Goal: Task Accomplishment & Management: Complete application form

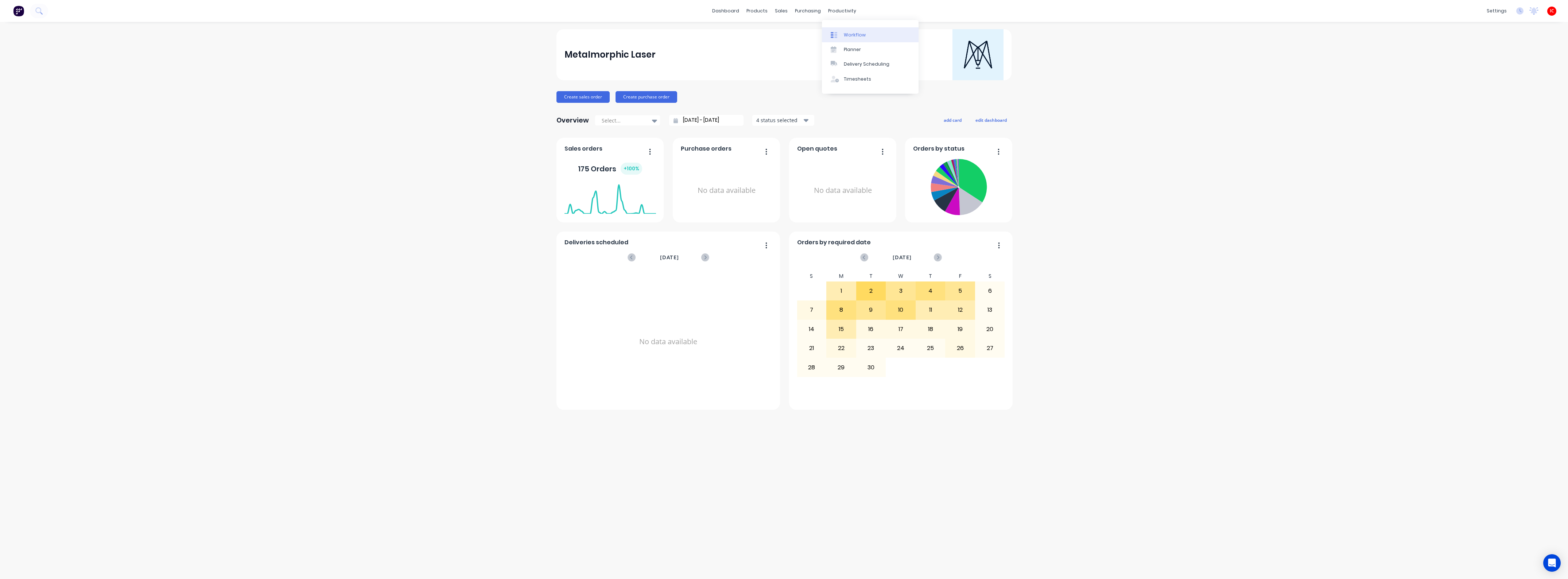
click at [863, 38] on link "Workflow" at bounding box center [870, 34] width 97 height 15
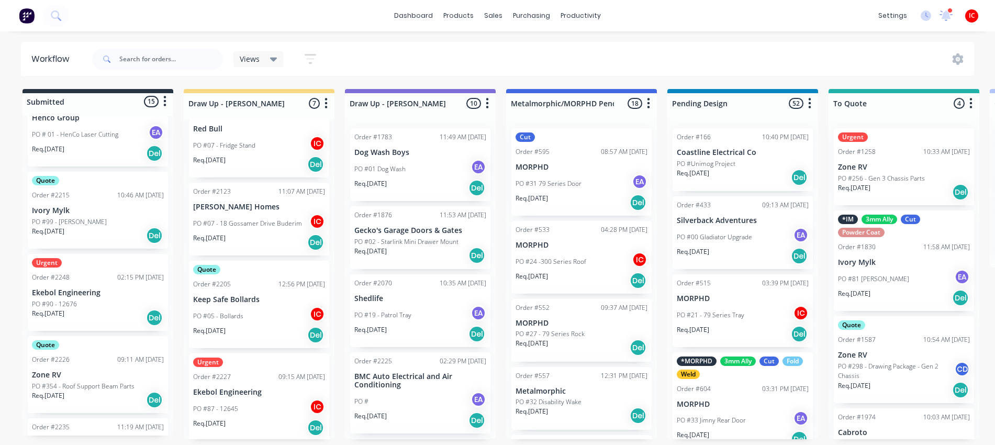
scroll to position [4, 0]
click at [276, 388] on p "Ekebol Engineering" at bounding box center [259, 392] width 132 height 9
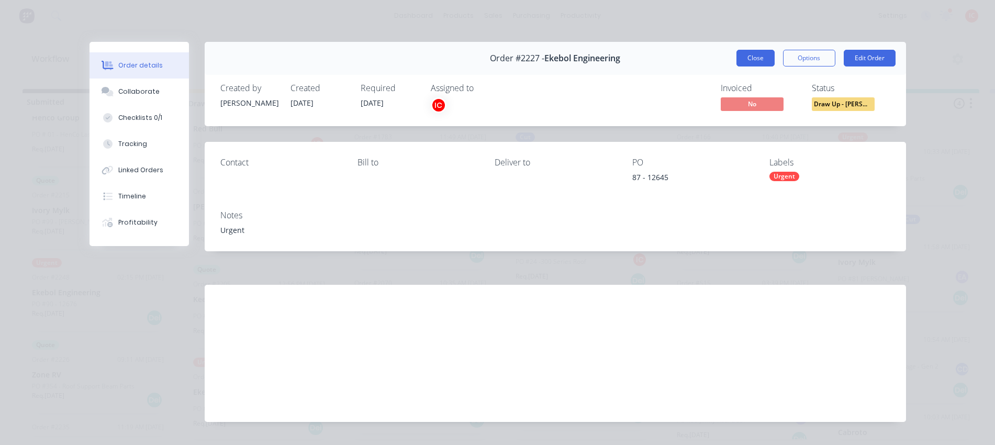
click at [742, 60] on button "Close" at bounding box center [755, 58] width 38 height 17
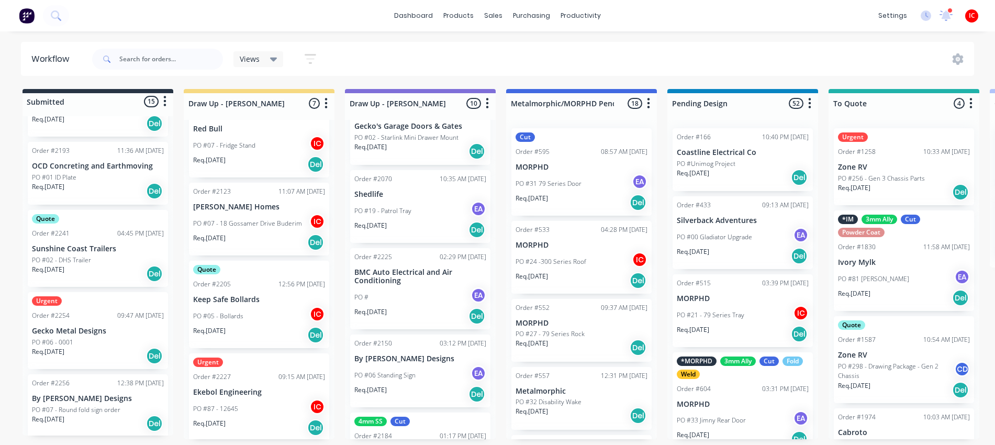
scroll to position [196, 0]
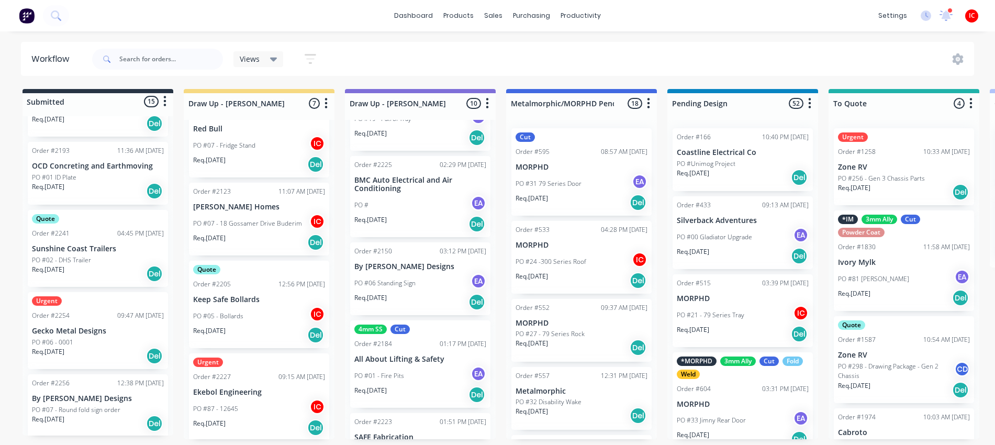
click at [270, 399] on div "PO #87 - 12645 IC" at bounding box center [259, 409] width 132 height 20
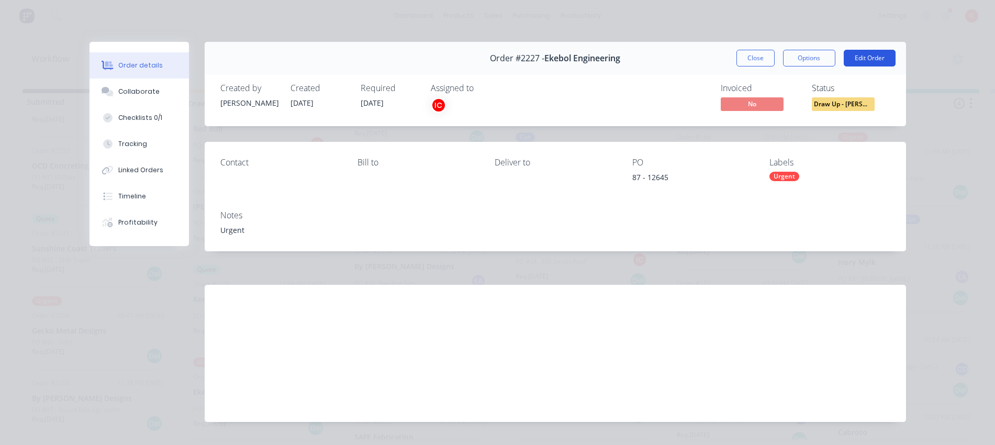
click at [856, 58] on button "Edit Order" at bounding box center [869, 58] width 52 height 17
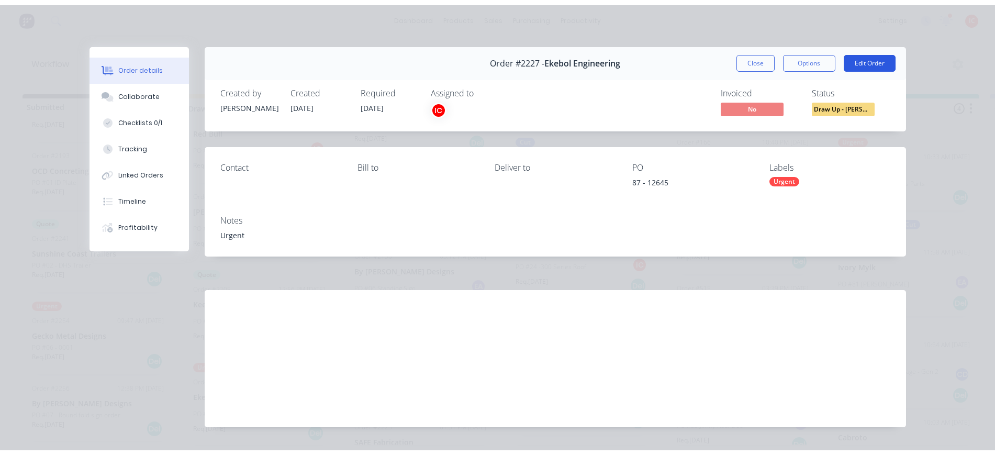
scroll to position [0, 0]
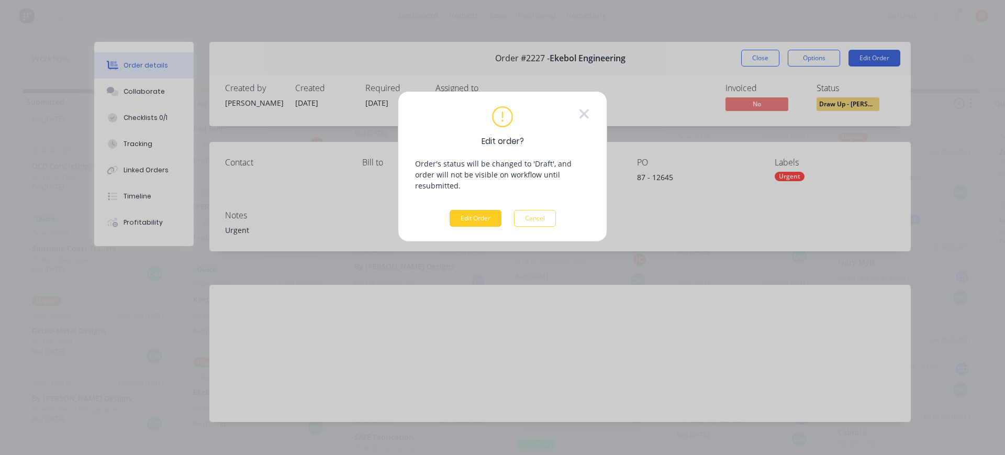
click at [481, 210] on button "Edit Order" at bounding box center [475, 218] width 52 height 17
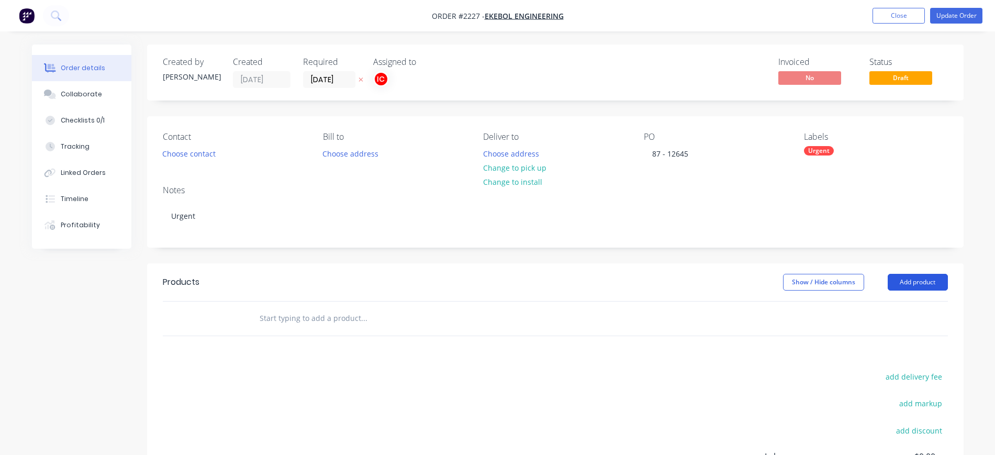
click at [931, 280] on button "Add product" at bounding box center [917, 282] width 60 height 17
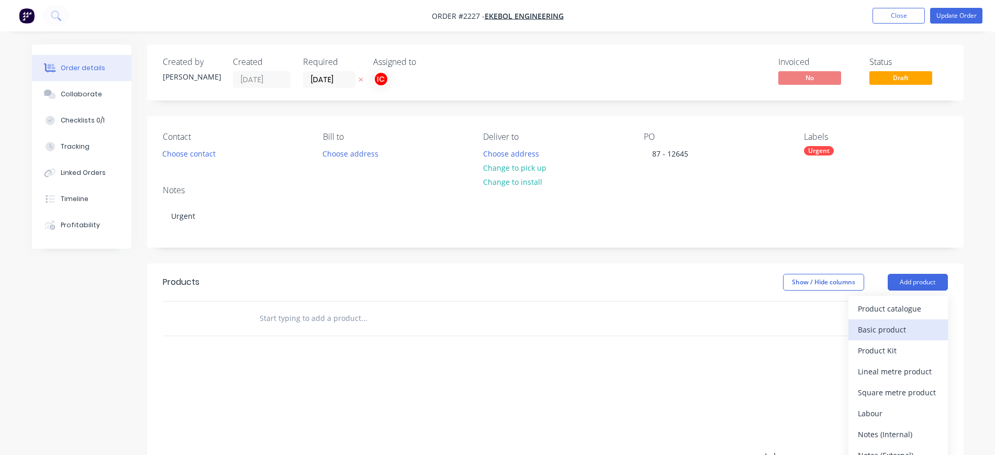
click at [895, 335] on div "Basic product" at bounding box center [898, 329] width 81 height 15
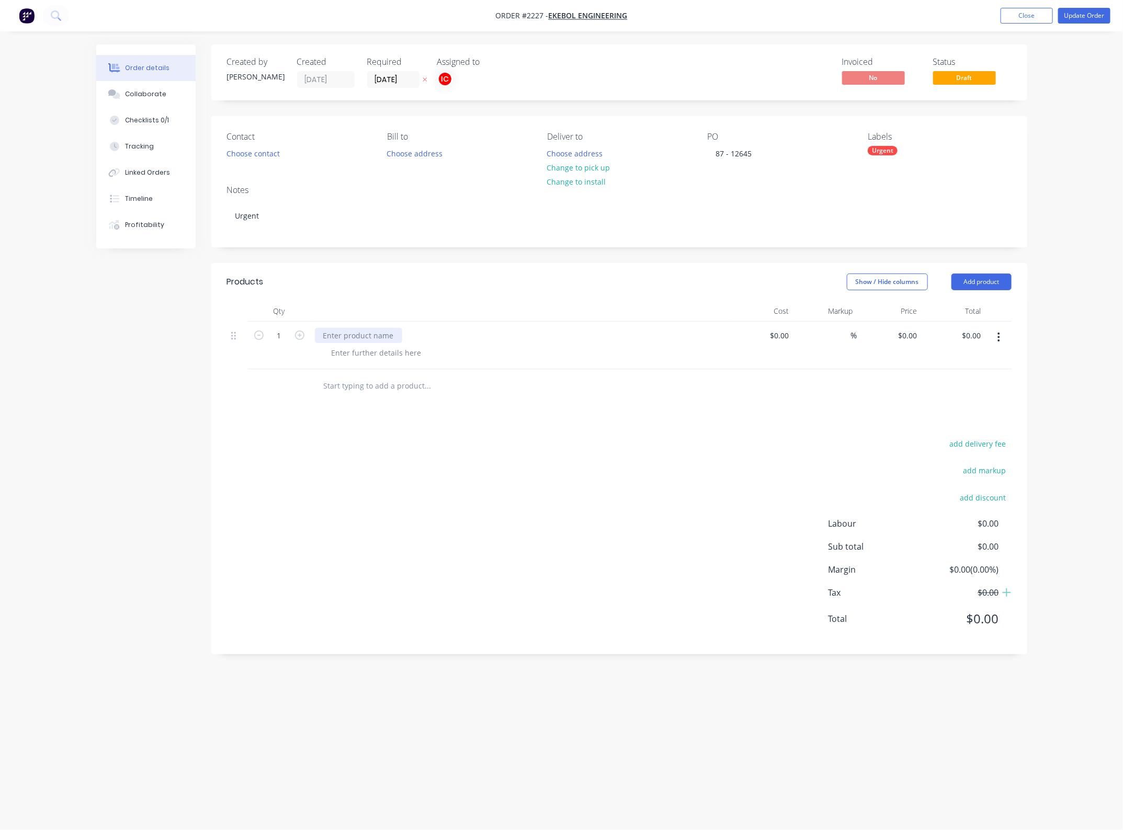
click at [369, 335] on div at bounding box center [358, 335] width 87 height 15
paste div
click at [383, 351] on div at bounding box center [376, 352] width 107 height 15
click at [356, 364] on div "Material: 5mm MS 250 Cut" at bounding box center [371, 358] width 96 height 26
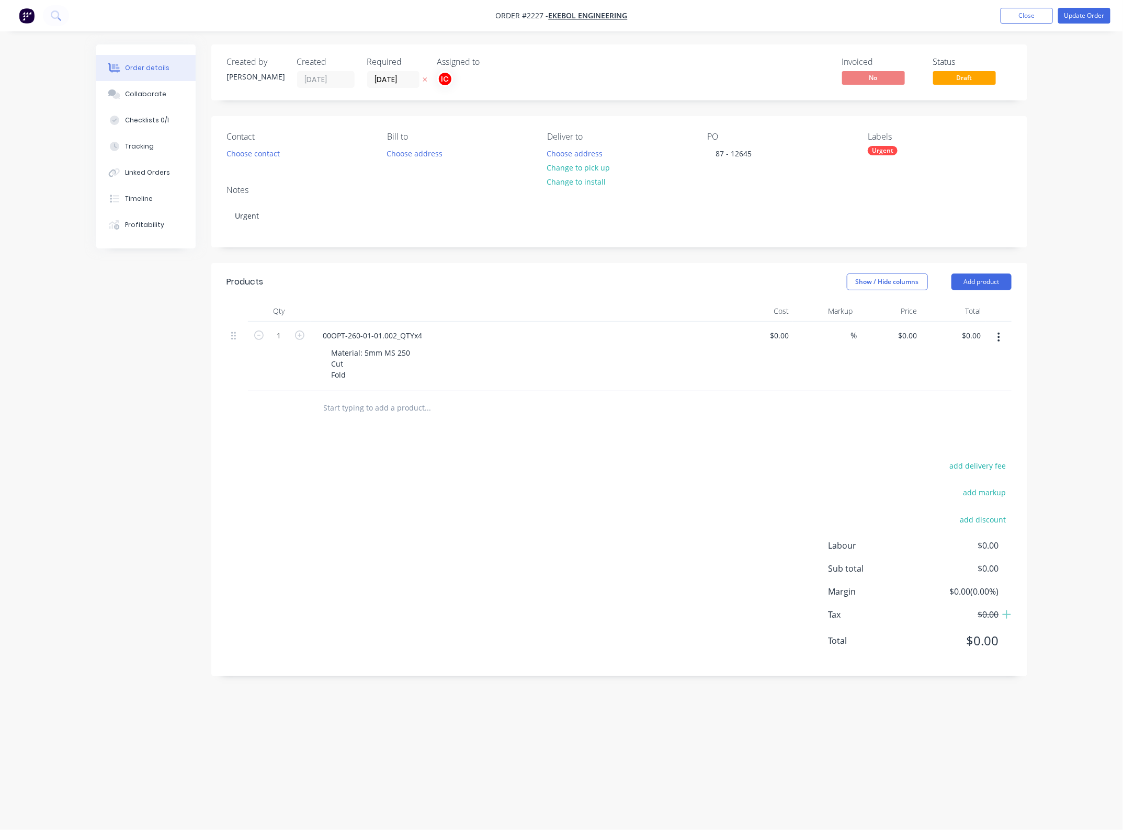
click at [504, 364] on div "Material: 5mm MS 250 Cut Fold" at bounding box center [524, 363] width 402 height 37
click at [1002, 339] on button "button" at bounding box center [999, 337] width 25 height 19
click at [956, 391] on div "Duplicate" at bounding box center [962, 385] width 81 height 15
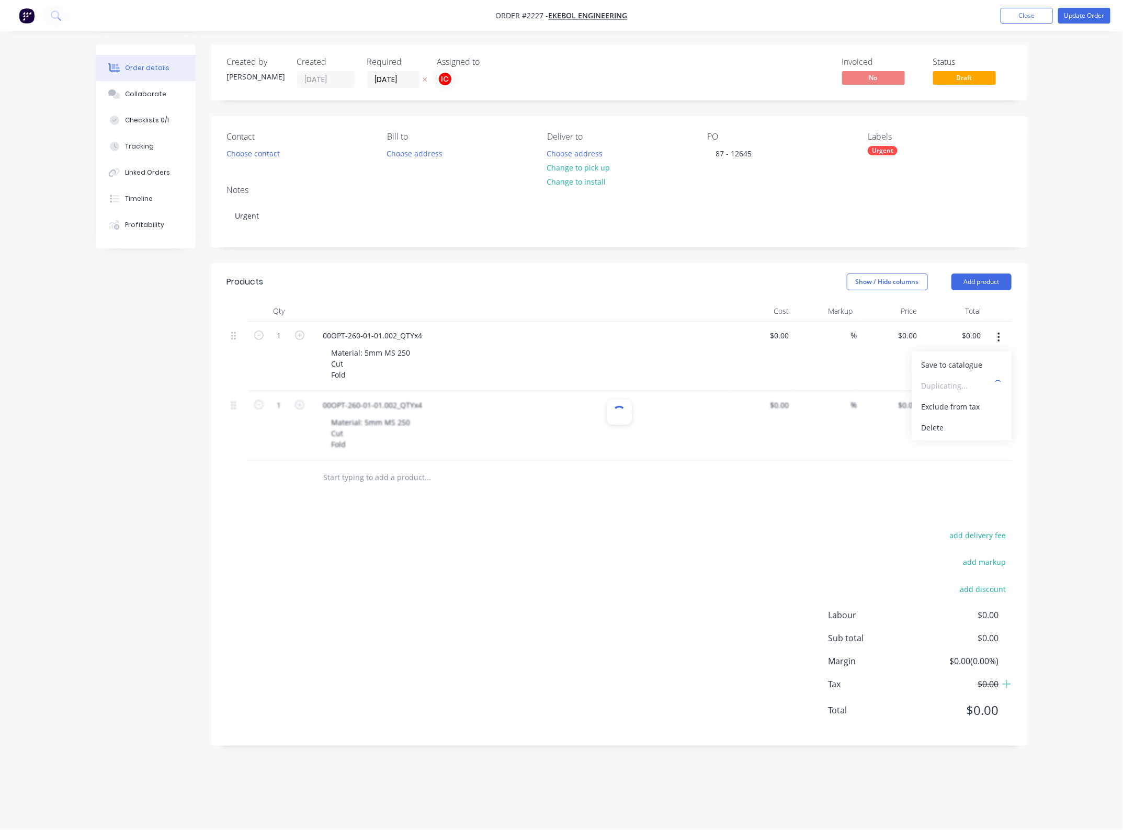
click at [526, 437] on div at bounding box center [619, 426] width 785 height 70
click at [618, 563] on div "add delivery fee add markup add discount Labour $0.00 Sub total $0.00 Margin $0…" at bounding box center [619, 629] width 785 height 202
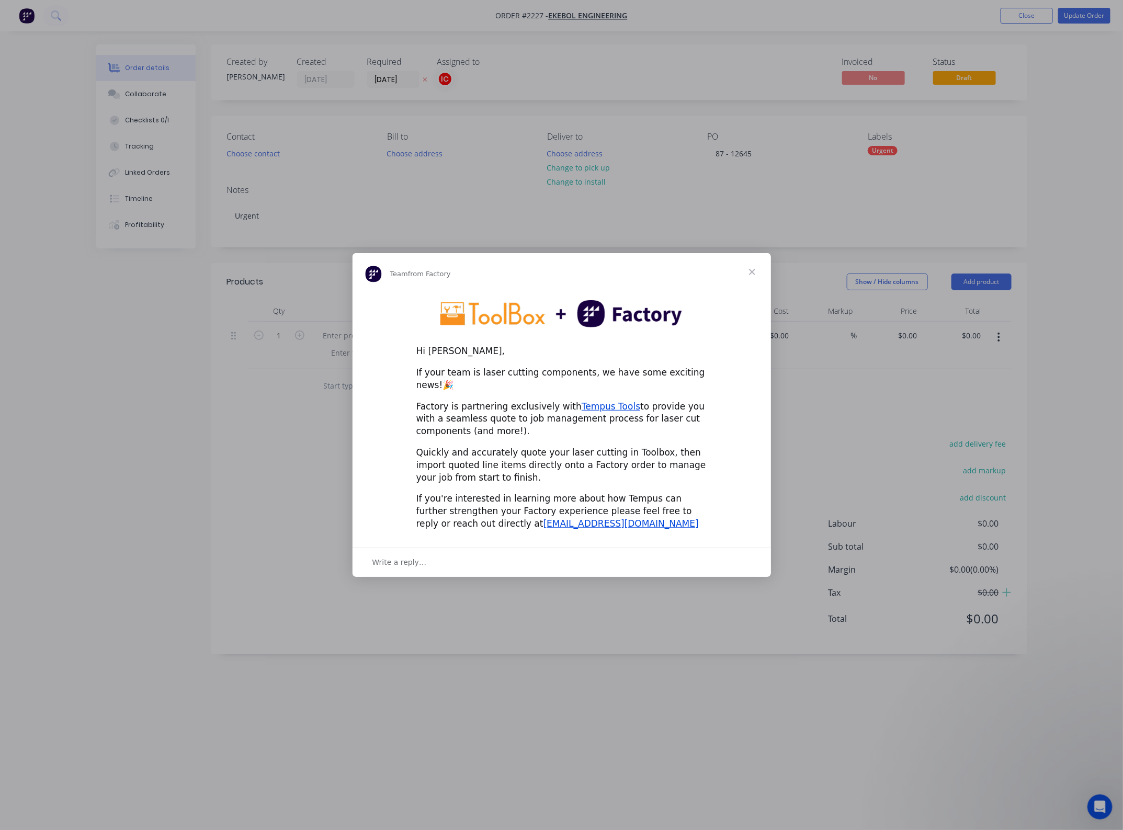
click at [757, 278] on span "Close" at bounding box center [753, 272] width 38 height 38
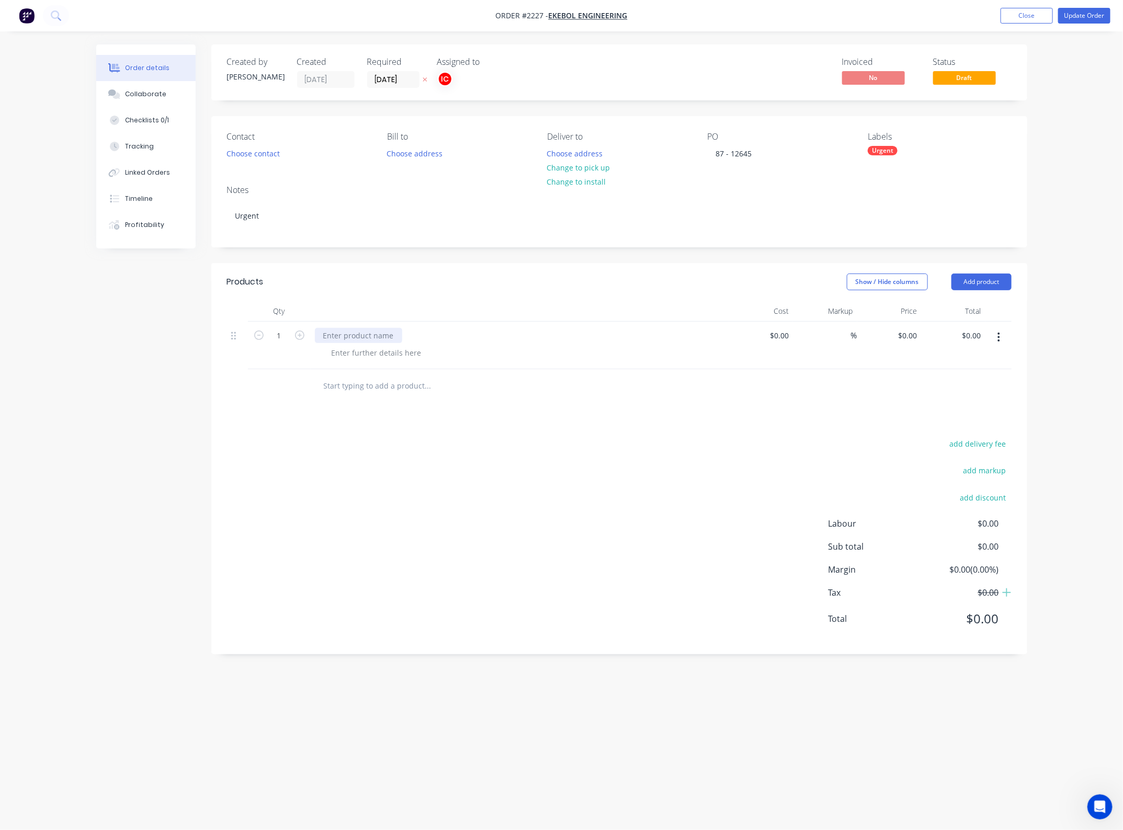
click at [370, 339] on div at bounding box center [358, 335] width 87 height 15
click at [356, 333] on div at bounding box center [358, 335] width 87 height 15
paste div
click at [385, 354] on div at bounding box center [376, 352] width 107 height 15
click at [392, 345] on div at bounding box center [376, 352] width 107 height 15
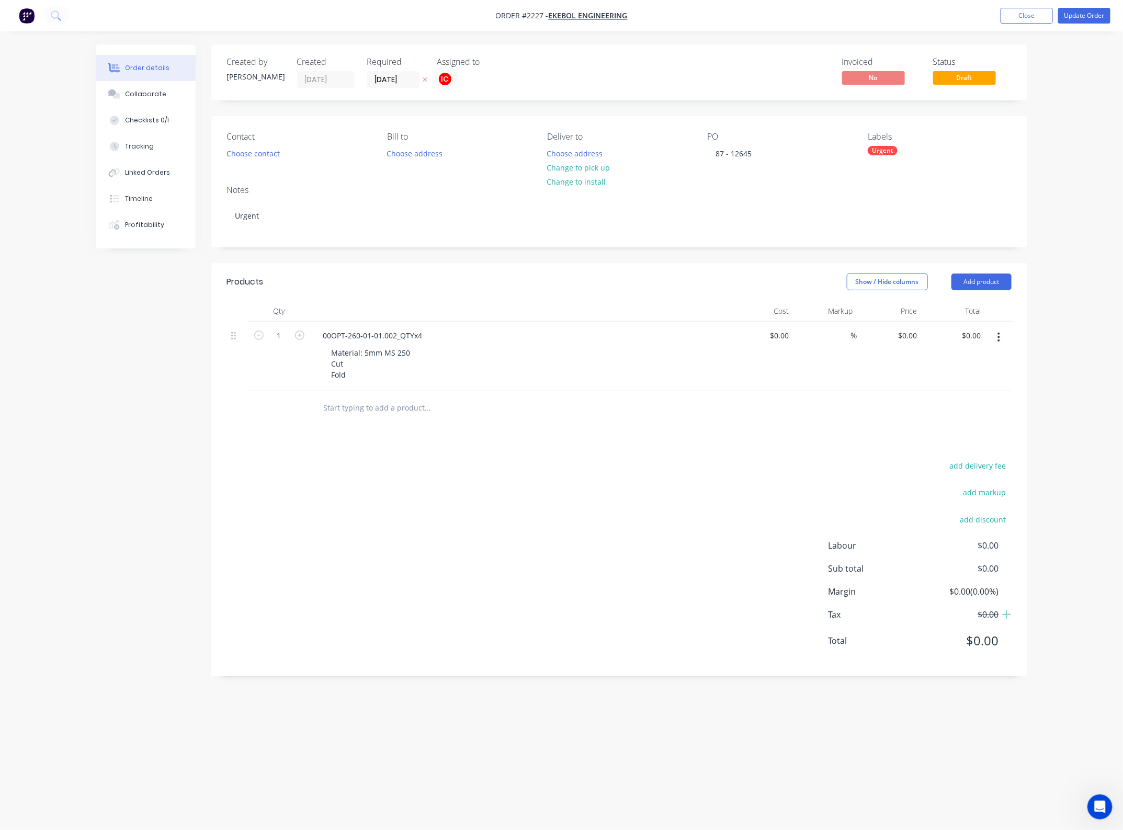
click at [494, 523] on div "add delivery fee add markup add discount Labour $0.00 Sub total $0.00 Margin $0…" at bounding box center [619, 560] width 785 height 202
click at [1003, 341] on button "button" at bounding box center [999, 337] width 25 height 19
click at [931, 385] on div "Duplicate" at bounding box center [962, 385] width 81 height 15
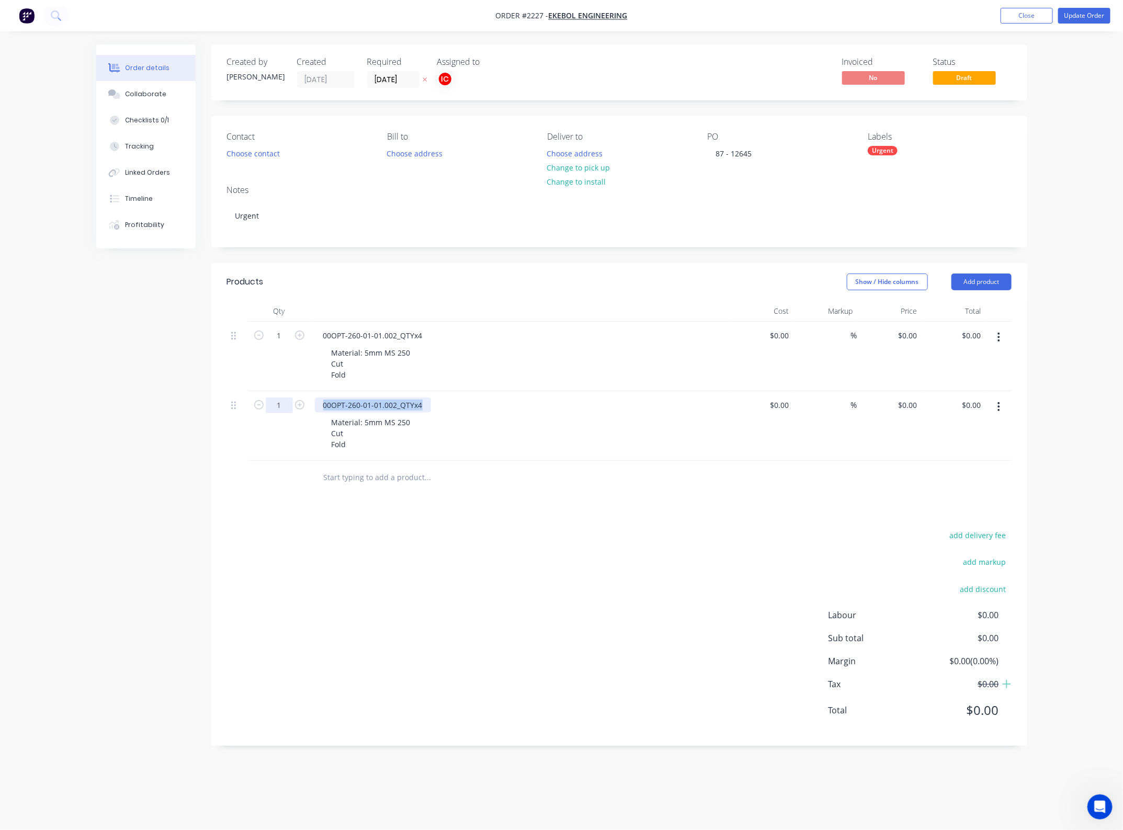
drag, startPoint x: 425, startPoint y: 408, endPoint x: 273, endPoint y: 403, distance: 151.8
click at [273, 403] on div "1 00OPT-260-01-01.002_QTYx4 Material: 5mm MS 250 Cut Fold $0.00 $0.00 % $0.00 $…" at bounding box center [619, 426] width 785 height 70
paste div
click at [495, 436] on div "Material: 5mm MS 250 Cut Fold" at bounding box center [524, 433] width 402 height 37
click at [301, 340] on icon "button" at bounding box center [299, 335] width 9 height 9
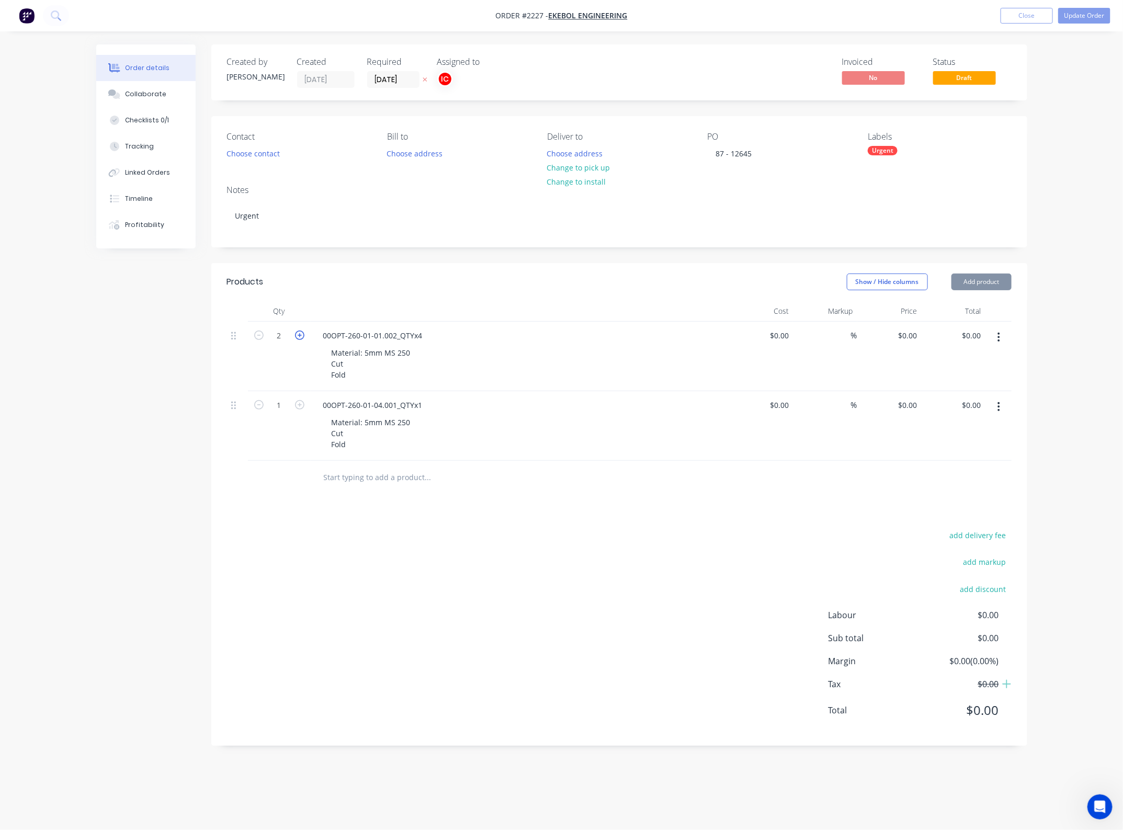
click at [301, 340] on icon "button" at bounding box center [299, 335] width 9 height 9
click at [260, 341] on form "5" at bounding box center [279, 335] width 54 height 16
click at [257, 336] on icon "button" at bounding box center [258, 335] width 9 height 9
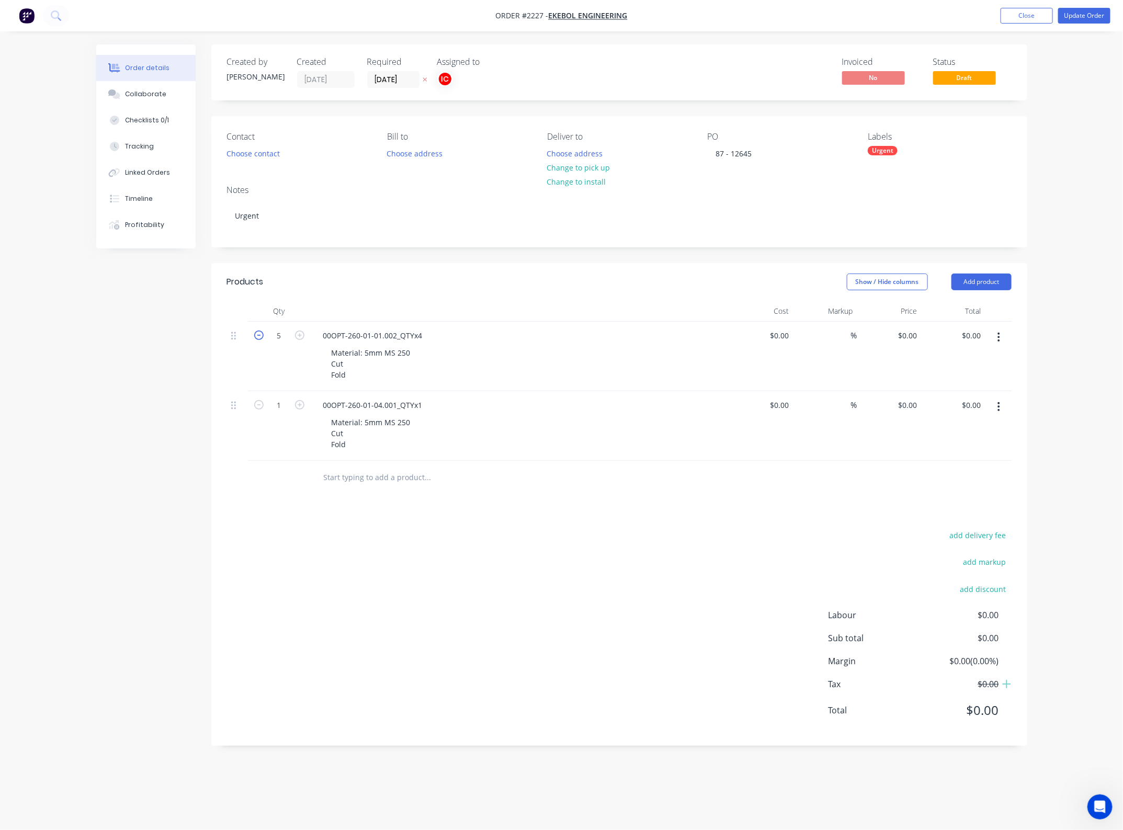
type input "4"
click at [1000, 412] on icon "button" at bounding box center [999, 407] width 3 height 12
click at [945, 459] on div "Duplicate" at bounding box center [962, 455] width 81 height 15
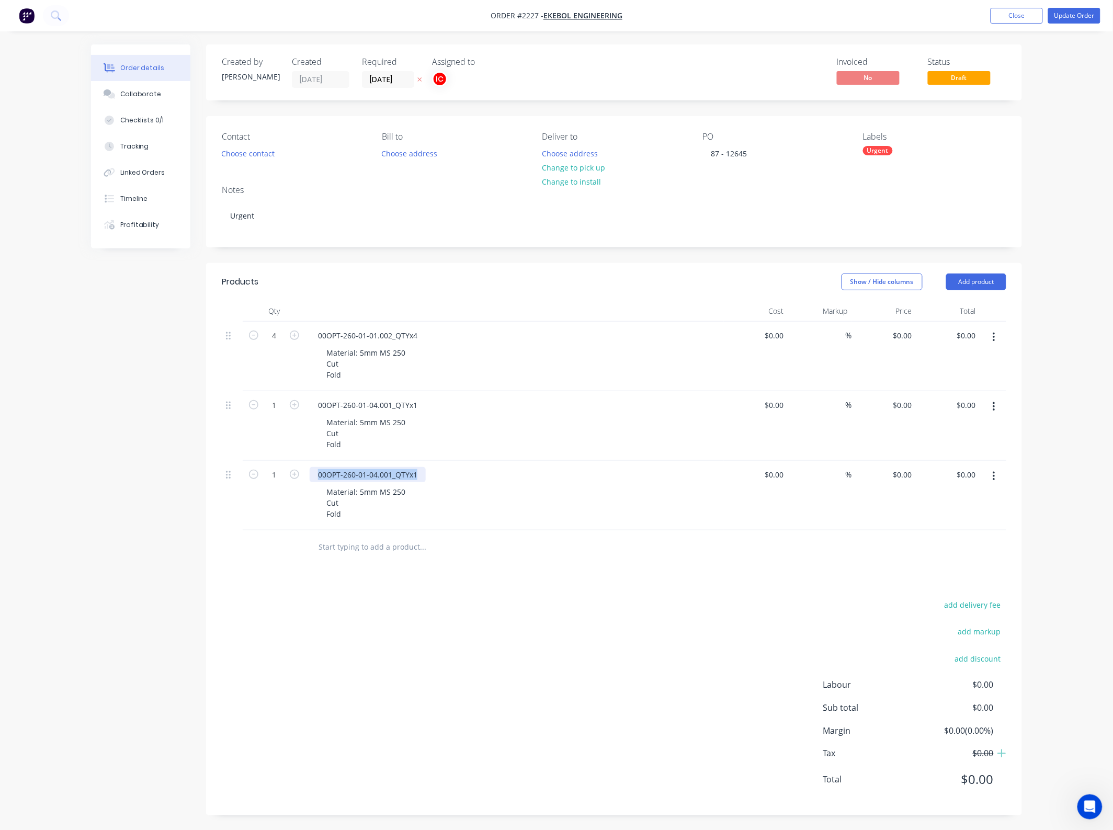
drag, startPoint x: 422, startPoint y: 475, endPoint x: 260, endPoint y: 475, distance: 162.7
click at [260, 475] on div "1 00OPT-260-01-04.001_QTYx1 Material: 5mm MS 250 Cut Fold $0.00 $0.00 % $0.00 $…" at bounding box center [614, 496] width 785 height 70
paste div
drag, startPoint x: 998, startPoint y: 477, endPoint x: 989, endPoint y: 477, distance: 9.4
click at [998, 477] on button "button" at bounding box center [994, 476] width 25 height 19
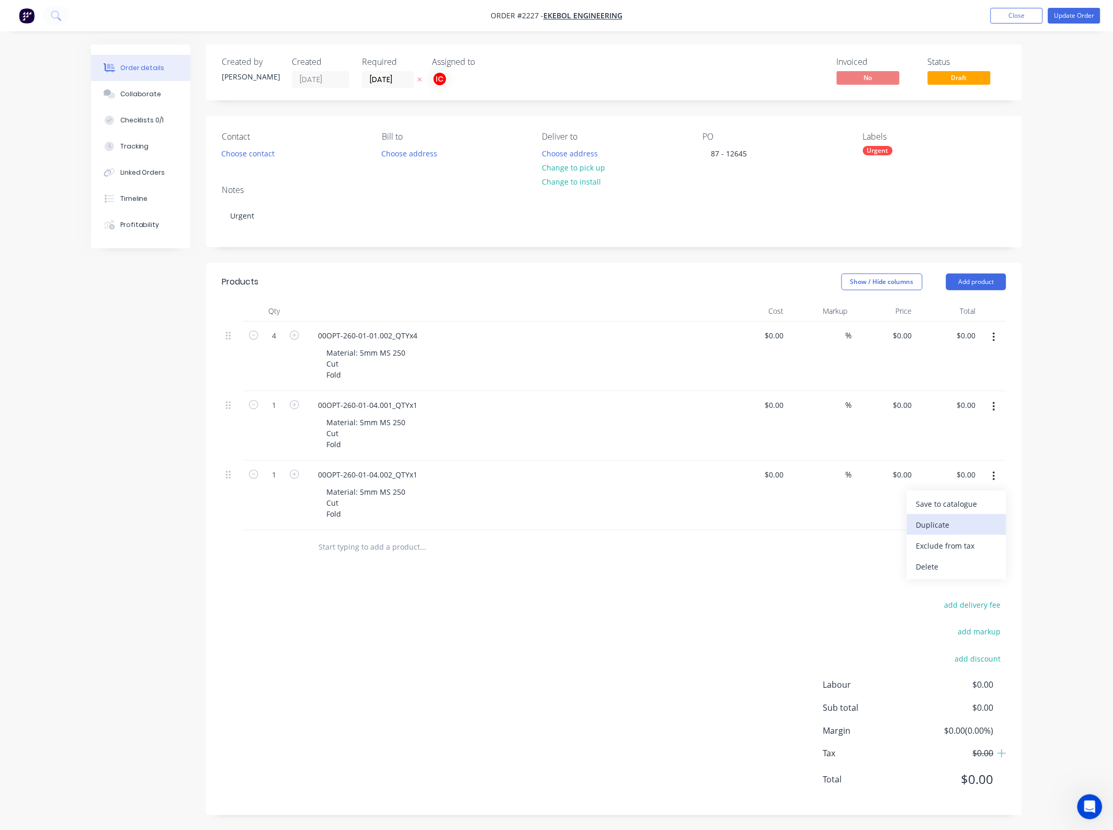
click at [956, 520] on div "Duplicate" at bounding box center [957, 524] width 81 height 15
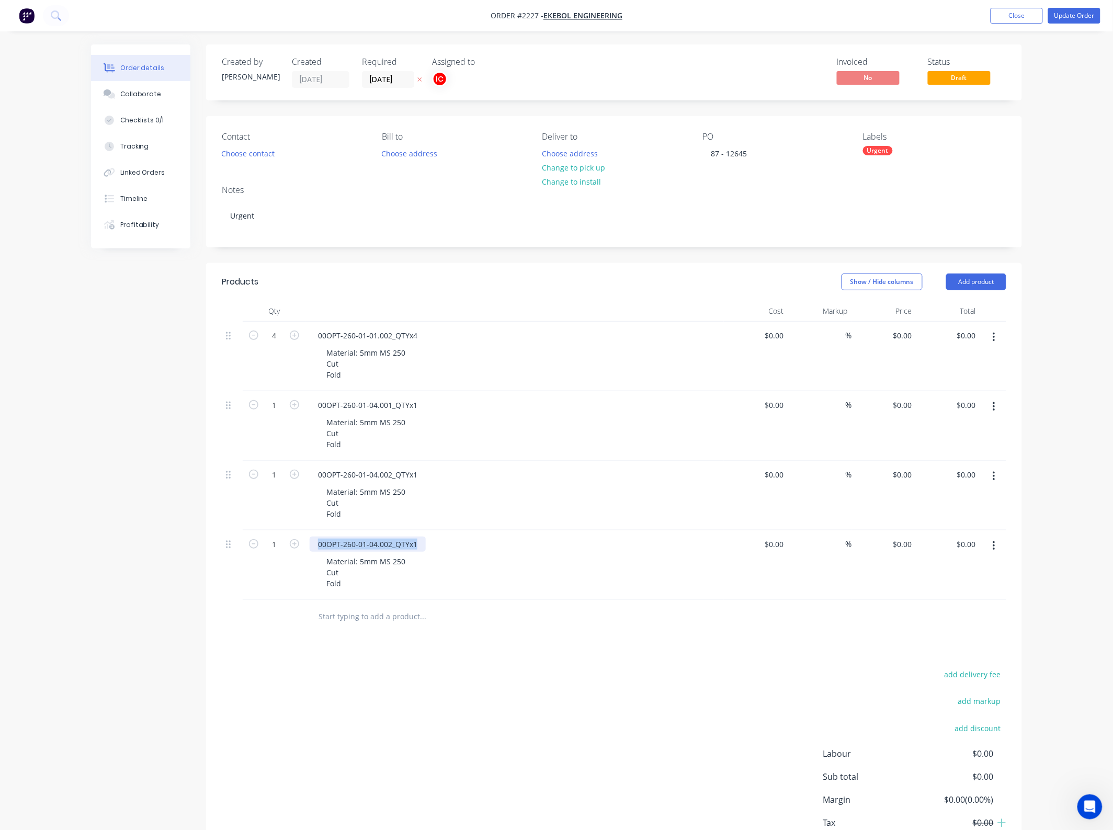
drag, startPoint x: 422, startPoint y: 545, endPoint x: 288, endPoint y: 545, distance: 133.9
click at [289, 545] on div "1 00OPT-260-01-04.002_QTYx1 Material: 5mm MS 250 Cut Fold $0.00 $0.00 % $0.00 $…" at bounding box center [614, 566] width 785 height 70
paste div
click at [364, 560] on div "Material: 5mm MS 250 Cut Fold" at bounding box center [366, 572] width 96 height 37
drag, startPoint x: 373, startPoint y: 590, endPoint x: 298, endPoint y: 590, distance: 74.8
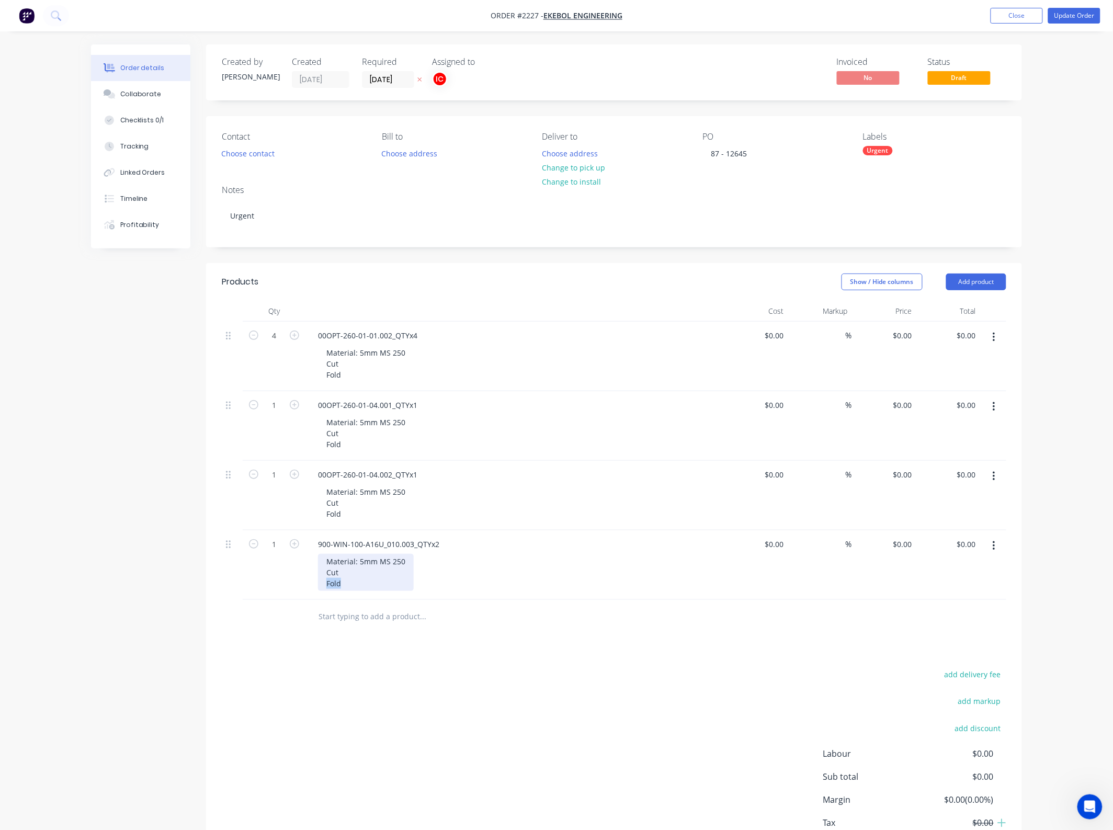
click at [298, 590] on div "1 900-WIN-100-A16U_010.003_QTYx2 Material: 5mm MS 250 Cut Fold $0.00 $0.00 % $0…" at bounding box center [614, 566] width 785 height 70
click at [361, 561] on div "Material: 5mm MS 250 Cut" at bounding box center [366, 567] width 96 height 26
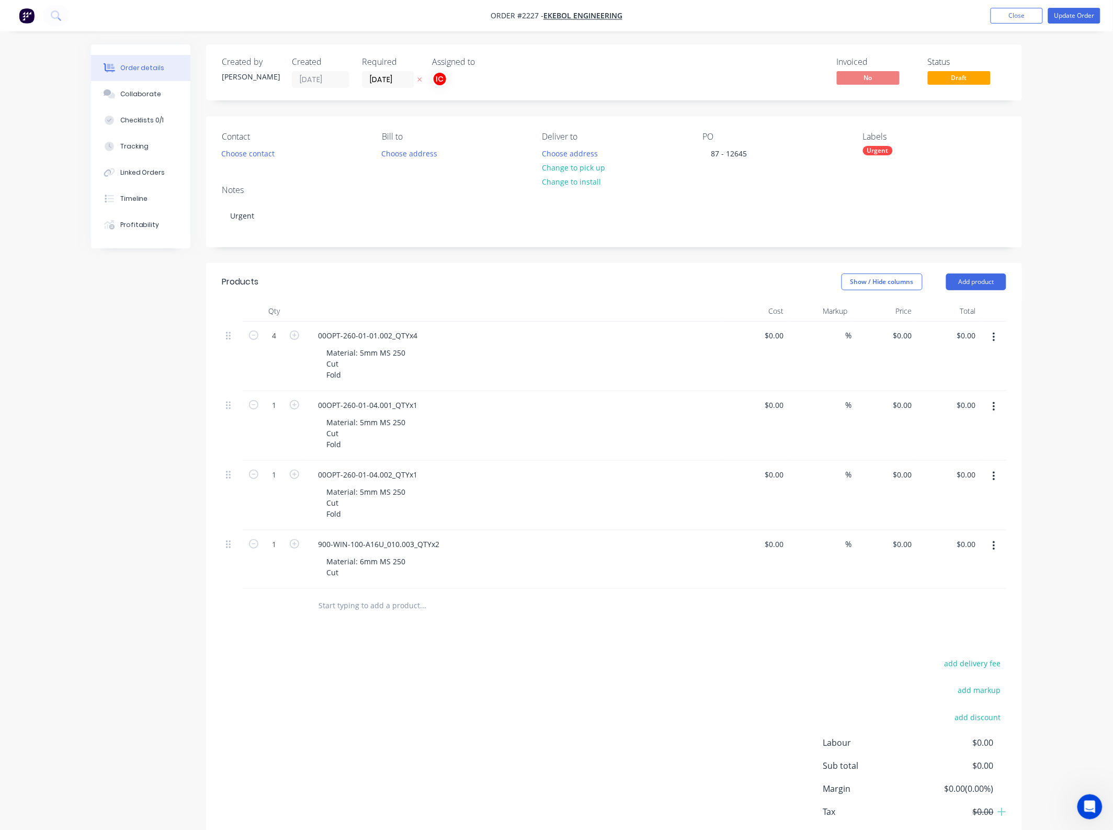
click at [414, 719] on div "add delivery fee add markup add discount Labour $0.00 Sub total $0.00 Margin $0…" at bounding box center [614, 758] width 785 height 202
click at [295, 547] on icon "button" at bounding box center [294, 543] width 9 height 9
type input "2"
click at [985, 545] on button "button" at bounding box center [994, 546] width 25 height 19
click at [951, 598] on div "Duplicate" at bounding box center [957, 594] width 81 height 15
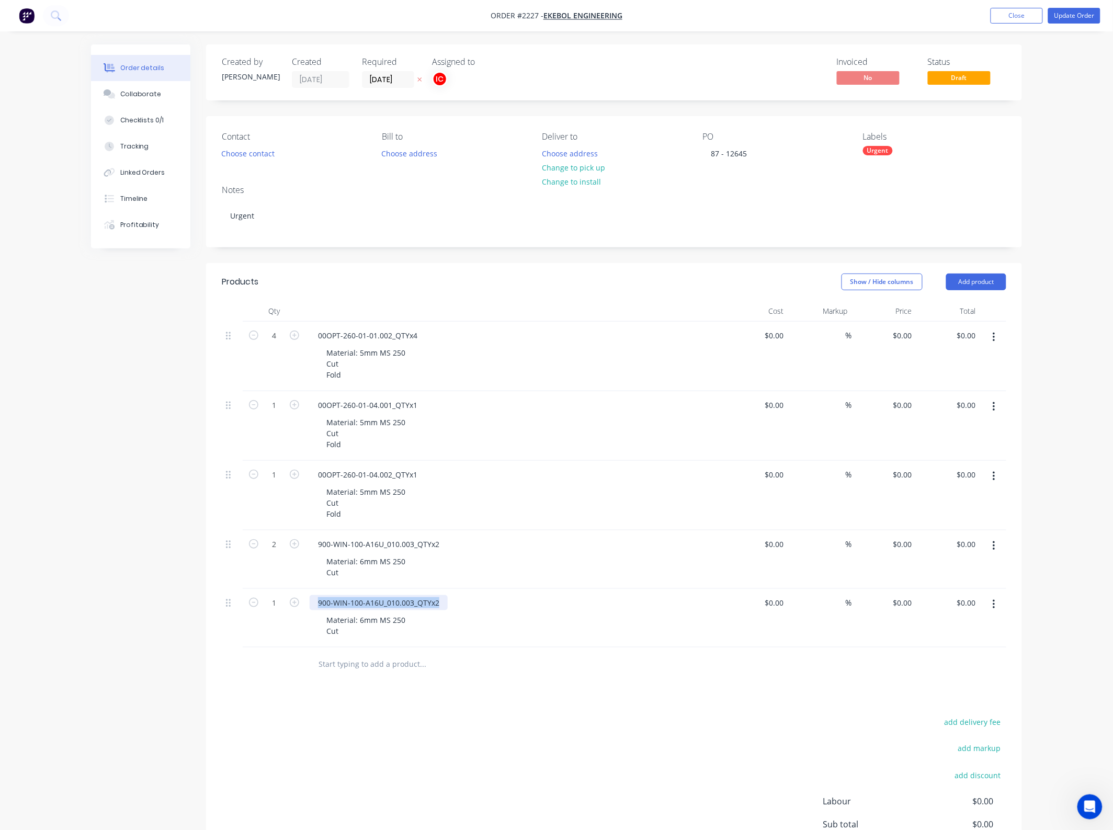
drag, startPoint x: 441, startPoint y: 602, endPoint x: 276, endPoint y: 595, distance: 164.9
click at [276, 595] on div "1 900-WIN-100-A16U_010.003_QTYx2 Material: 6mm MS 250 Cut $0.00 $0.00 % $0.00 $…" at bounding box center [614, 618] width 785 height 59
paste div
click at [485, 622] on div "Material: 6mm MS 250 Cut" at bounding box center [519, 626] width 402 height 26
click at [995, 605] on icon "button" at bounding box center [994, 604] width 2 height 9
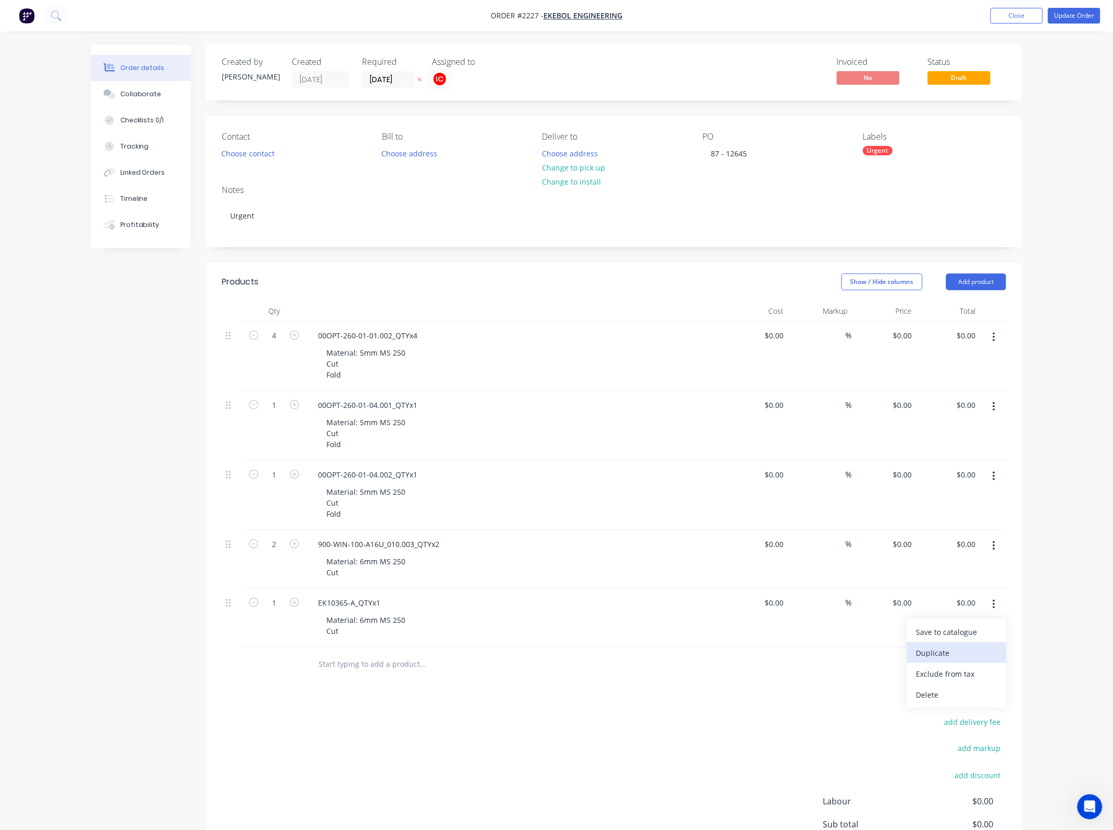
click at [945, 658] on div "Duplicate" at bounding box center [957, 653] width 81 height 15
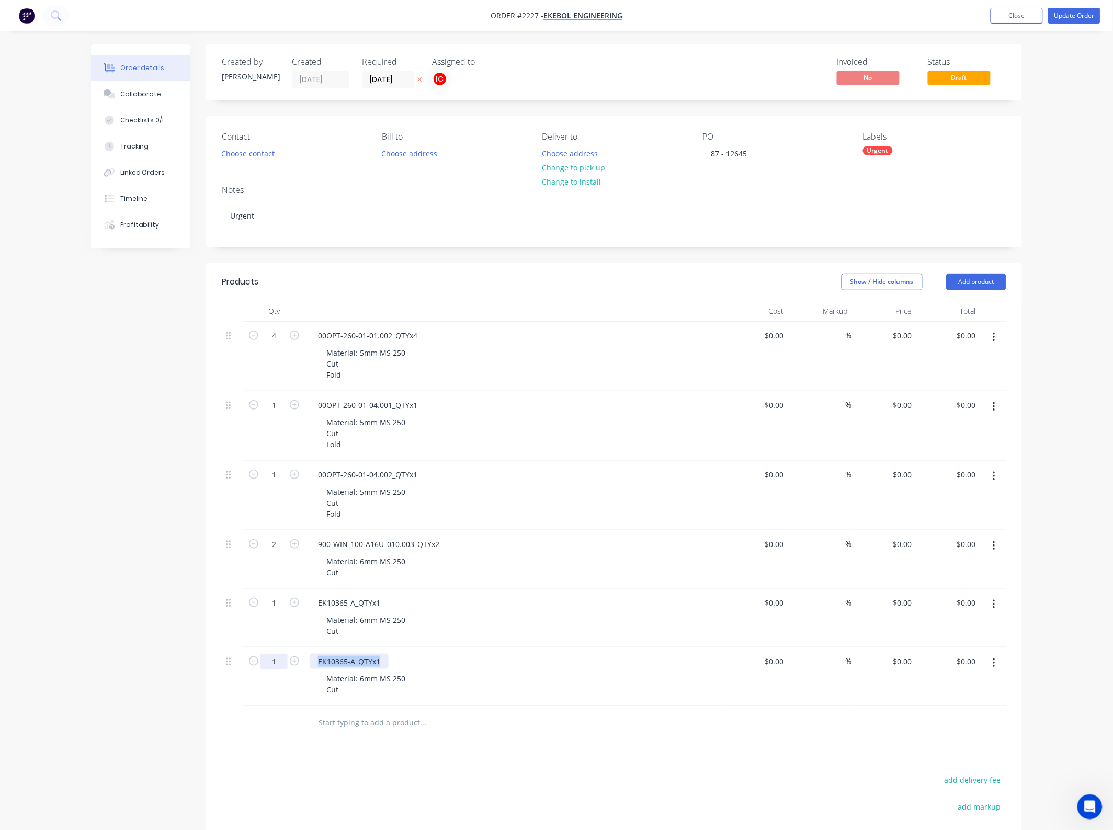
drag, startPoint x: 383, startPoint y: 662, endPoint x: 270, endPoint y: 662, distance: 113.5
click at [270, 662] on div "1 EK10365-A_QTYx1 Material: 6mm MS 250 Cut $0.00 $0.00 % $0.00 $0.00 $0.00 $0.00" at bounding box center [614, 677] width 785 height 59
paste div
click at [590, 741] on div "Products Show / Hide columns Add product Qty Cost Markup Price Total 4 00OPT-26…" at bounding box center [614, 627] width 816 height 728
click at [352, 691] on div "Material: 6mm MS 250 Cut" at bounding box center [366, 684] width 96 height 26
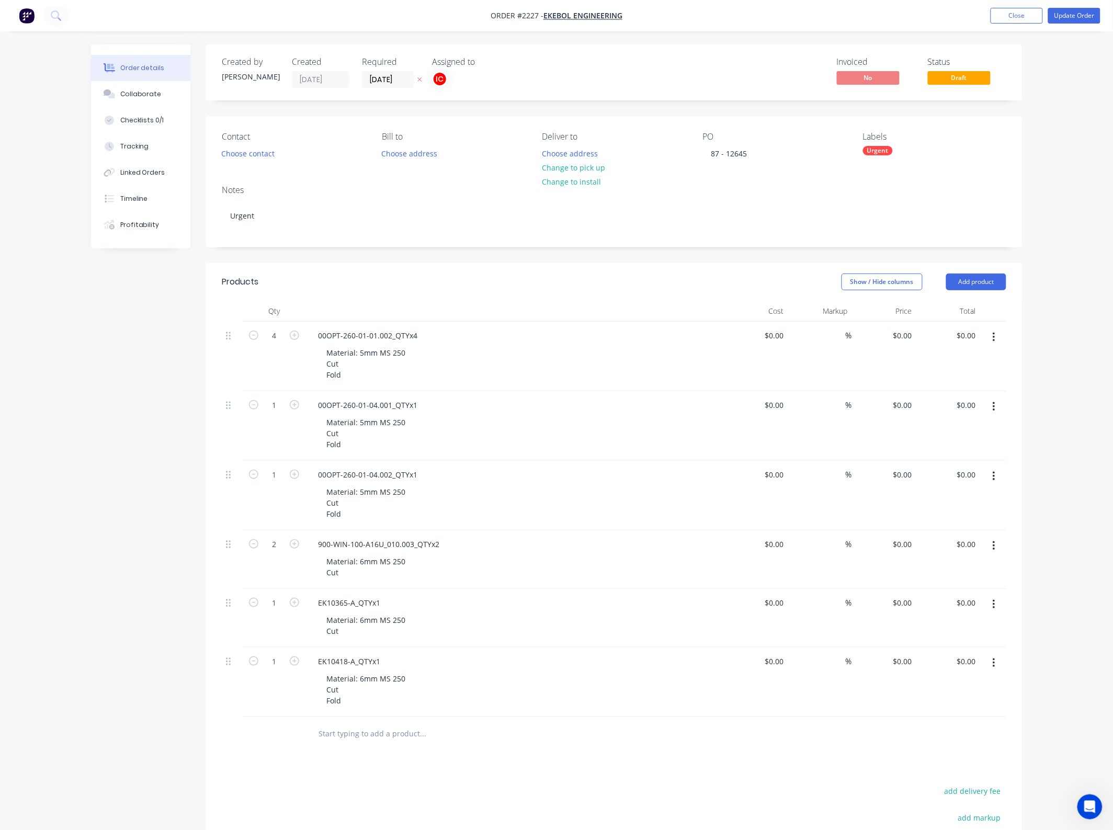
click at [993, 667] on icon "button" at bounding box center [994, 663] width 2 height 9
click at [957, 716] on div "Duplicate" at bounding box center [957, 711] width 81 height 15
drag, startPoint x: 383, startPoint y: 732, endPoint x: 299, endPoint y: 730, distance: 83.8
click at [299, 730] on div "1 EK10418-A_QTYx1 Material: 6mm MS 250 Cut Fold $0.00 $0.00 % $0.00 $0.00 $0.00…" at bounding box center [614, 752] width 785 height 70
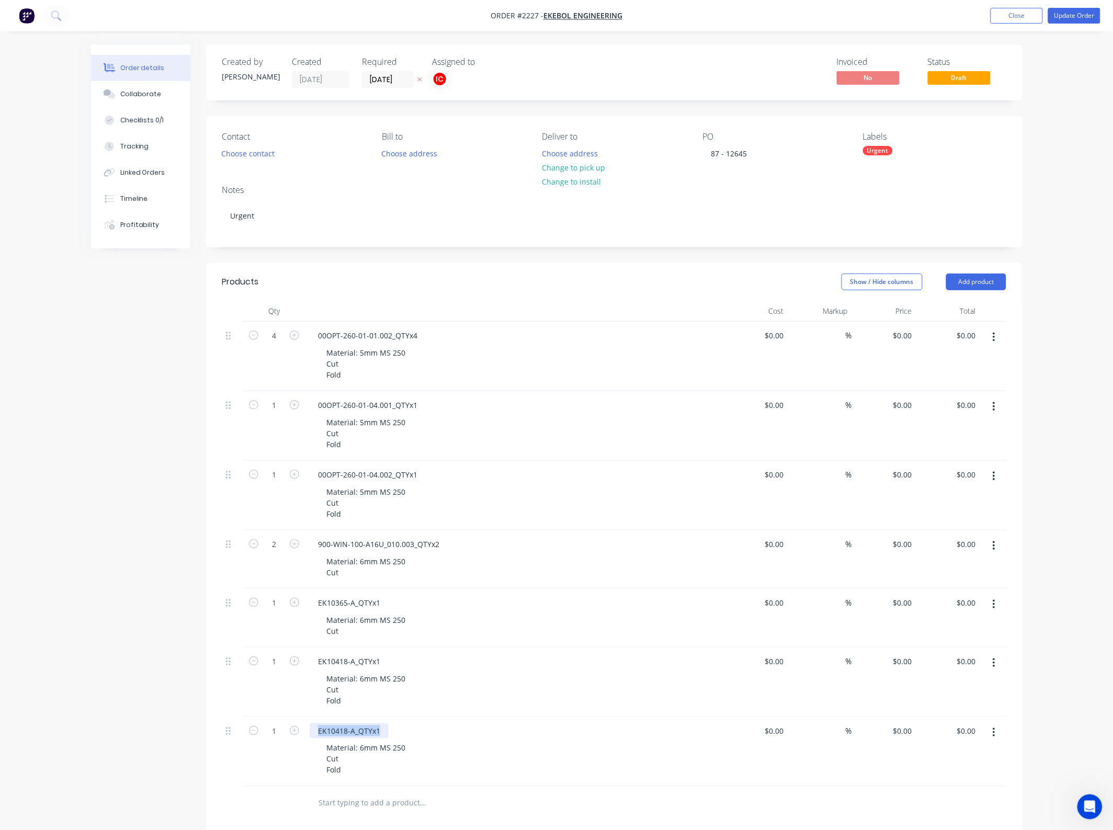
paste div
click at [561, 747] on div "Material: 6mm MS 250 Cut Fold" at bounding box center [519, 759] width 402 height 37
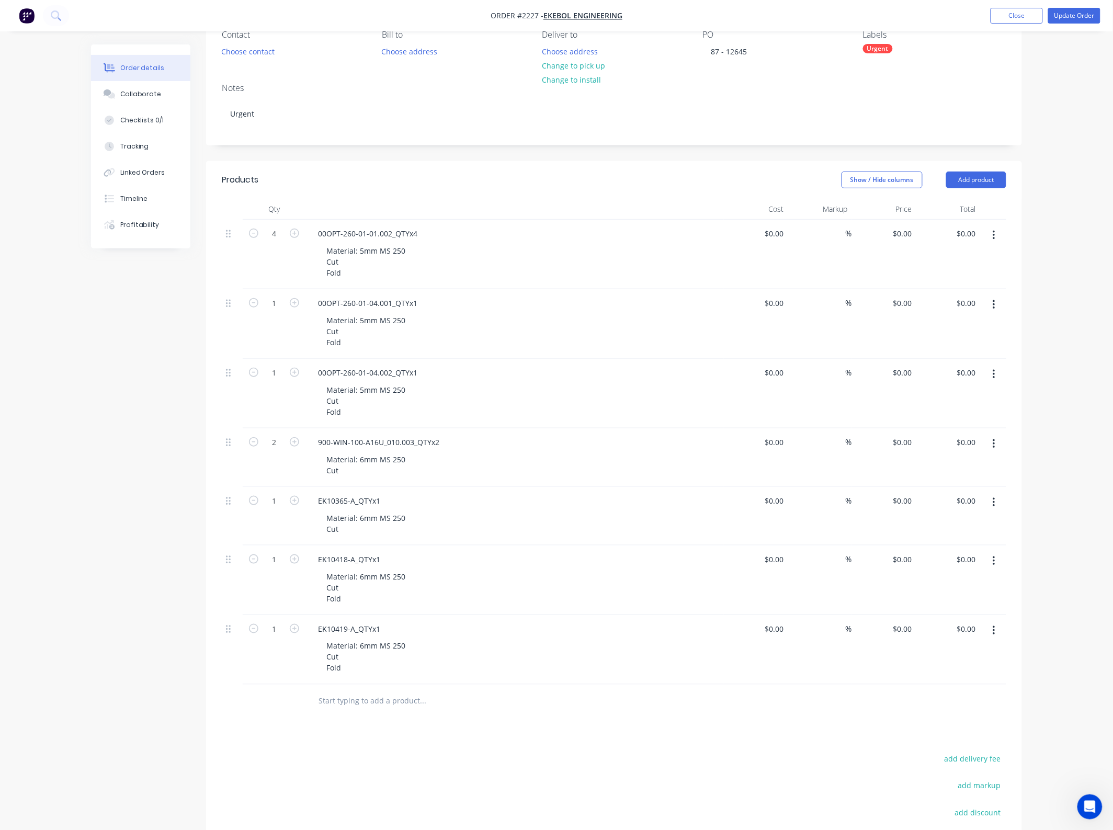
scroll to position [131, 0]
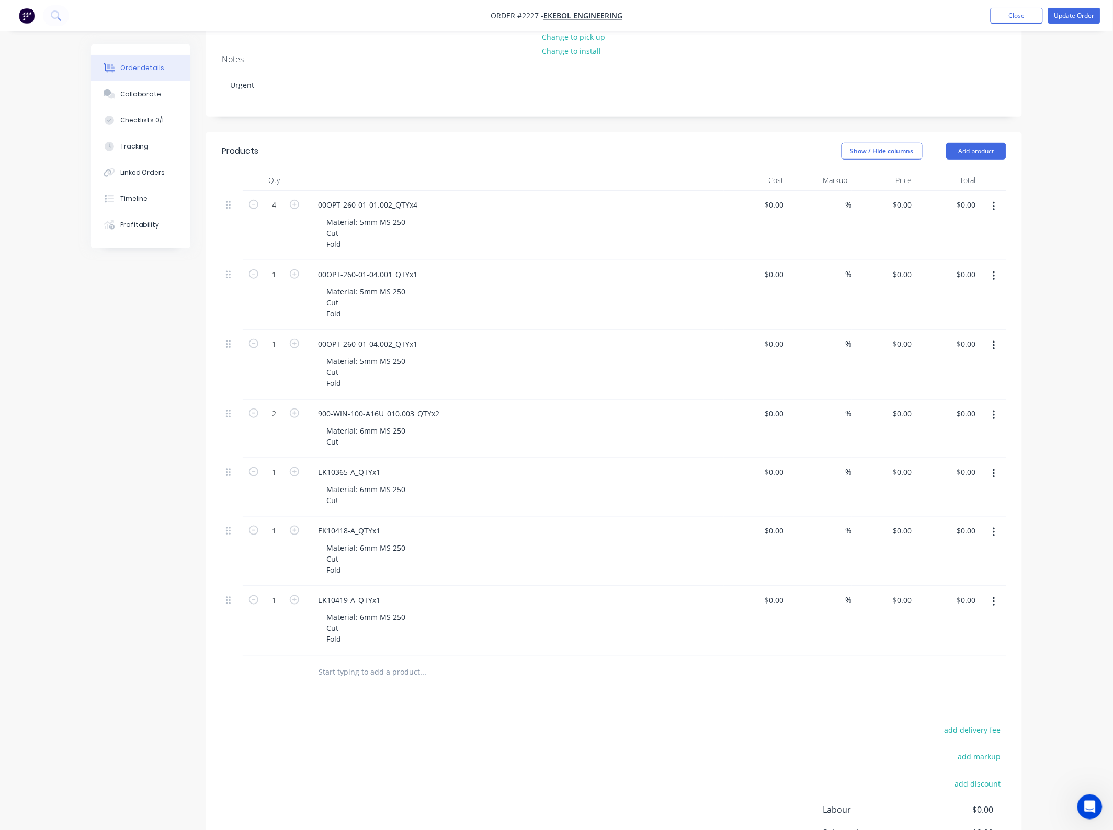
click at [999, 604] on button "button" at bounding box center [994, 602] width 25 height 19
click at [938, 649] on div "Duplicate" at bounding box center [957, 650] width 81 height 15
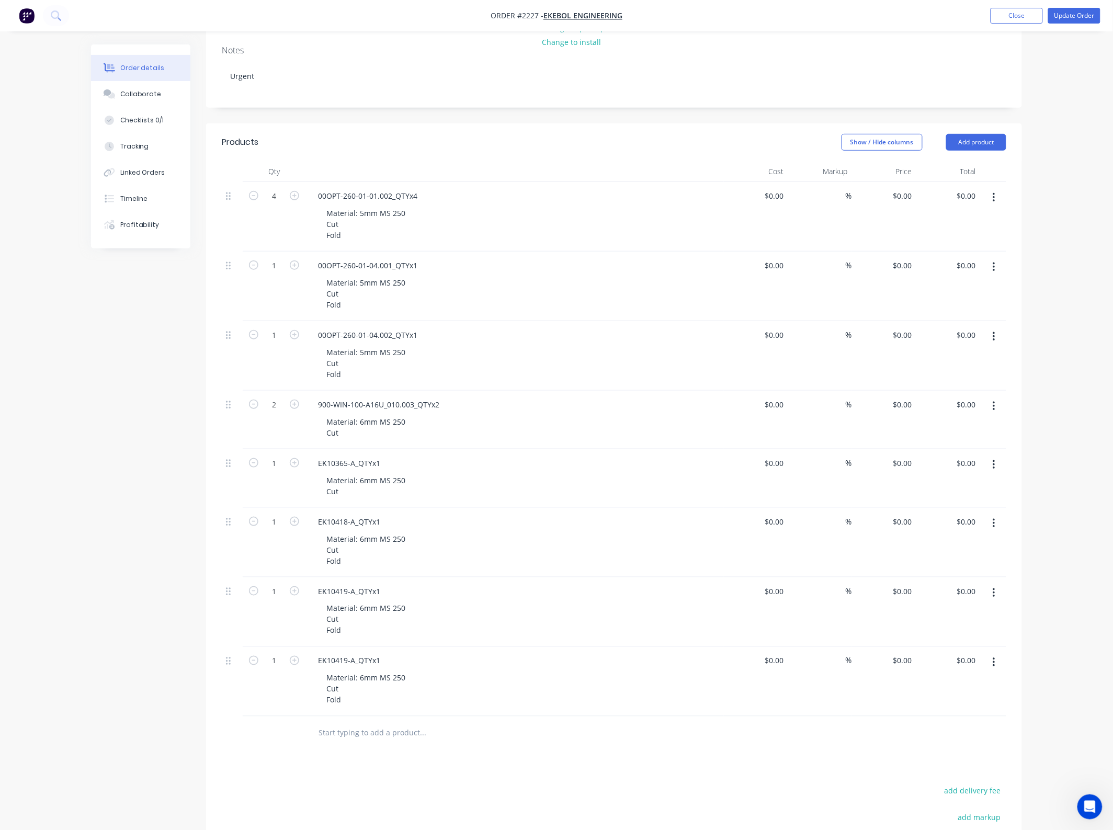
scroll to position [262, 0]
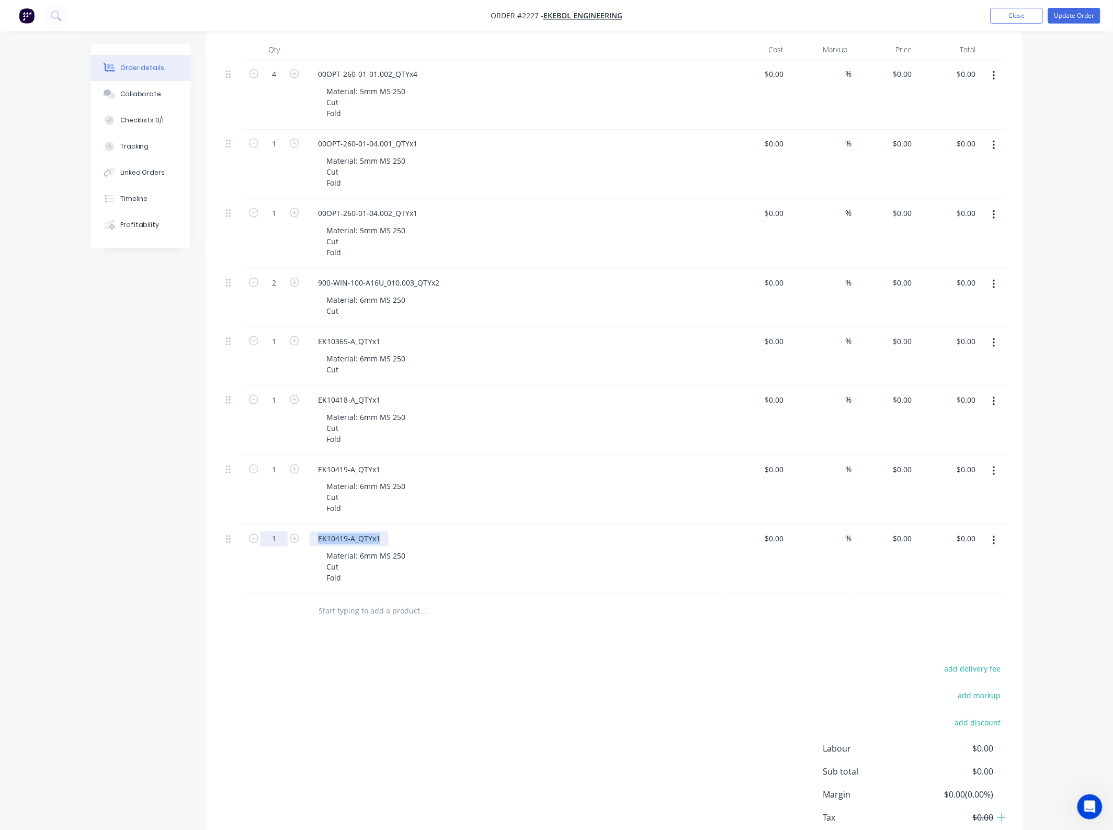
drag, startPoint x: 385, startPoint y: 539, endPoint x: 262, endPoint y: 539, distance: 122.9
click at [262, 539] on div "1 EK10419-A_QTYx1 Material: 6mm MS 250 Cut Fold $0.00 $0.00 % $0.00 $0.00 $0.00…" at bounding box center [614, 560] width 785 height 70
paste div
click at [455, 560] on div "Material: 6mm MS 250 Cut Fold" at bounding box center [519, 567] width 402 height 37
drag, startPoint x: 348, startPoint y: 581, endPoint x: 305, endPoint y: 582, distance: 42.9
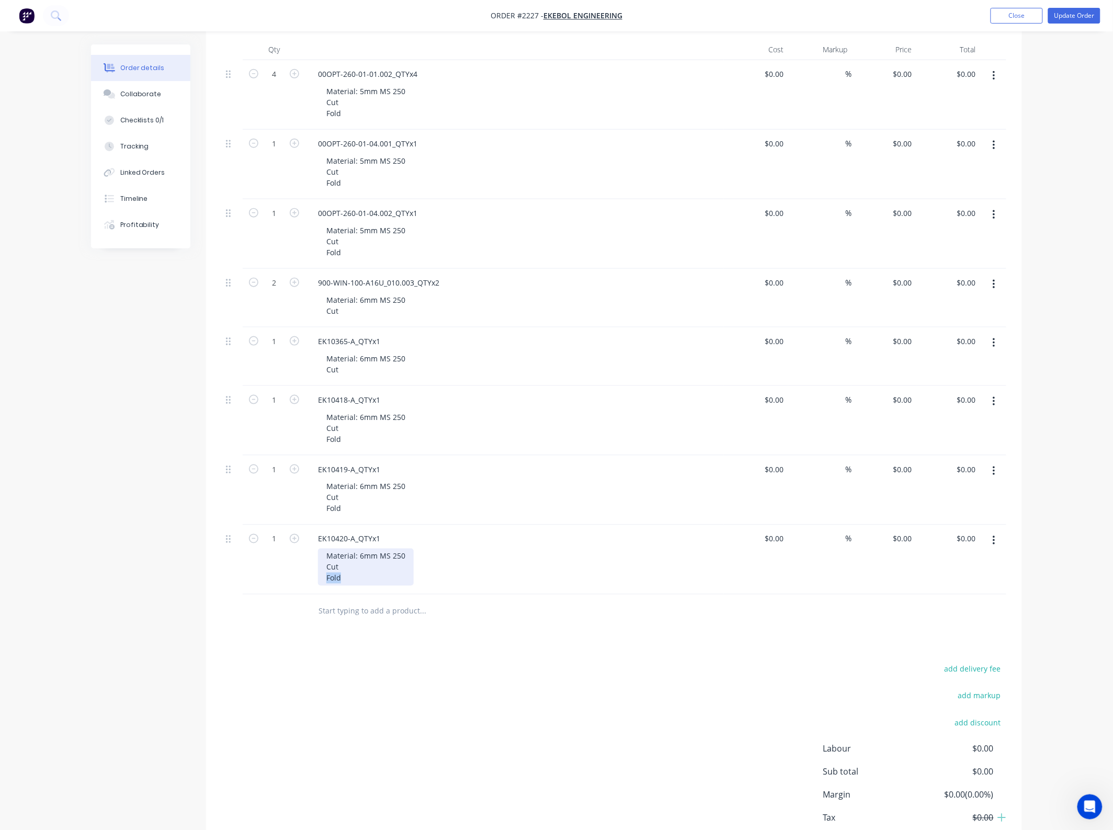
click at [306, 582] on div "EK10420-A_QTYx1 Material: 6mm MS 250 Cut Fold" at bounding box center [515, 560] width 419 height 70
click at [996, 542] on button "button" at bounding box center [994, 541] width 25 height 19
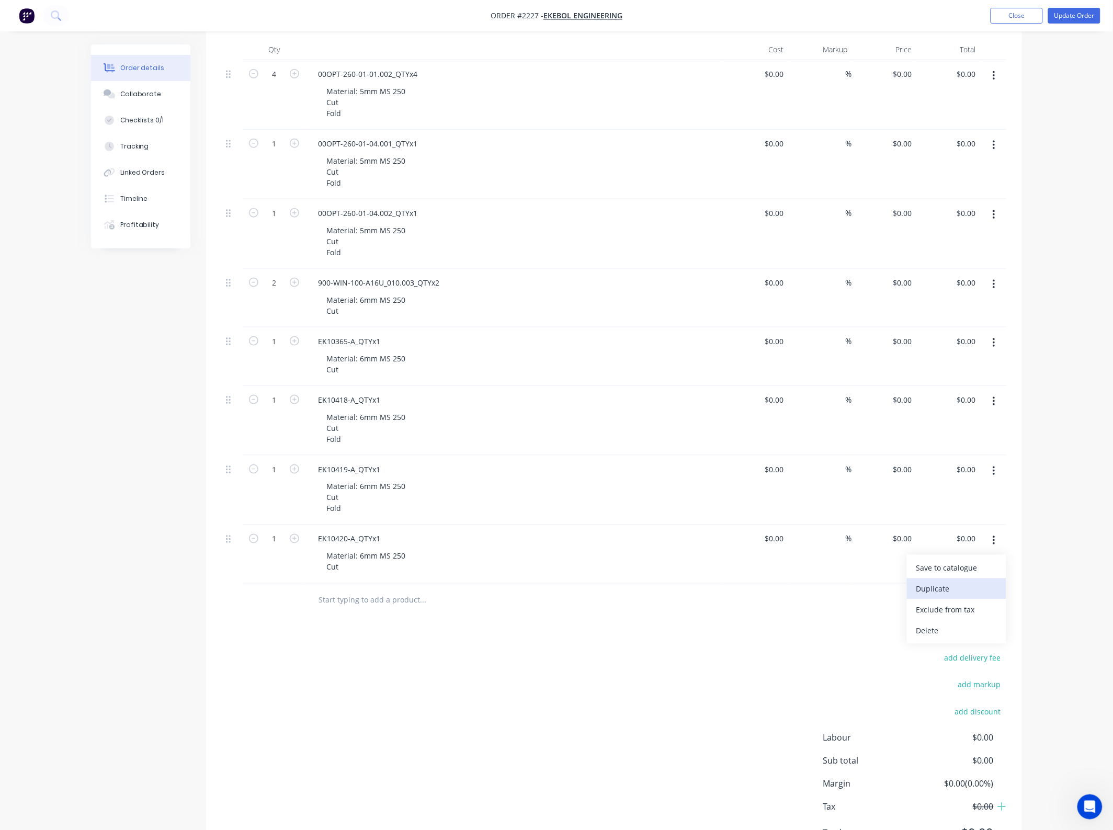
click at [935, 590] on div "Duplicate" at bounding box center [957, 589] width 81 height 15
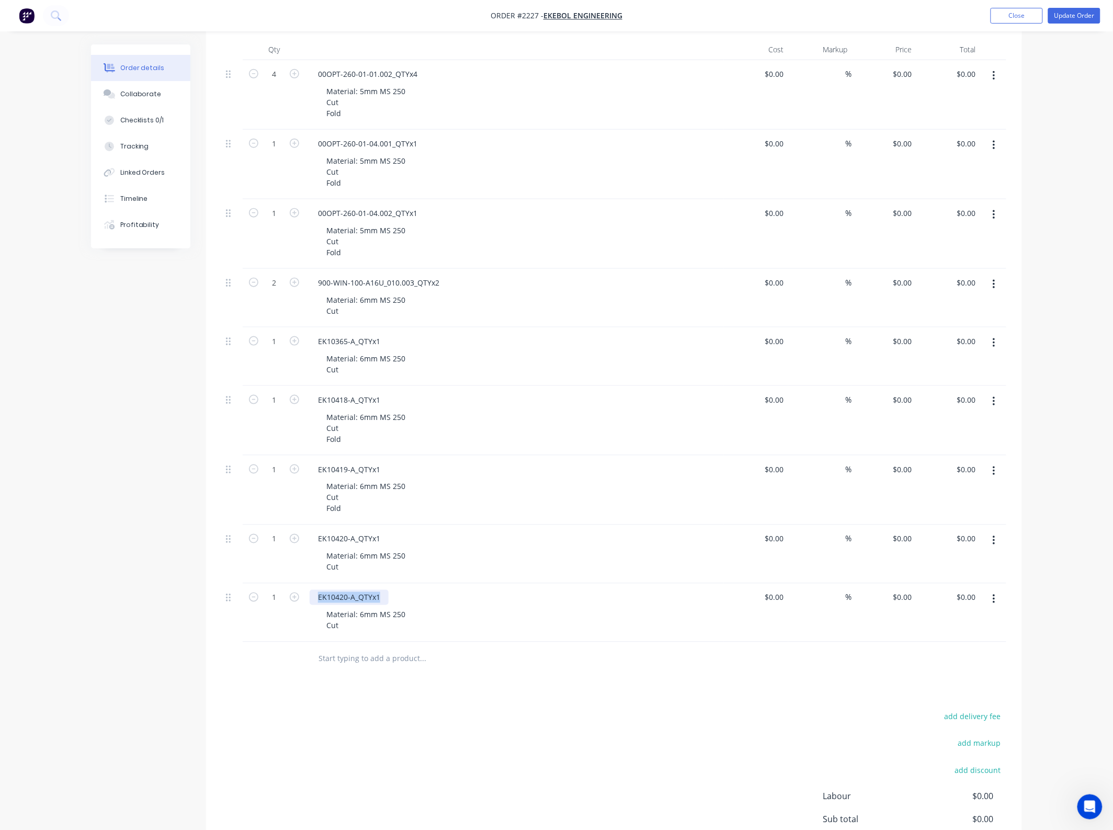
drag, startPoint x: 383, startPoint y: 601, endPoint x: 304, endPoint y: 601, distance: 79.0
click at [304, 601] on div "1 EK10420-A_QTYx1 Material: 6mm MS 250 Cut $0.00 $0.00 % $0.00 $0.00 $0.00 $0.00" at bounding box center [614, 613] width 785 height 59
paste div
click at [513, 605] on div "EK10423-A_QTYx1" at bounding box center [515, 597] width 410 height 15
click at [534, 616] on div "Material: 6mm MS 250 Cut" at bounding box center [519, 620] width 402 height 26
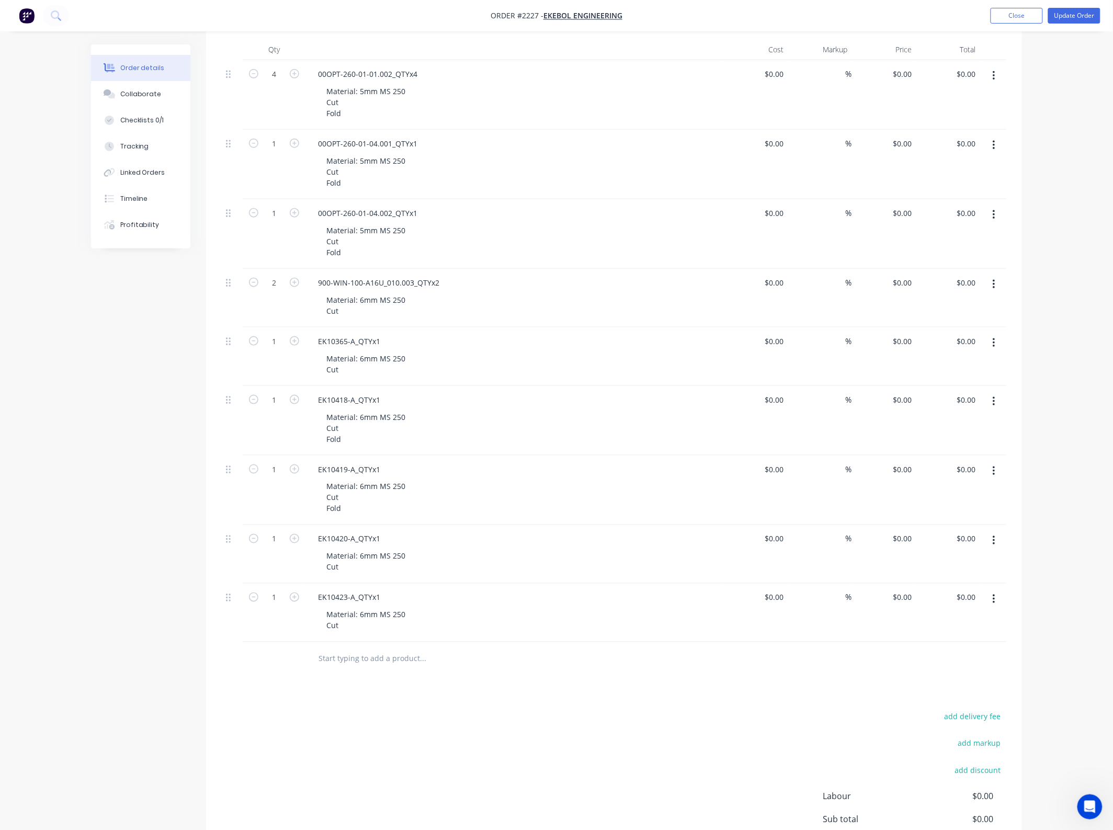
click at [995, 599] on icon "button" at bounding box center [994, 600] width 3 height 12
click at [934, 648] on div "Duplicate" at bounding box center [957, 647] width 81 height 15
drag, startPoint x: 385, startPoint y: 655, endPoint x: 245, endPoint y: 645, distance: 140.1
click at [245, 645] on div "1 EK10423-A_QTYx1 Material: 6mm MS 250 Cut $0.00 $0.00 % $0.00 $0.00 $0.00 $0.00" at bounding box center [614, 671] width 785 height 59
paste div
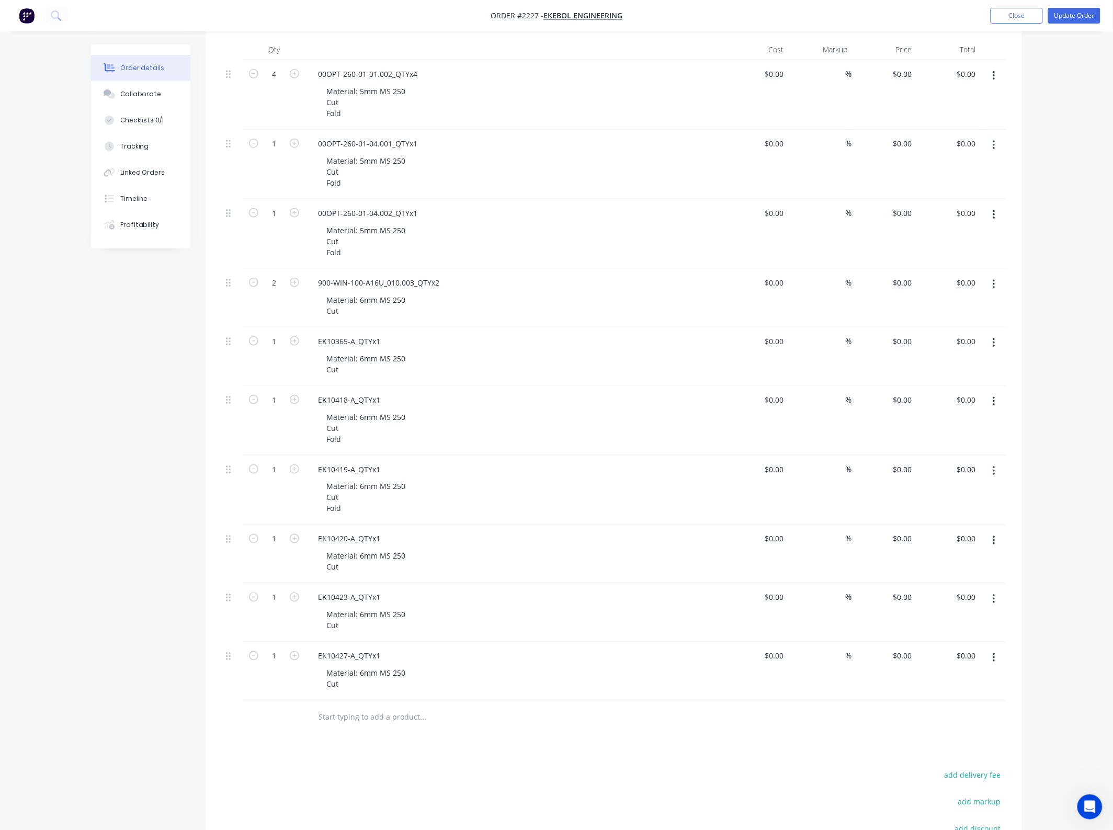
click at [485, 668] on div "Material: 6mm MS 250 Cut" at bounding box center [519, 679] width 402 height 26
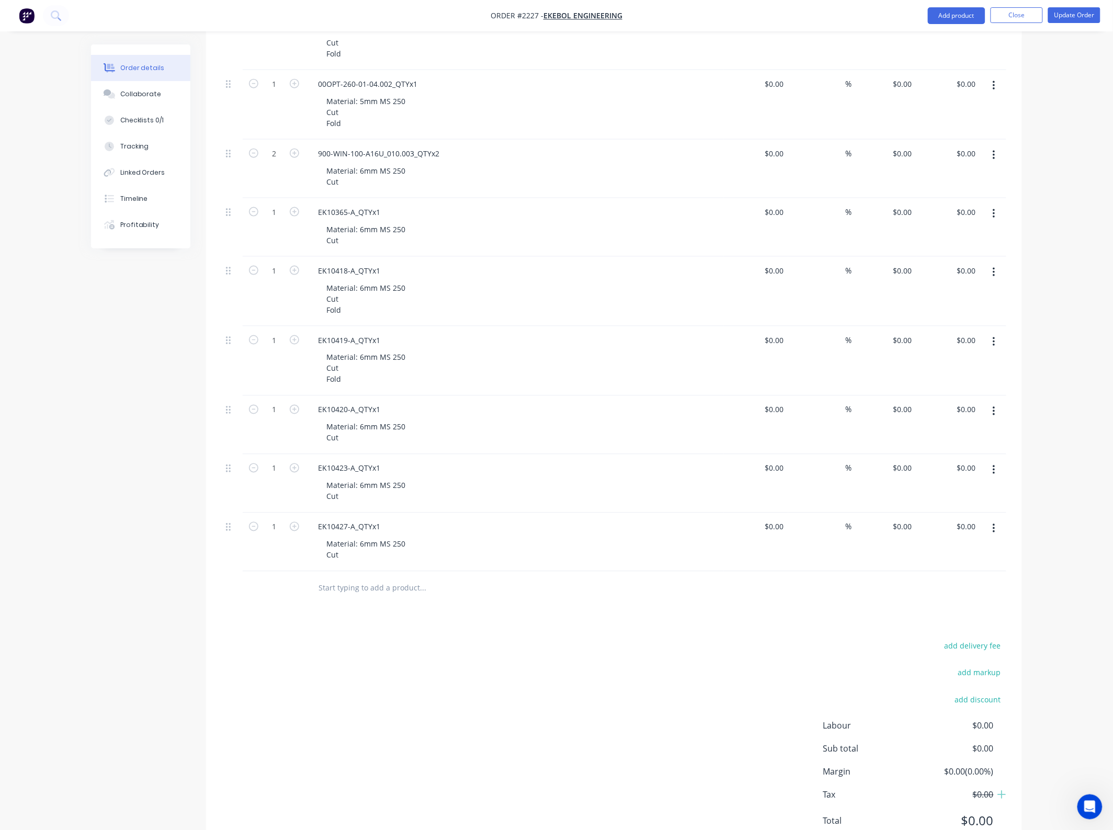
scroll to position [434, 0]
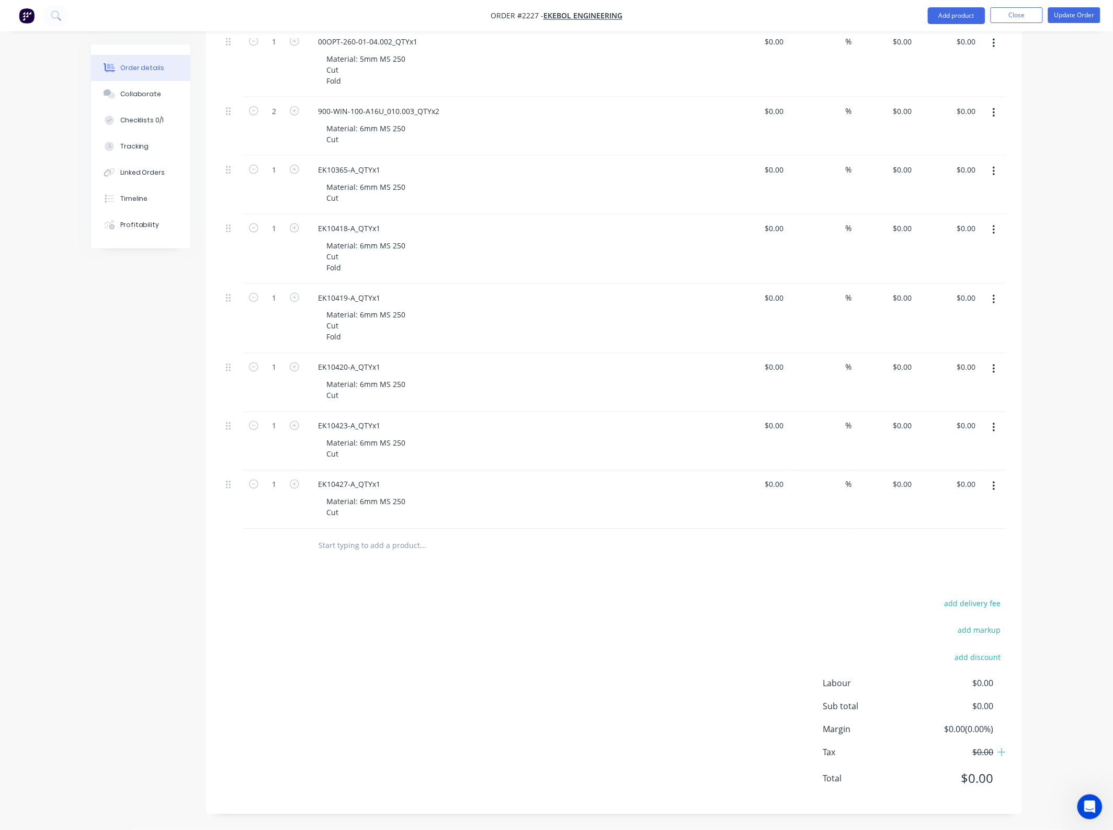
click at [1002, 492] on button "button" at bounding box center [994, 486] width 25 height 19
click at [934, 539] on div "Duplicate" at bounding box center [957, 534] width 81 height 15
drag, startPoint x: 381, startPoint y: 540, endPoint x: 244, endPoint y: 537, distance: 136.6
click at [244, 537] on div "1 EK10427-A_QTYx1 Material: 6mm MS 250 Cut $0.00 $0.00 % $0.00 $0.00 $0.00 $0.00" at bounding box center [614, 557] width 785 height 59
paste div
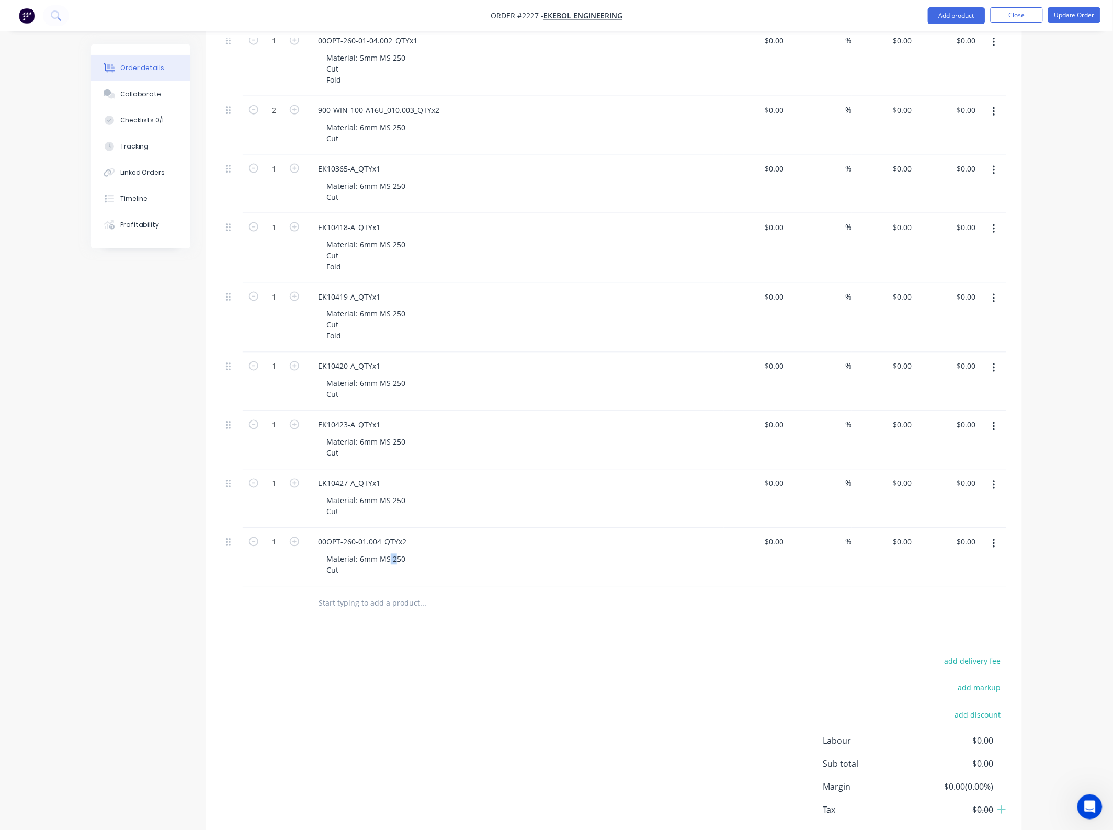
drag, startPoint x: 389, startPoint y: 559, endPoint x: 412, endPoint y: 563, distance: 23.9
click at [412, 563] on div "Material: 6mm MS 250 Cut" at bounding box center [519, 565] width 402 height 26
drag, startPoint x: 406, startPoint y: 560, endPoint x: 391, endPoint y: 561, distance: 15.2
click at [391, 561] on div "Material: 6mm MS 250 Cut" at bounding box center [366, 565] width 96 height 26
click at [545, 564] on div "Material: 6mm MS 350 (350 350 350) Cut" at bounding box center [519, 565] width 402 height 26
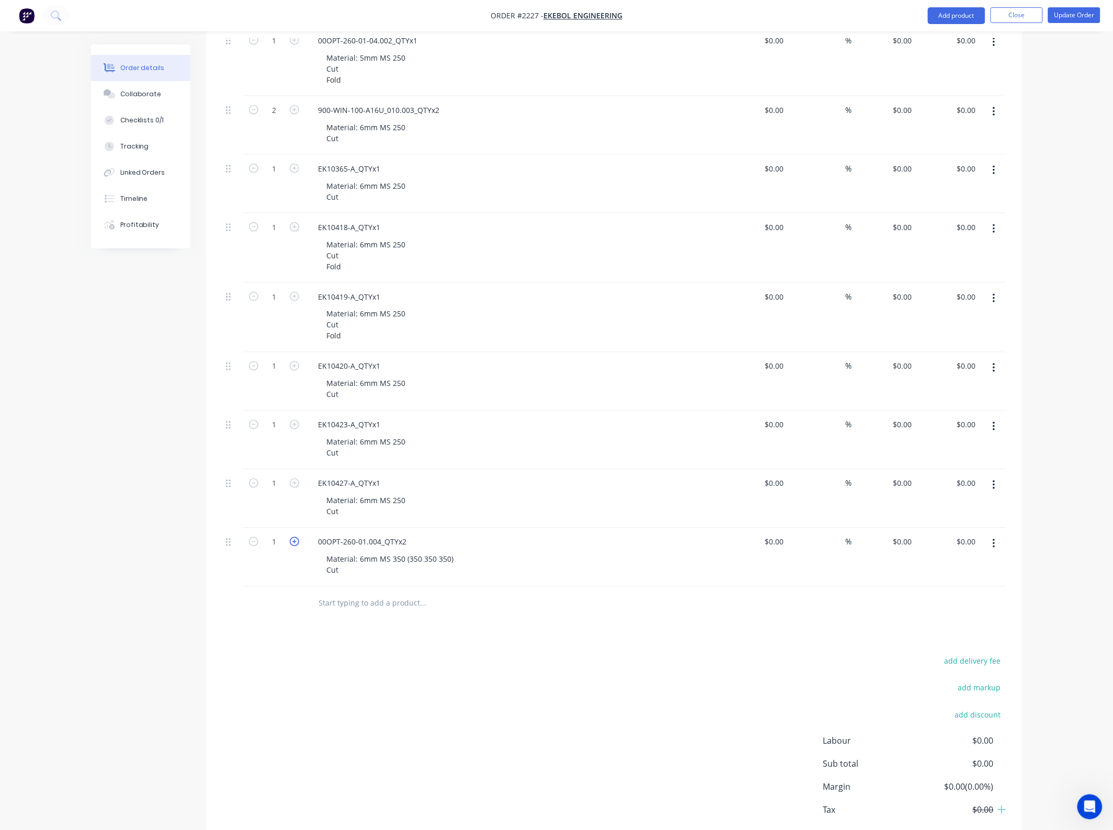
click at [299, 544] on icon "button" at bounding box center [294, 541] width 9 height 9
type input "2"
click at [992, 547] on button "button" at bounding box center [994, 544] width 25 height 19
click at [932, 590] on div "Duplicate" at bounding box center [957, 592] width 81 height 15
drag, startPoint x: 409, startPoint y: 600, endPoint x: 294, endPoint y: 596, distance: 114.6
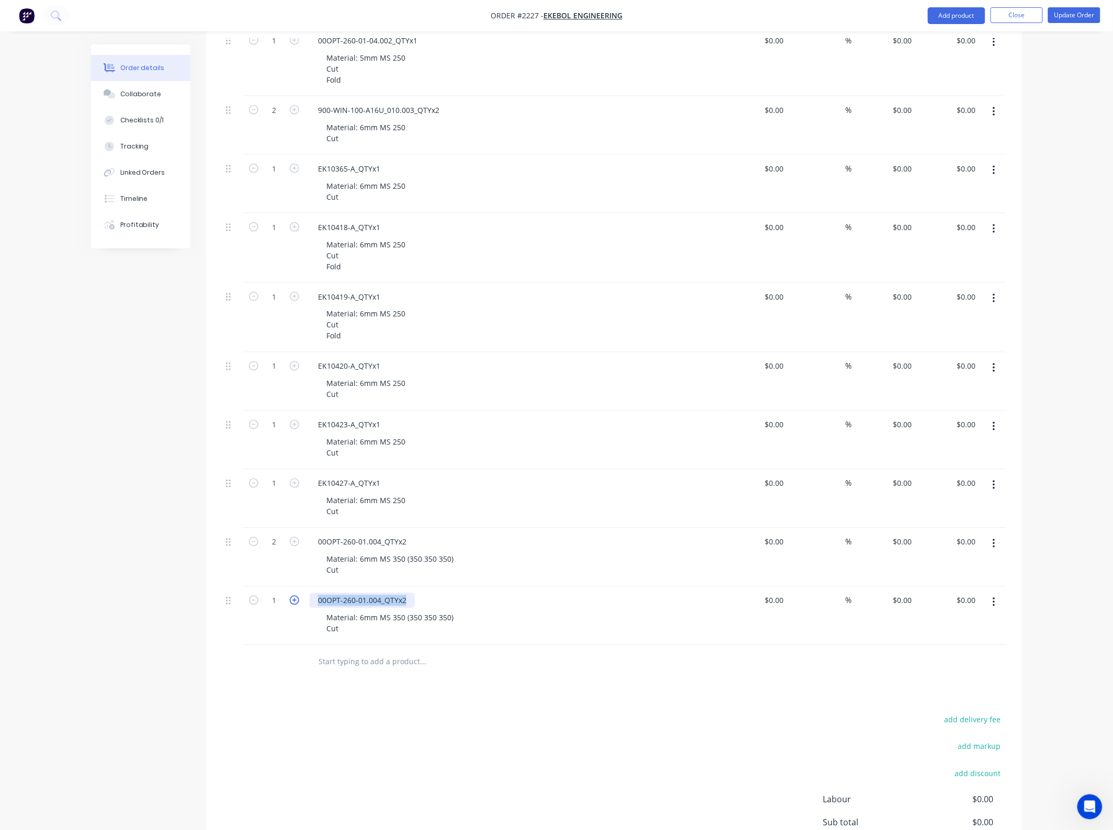
click at [294, 596] on div "1 00OPT-260-01.004_QTYx2 Material: 6mm MS 350 (350 350 350) Cut $0.00 $0.00 % $…" at bounding box center [614, 616] width 785 height 59
paste div
click at [526, 603] on div "EK10366-A_QTYx1" at bounding box center [515, 600] width 410 height 15
click at [993, 605] on icon "button" at bounding box center [994, 603] width 3 height 12
click at [962, 647] on div "Duplicate" at bounding box center [957, 651] width 81 height 15
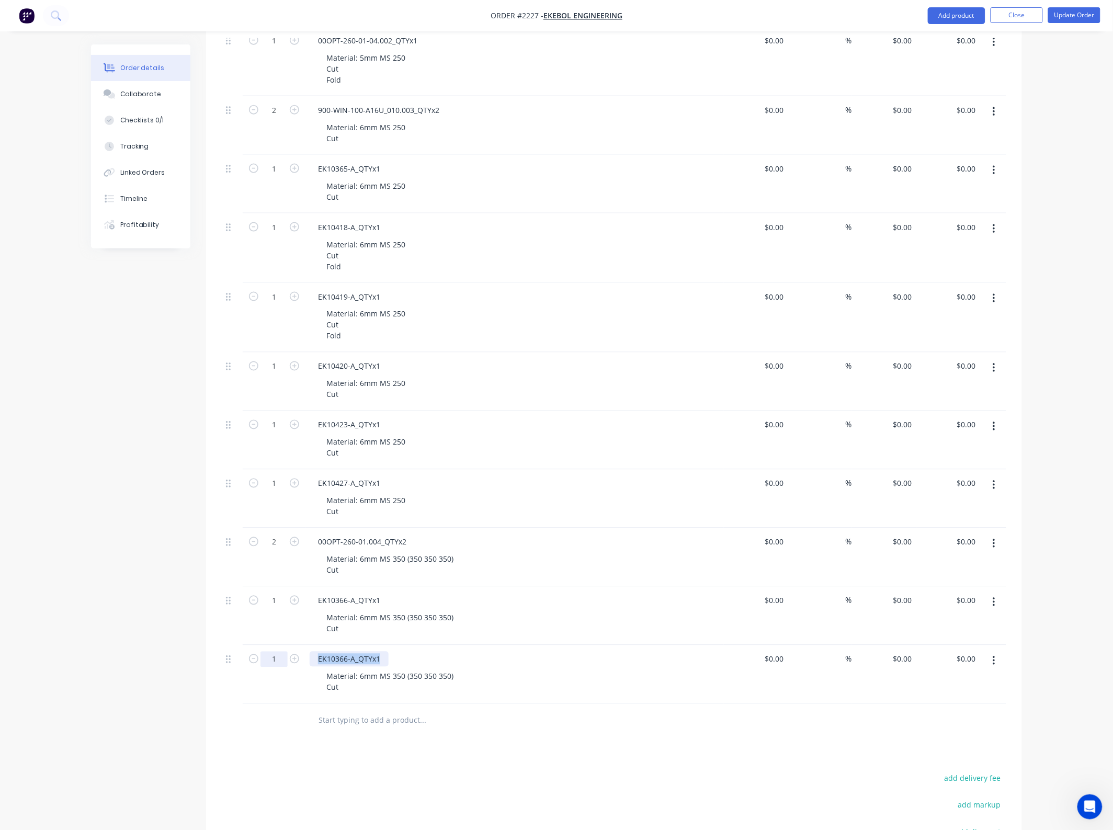
drag, startPoint x: 385, startPoint y: 657, endPoint x: 287, endPoint y: 654, distance: 98.4
click at [287, 654] on div "1 EK10366-A_QTYx1 Material: 6mm MS 350 (350 350 350) Cut $0.00 $0.00 % $0.00 $0…" at bounding box center [614, 675] width 785 height 59
paste div
click at [527, 720] on input "text" at bounding box center [422, 720] width 209 height 21
drag, startPoint x: 454, startPoint y: 678, endPoint x: 407, endPoint y: 678, distance: 47.6
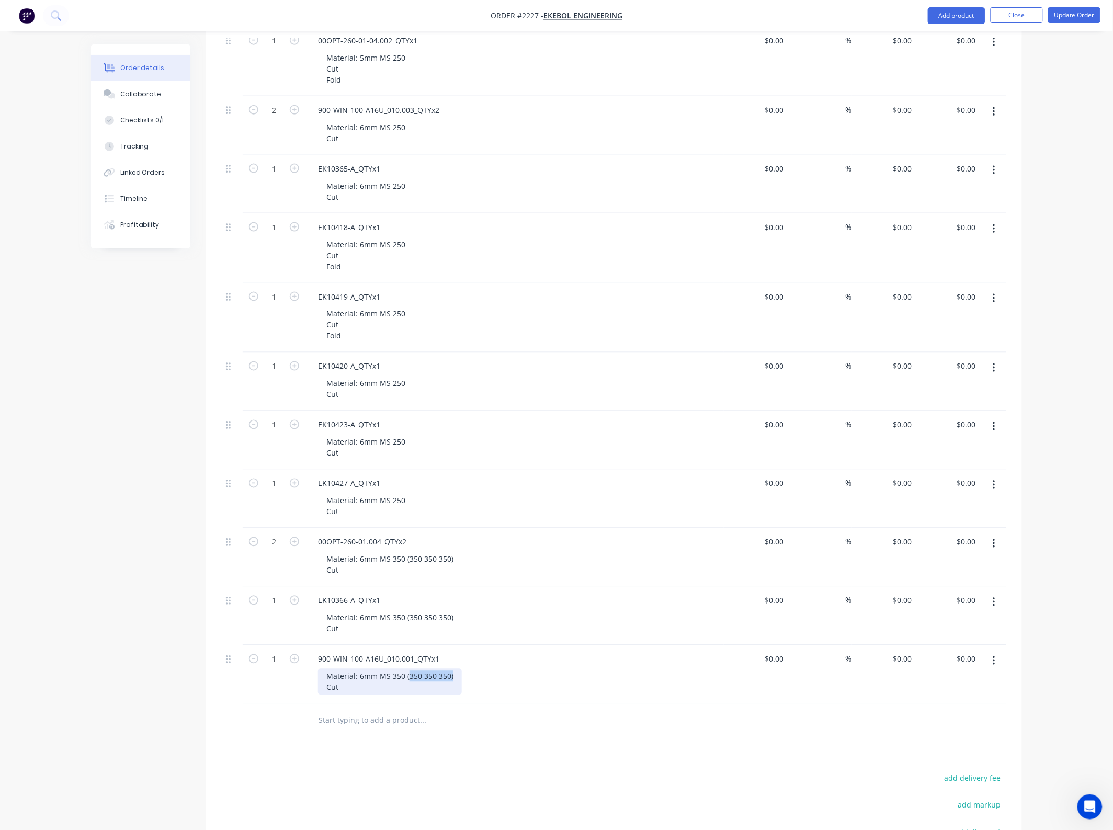
click at [407, 678] on div "Material: 6mm MS 350 (350 350 350) Cut" at bounding box center [390, 682] width 144 height 26
click at [362, 678] on div "Material: 6mm MS 250 Cut" at bounding box center [366, 682] width 96 height 26
click at [505, 688] on div "Material: 8mm MS 250 Cut" at bounding box center [519, 682] width 402 height 26
click at [352, 689] on div "Material: 8mm MS 250 Cut" at bounding box center [366, 682] width 96 height 26
click at [556, 707] on div "900-WIN-100-A16U_010.001_QTYx1 Material: 8mm MS 250 Cut Fold" at bounding box center [515, 681] width 419 height 70
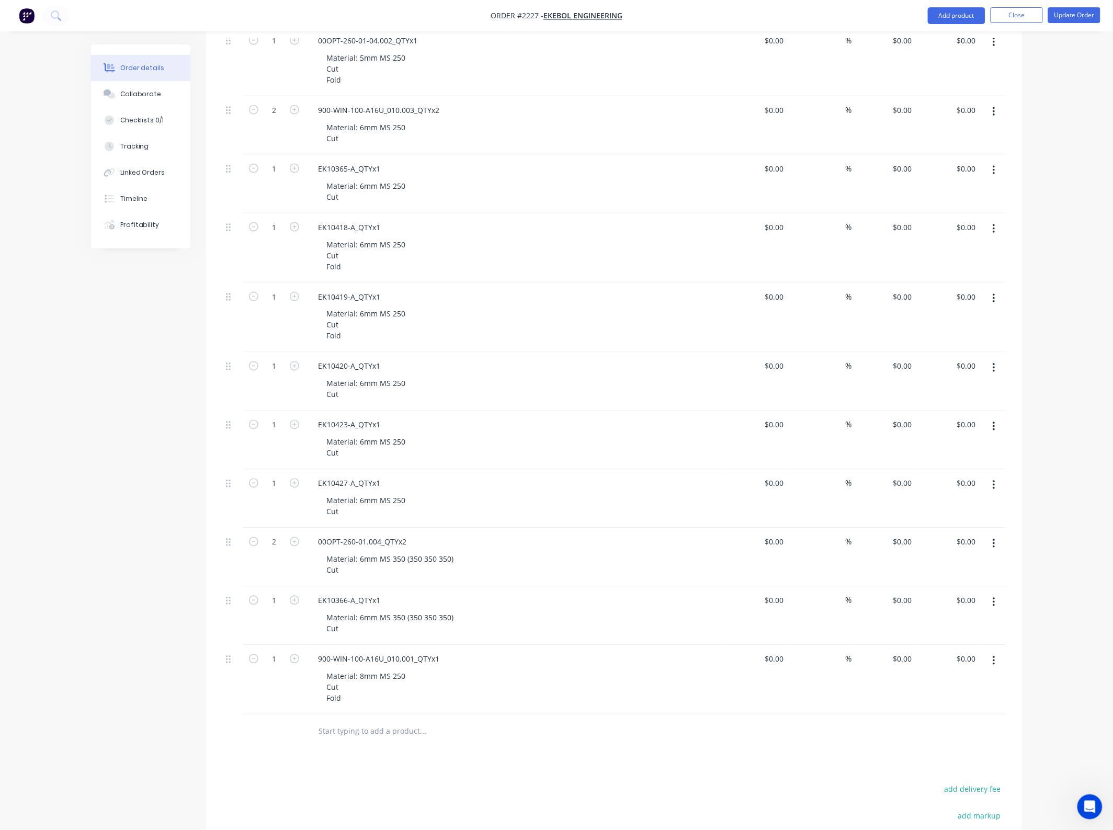
click at [994, 663] on icon "button" at bounding box center [994, 661] width 2 height 9
click at [927, 710] on div "Duplicate" at bounding box center [957, 709] width 81 height 15
drag, startPoint x: 441, startPoint y: 731, endPoint x: 302, endPoint y: 728, distance: 138.7
click at [302, 728] on div "1 900-WIN-100-A16U_010.001_QTYx1 Material: 8mm MS 250 Cut Fold $0.00 $0.00 % $0…" at bounding box center [614, 750] width 785 height 70
paste div
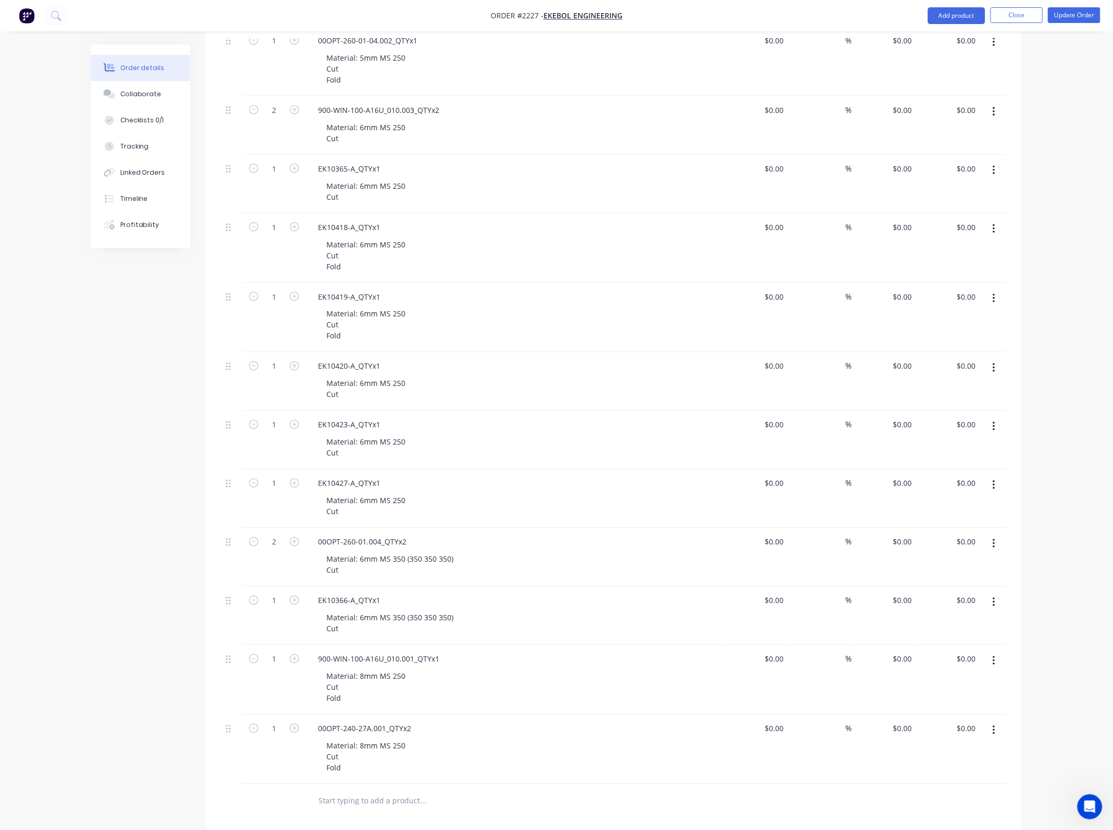
click at [526, 739] on div "Material: 8mm MS 250 Cut Fold" at bounding box center [519, 757] width 402 height 37
drag, startPoint x: 393, startPoint y: 775, endPoint x: 309, endPoint y: 763, distance: 84.6
click at [309, 763] on div "00OPT-240-27A.001_QTYx2 Material: 8mm MS 250 Cut Fold" at bounding box center [515, 750] width 419 height 70
click at [373, 768] on div "Material: 8mm MS 250 Cut Fold" at bounding box center [366, 757] width 96 height 37
drag, startPoint x: 373, startPoint y: 769, endPoint x: 320, endPoint y: 769, distance: 52.3
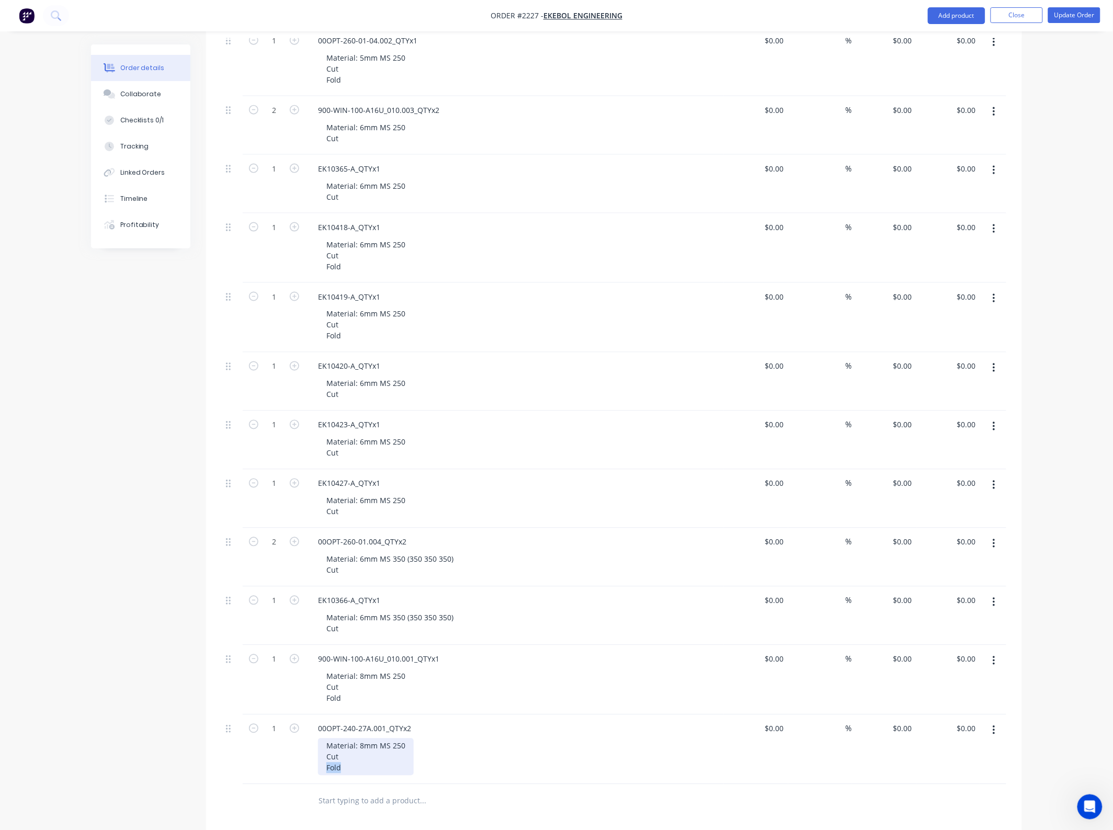
click at [320, 769] on div "Material: 8mm MS 250 Cut Fold" at bounding box center [366, 757] width 96 height 37
click at [297, 734] on icon "button" at bounding box center [294, 728] width 9 height 9
type input "2"
click at [499, 739] on div "00OPT-240-27A.001_QTYx2 Material: 8mm MS 250 Cut" at bounding box center [515, 744] width 419 height 59
click at [992, 736] on button "button" at bounding box center [994, 730] width 25 height 19
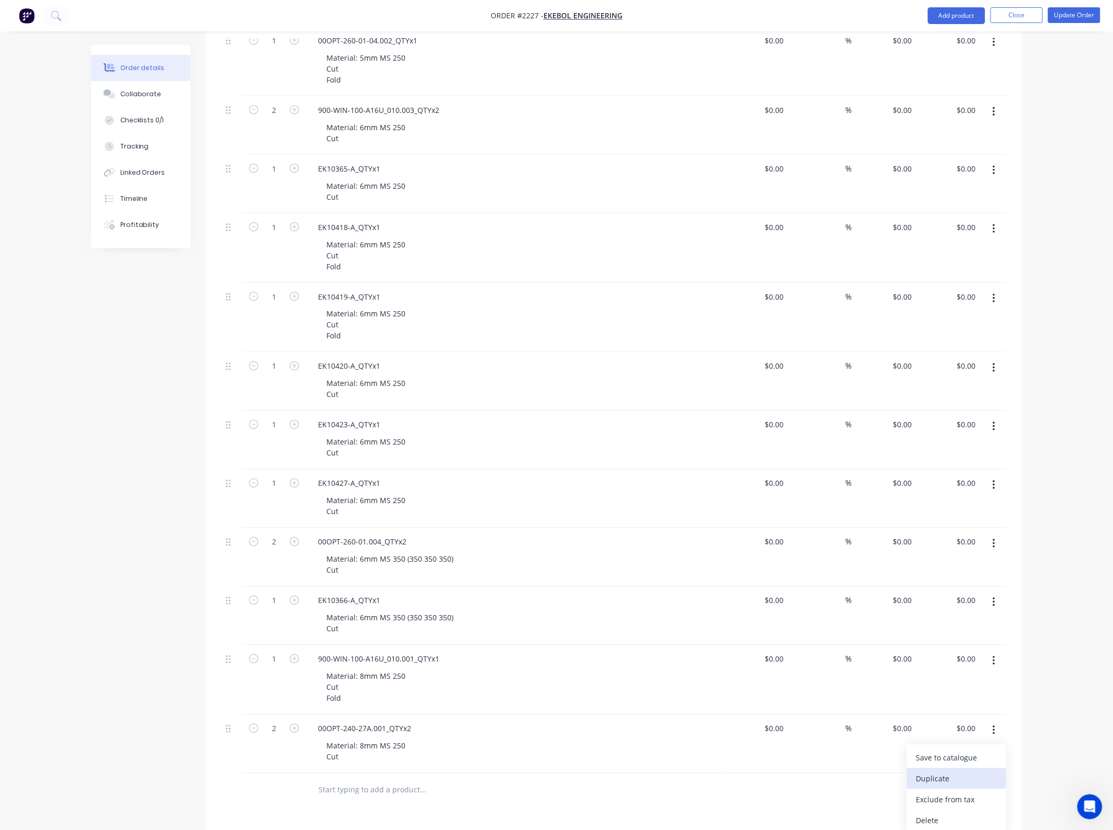
click at [964, 778] on div "Duplicate" at bounding box center [957, 779] width 81 height 15
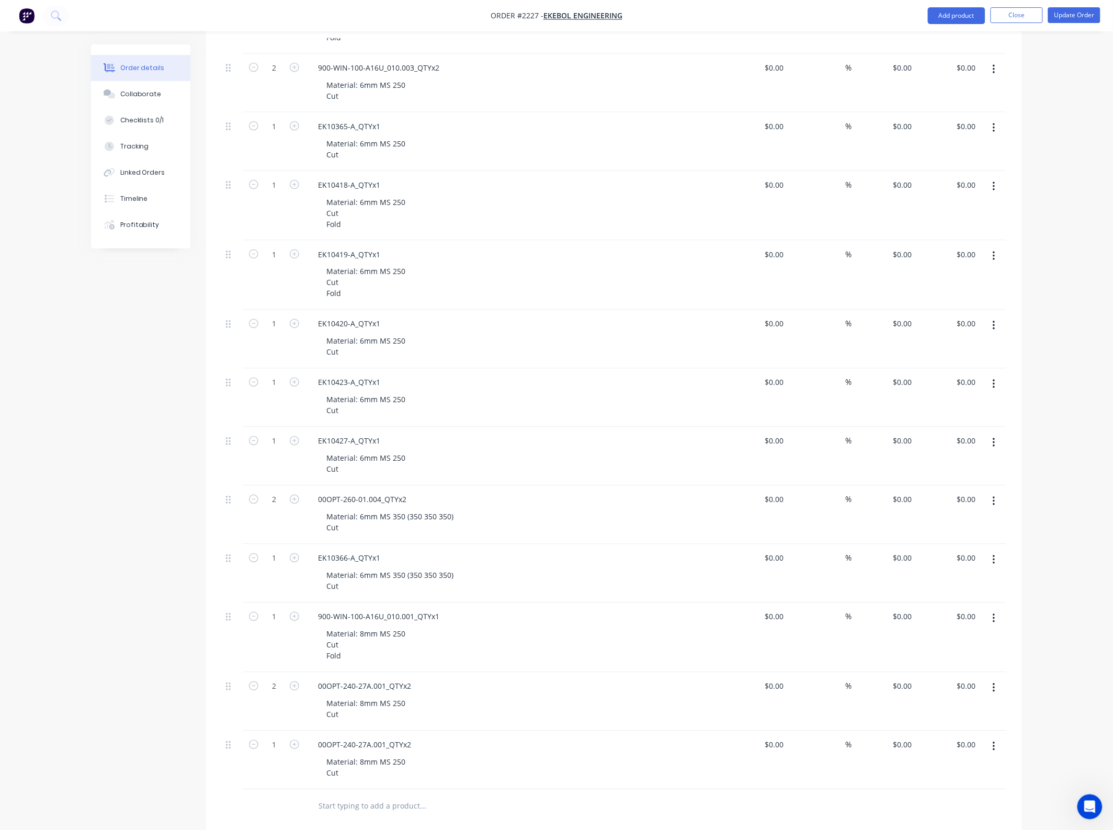
scroll to position [565, 0]
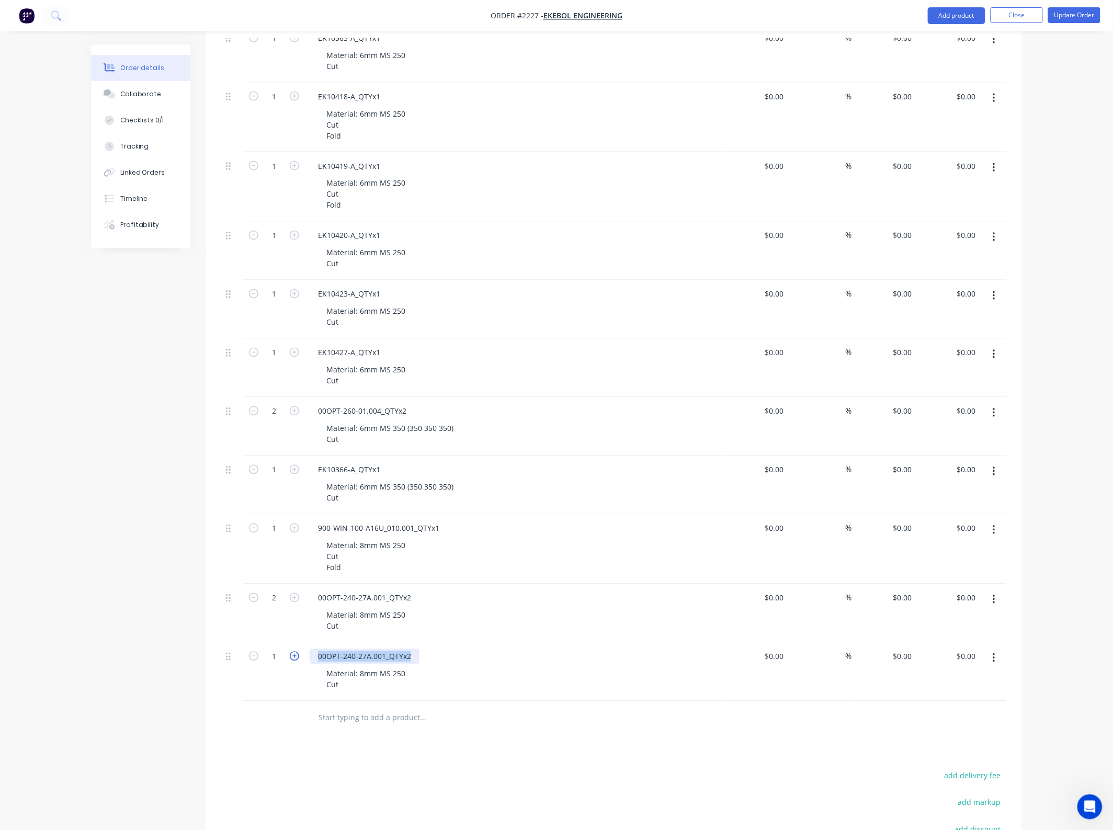
drag, startPoint x: 414, startPoint y: 657, endPoint x: 295, endPoint y: 656, distance: 119.3
click at [295, 656] on div "1 00OPT-240-27A.001_QTYx2 Material: 8mm MS 250 Cut $0.00 $0.00 % $0.00 $0.00 $0…" at bounding box center [614, 672] width 785 height 59
paste div
click at [546, 671] on div "Material: 8mm MS 250 Cut" at bounding box center [519, 680] width 402 height 26
click at [377, 687] on div "Material: 8mm MS 250 Cut" at bounding box center [366, 680] width 96 height 26
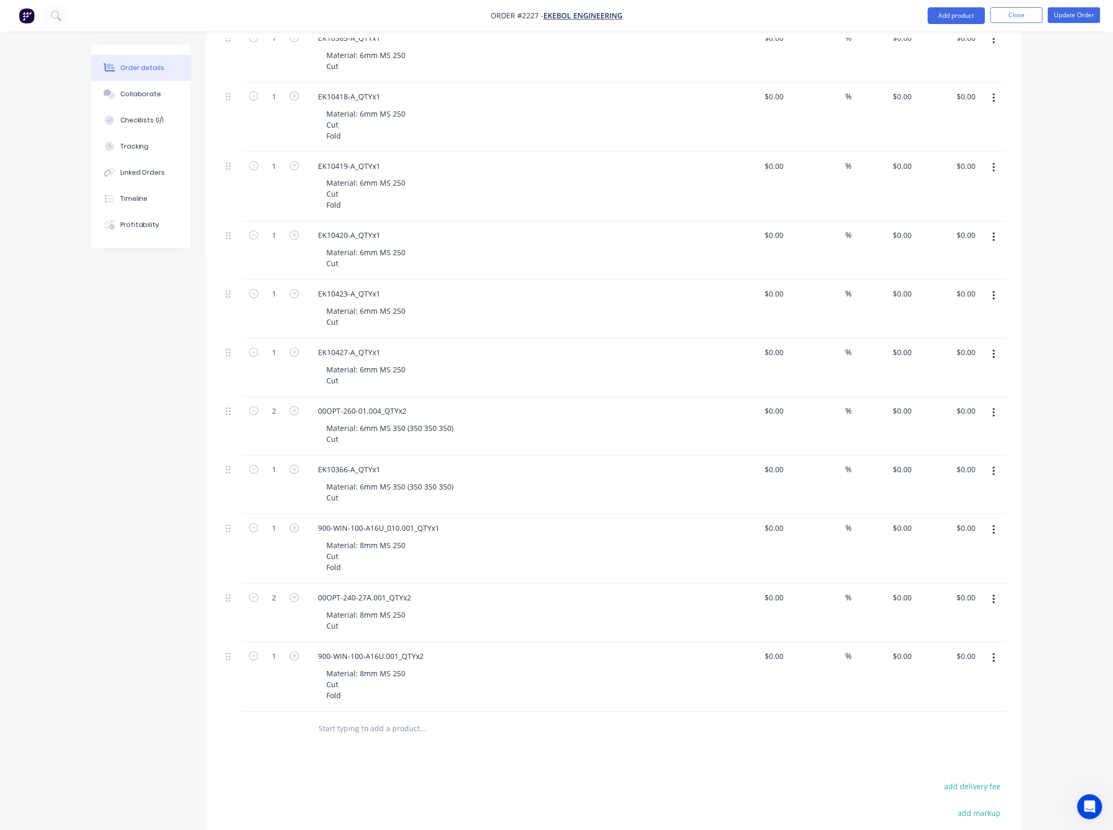
click at [493, 764] on div "Products Show / Hide columns Add product Qty Cost Markup Price Total 4 00OPT-26…" at bounding box center [614, 348] width 816 height 1300
click at [294, 657] on icon "button" at bounding box center [294, 656] width 9 height 9
type input "2"
click at [998, 661] on button "button" at bounding box center [994, 658] width 25 height 19
click at [957, 704] on div "Duplicate" at bounding box center [957, 707] width 81 height 15
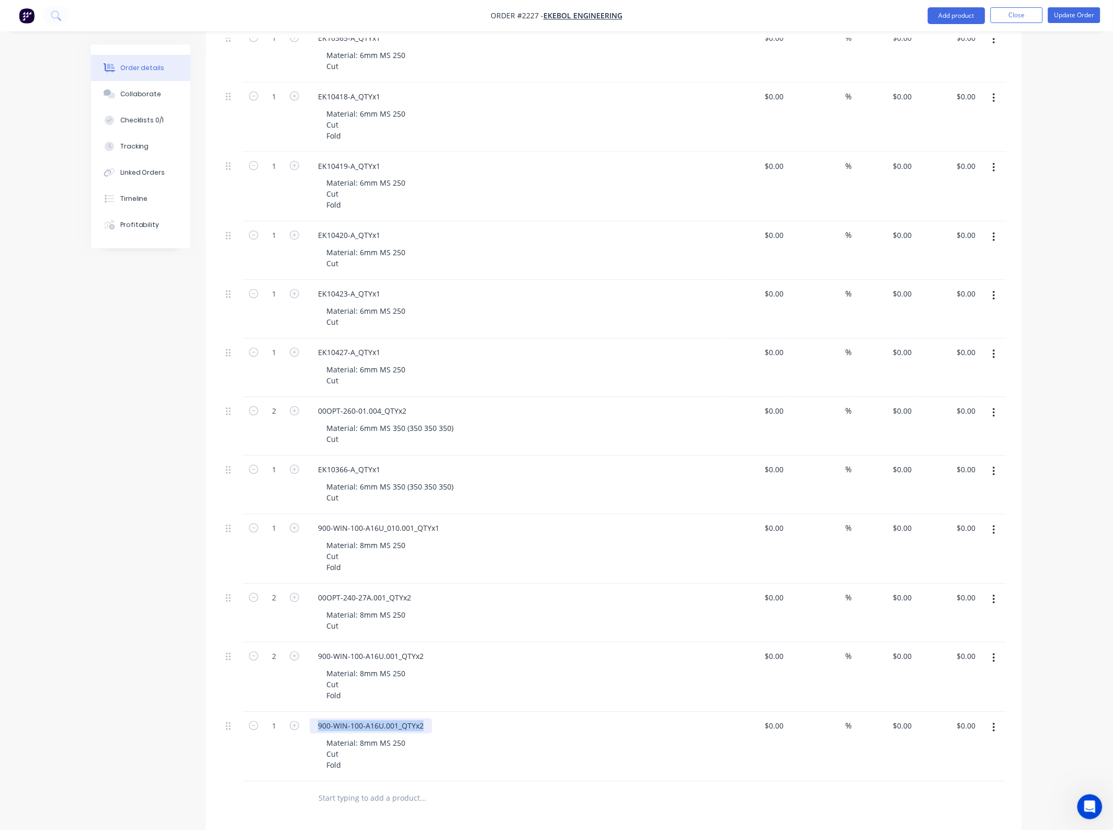
drag, startPoint x: 427, startPoint y: 726, endPoint x: 304, endPoint y: 722, distance: 123.0
click at [306, 725] on div "900-WIN-100-A16U.001_QTYx2 Material: 8mm MS 250 Cut Fold" at bounding box center [515, 748] width 419 height 70
paste div
click at [511, 728] on div "900-WIN-100-A16U.002_QTYx1" at bounding box center [515, 726] width 410 height 15
click at [362, 614] on div "Material: 8mm MS 250 Cut" at bounding box center [366, 621] width 96 height 26
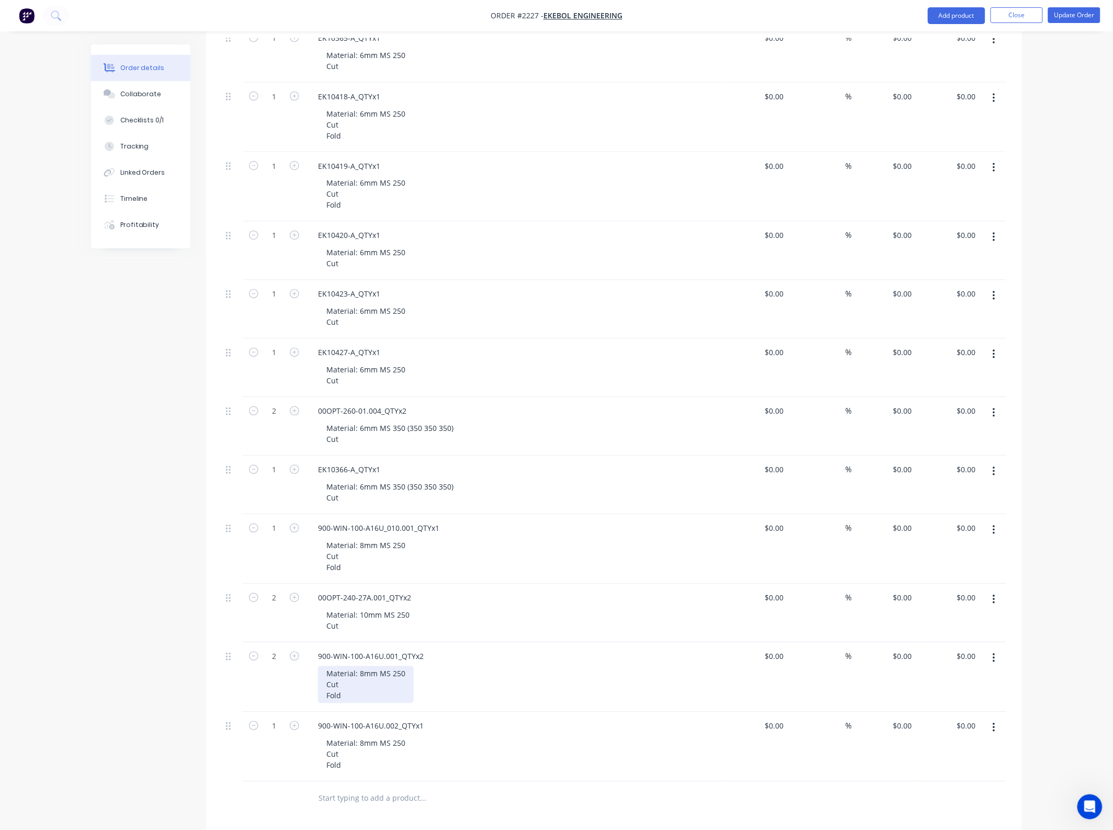
click at [360, 675] on div "Material: 8mm MS 250 Cut Fold" at bounding box center [366, 685] width 96 height 37
click at [365, 746] on div "Material: 8mm MS 250 Cut Fold" at bounding box center [366, 754] width 96 height 37
click at [516, 760] on div "Material: 10mm MS 250 Cut Fold" at bounding box center [519, 754] width 402 height 37
click at [509, 751] on div "Material: 10mm MS 250 Cut Fold" at bounding box center [519, 754] width 402 height 37
click at [992, 731] on button "button" at bounding box center [994, 728] width 25 height 19
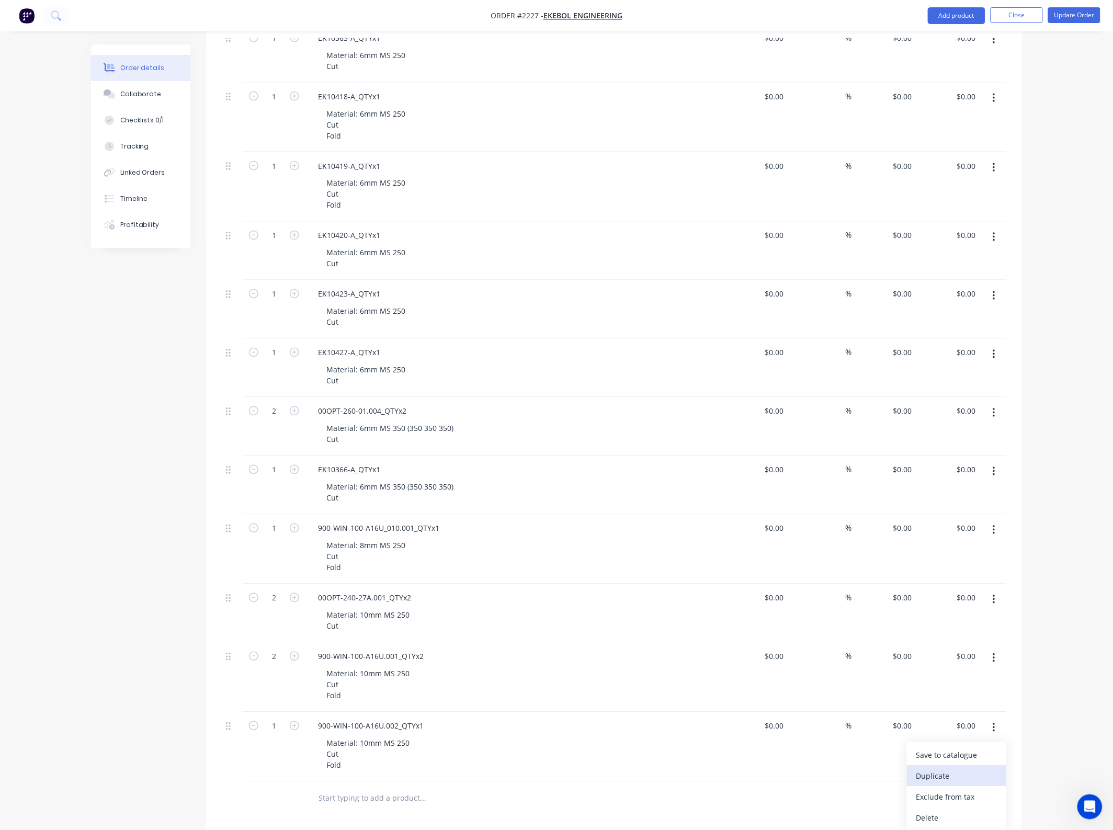
click at [947, 777] on div "Duplicate" at bounding box center [957, 776] width 81 height 15
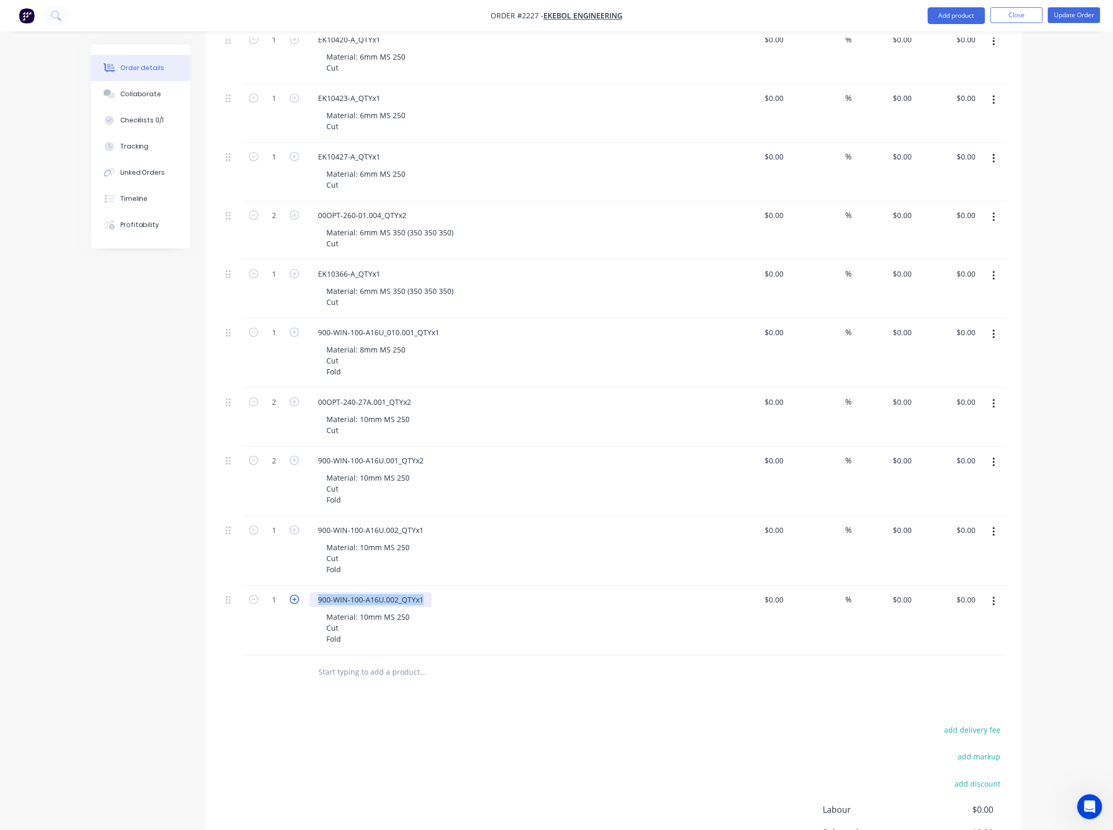
drag, startPoint x: 424, startPoint y: 601, endPoint x: 297, endPoint y: 595, distance: 127.8
click at [297, 595] on div "1 900-WIN-100-A16U.002_QTYx1 Material: 10mm MS 250 Cut Fold $0.00 $0.00 % $0.00…" at bounding box center [614, 621] width 785 height 70
paste div
click at [294, 602] on icon "button" at bounding box center [294, 599] width 9 height 9
type input "2"
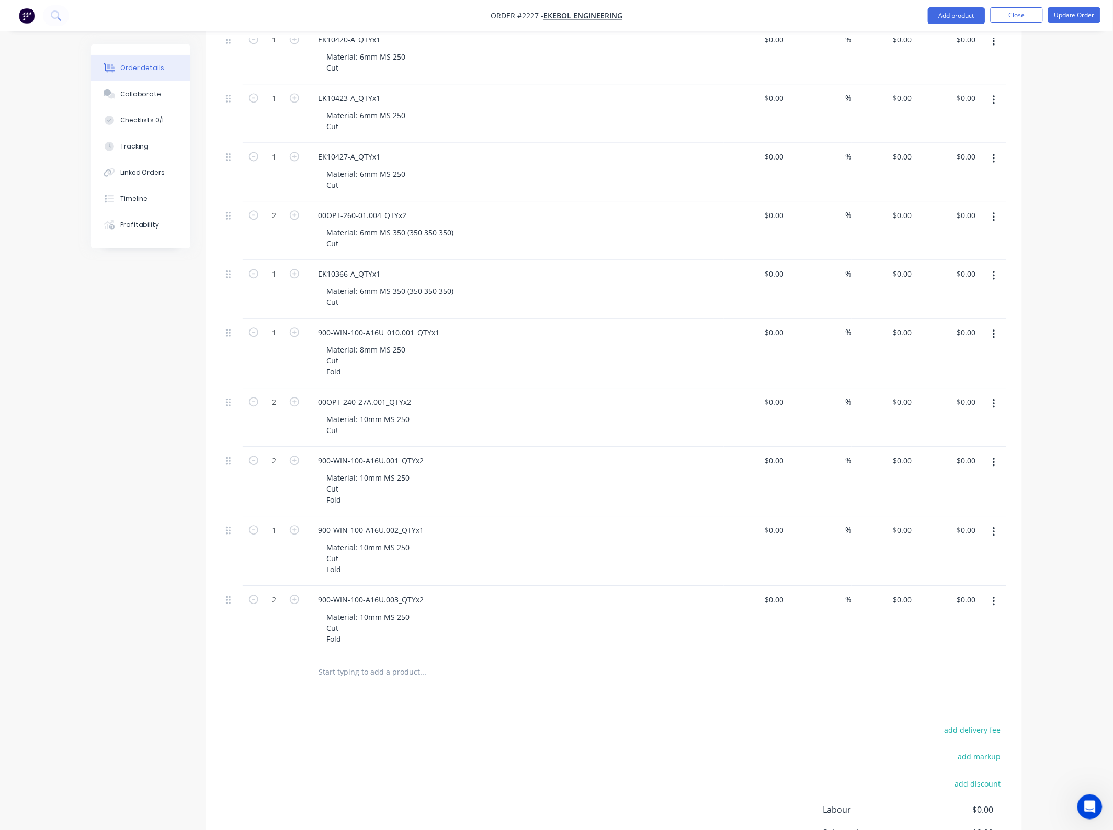
click at [990, 608] on button "button" at bounding box center [994, 601] width 25 height 19
click at [963, 649] on div "Duplicate" at bounding box center [957, 649] width 81 height 15
drag, startPoint x: 428, startPoint y: 668, endPoint x: 284, endPoint y: 666, distance: 143.9
click at [284, 666] on div "1 900-WIN-100-A16U.003_QTYx2 Material: 10mm MS 250 Cut Fold $0.00 $0.00 % $0.00…" at bounding box center [614, 691] width 785 height 70
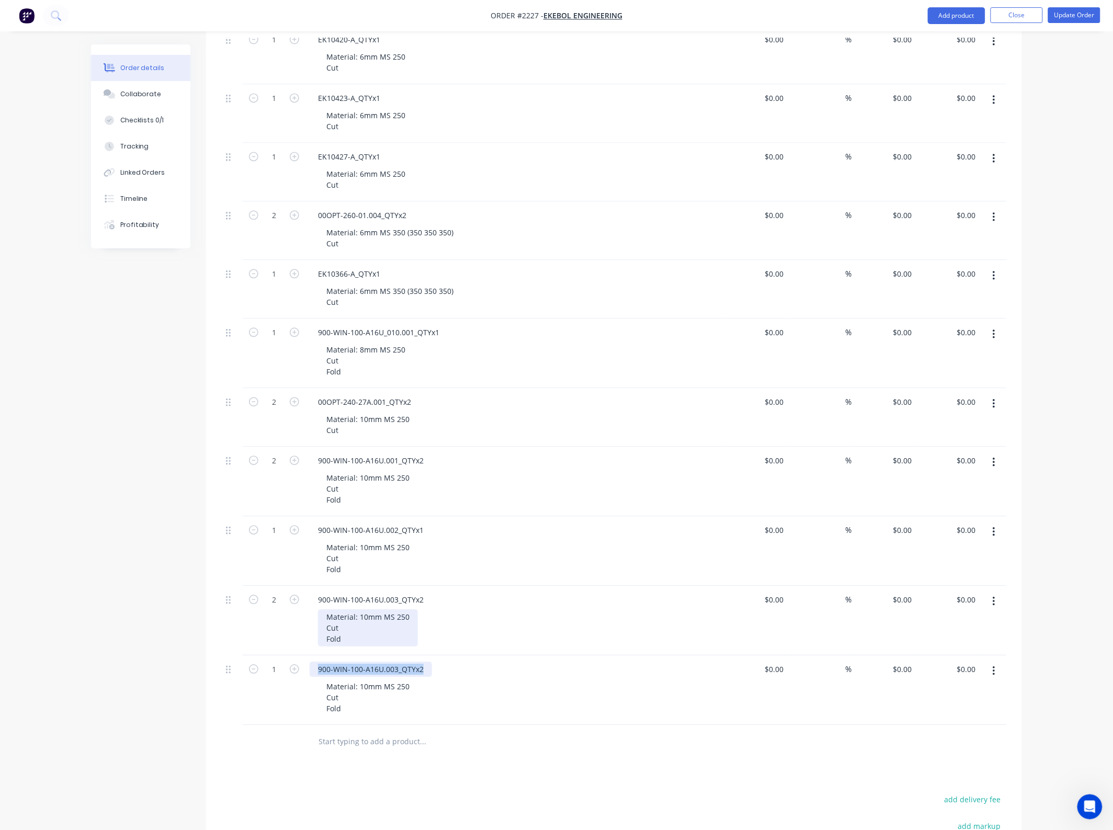
paste div
click at [584, 690] on div "Material: 10mm MS 250 Cut Fold" at bounding box center [519, 697] width 402 height 37
click at [297, 666] on icon "button" at bounding box center [294, 668] width 9 height 9
type input "2"
click at [993, 675] on icon "button" at bounding box center [994, 671] width 3 height 12
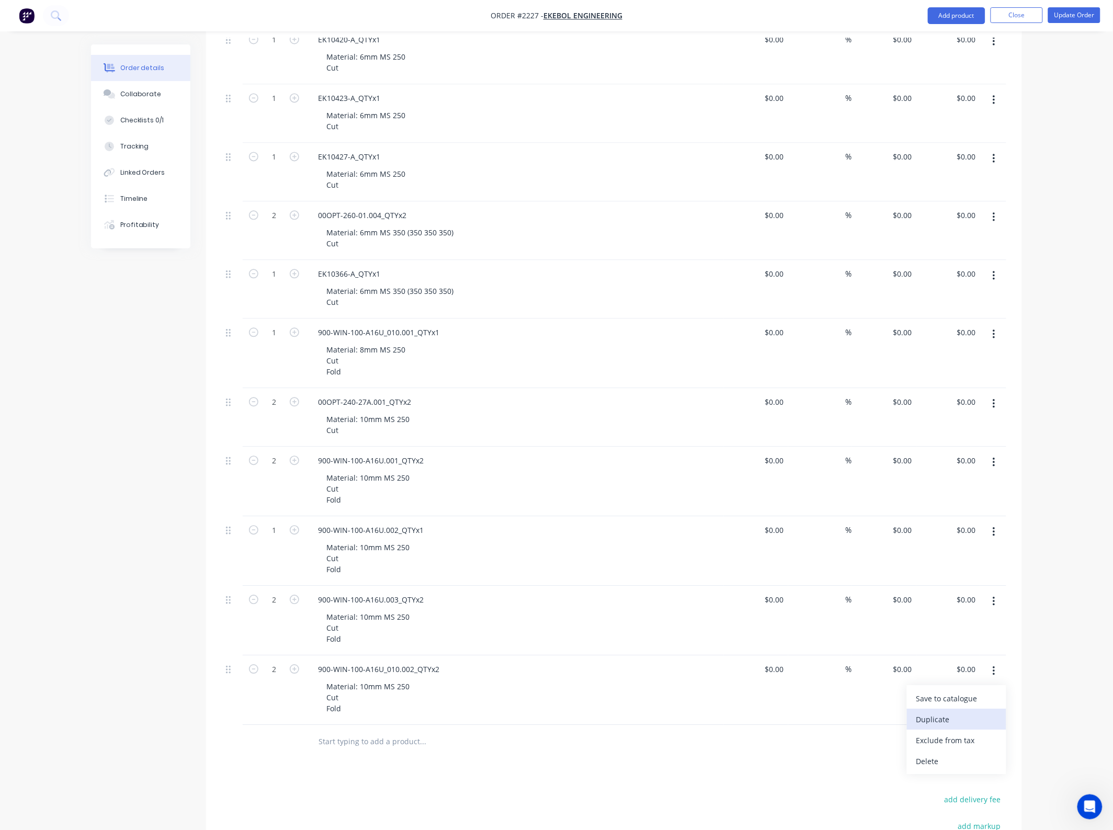
click at [934, 721] on div "Duplicate" at bounding box center [957, 719] width 81 height 15
drag, startPoint x: 441, startPoint y: 741, endPoint x: 281, endPoint y: 743, distance: 160.1
click at [281, 743] on div "1 900-WIN-100-A16U_010.002_QTYx2 Material: 10mm MS 250 Cut Fold $0.00 $0.00 % $…" at bounding box center [614, 760] width 785 height 70
paste div
click at [531, 740] on div "900-WIN-300-A16U.001_QTYx2" at bounding box center [515, 738] width 410 height 15
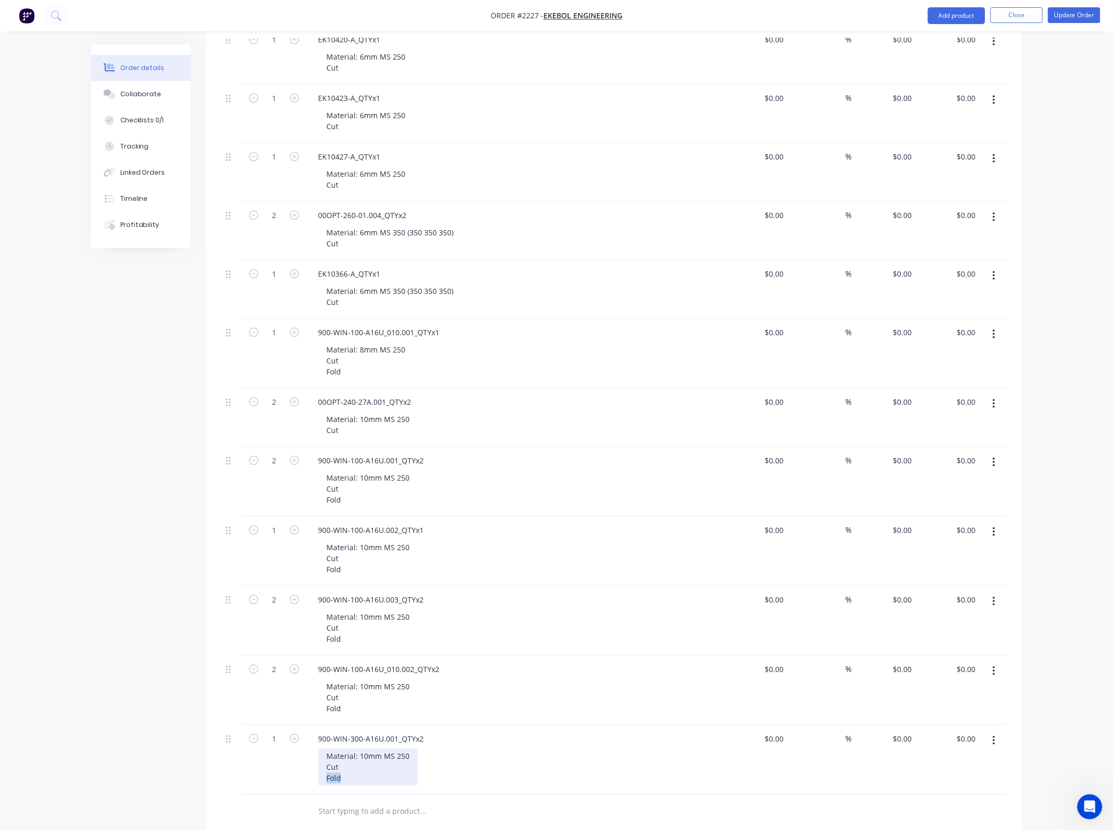
drag, startPoint x: 367, startPoint y: 778, endPoint x: 291, endPoint y: 778, distance: 75.9
click at [291, 778] on div "1 900-WIN-300-A16U.001_QTYx2 Material: 10mm MS 250 Cut Fold $0.00 $0.00 % $0.00…" at bounding box center [614, 760] width 785 height 70
click at [297, 739] on icon "button" at bounding box center [294, 738] width 9 height 9
type input "2"
drag, startPoint x: 349, startPoint y: 709, endPoint x: 320, endPoint y: 709, distance: 29.3
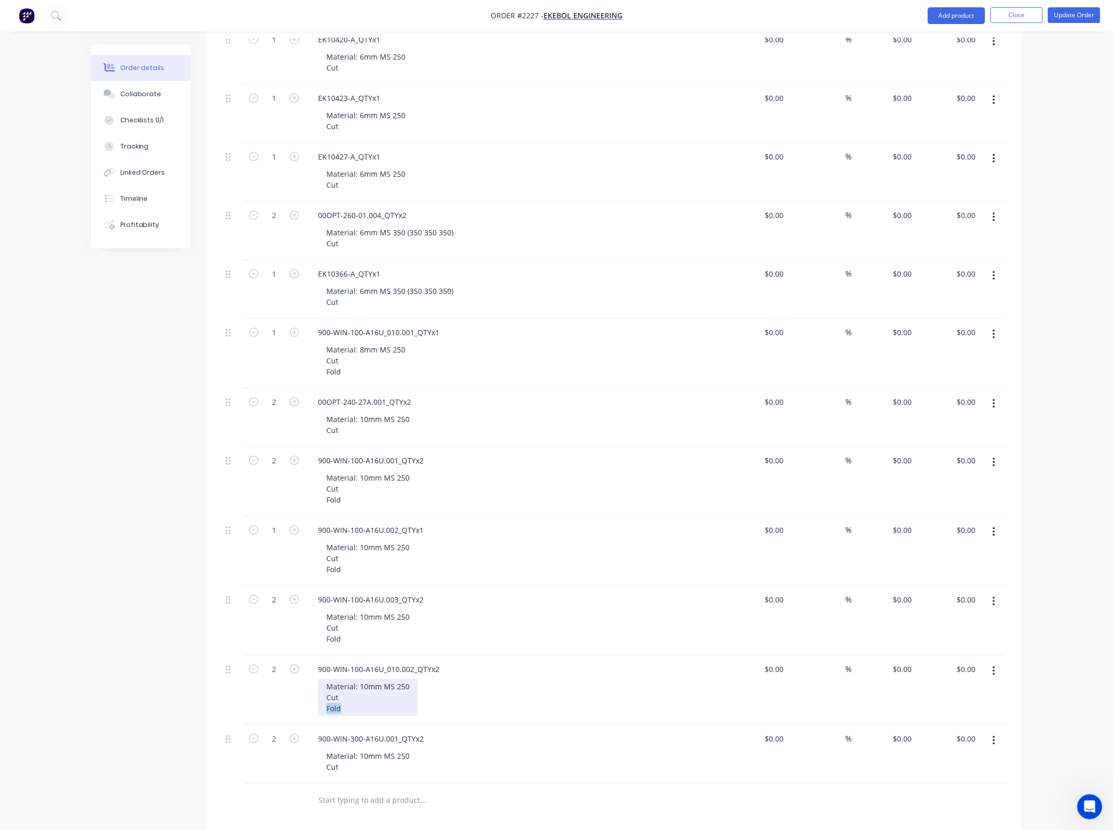
click at [320, 709] on div "Material: 10mm MS 250 Cut Fold" at bounding box center [368, 697] width 100 height 37
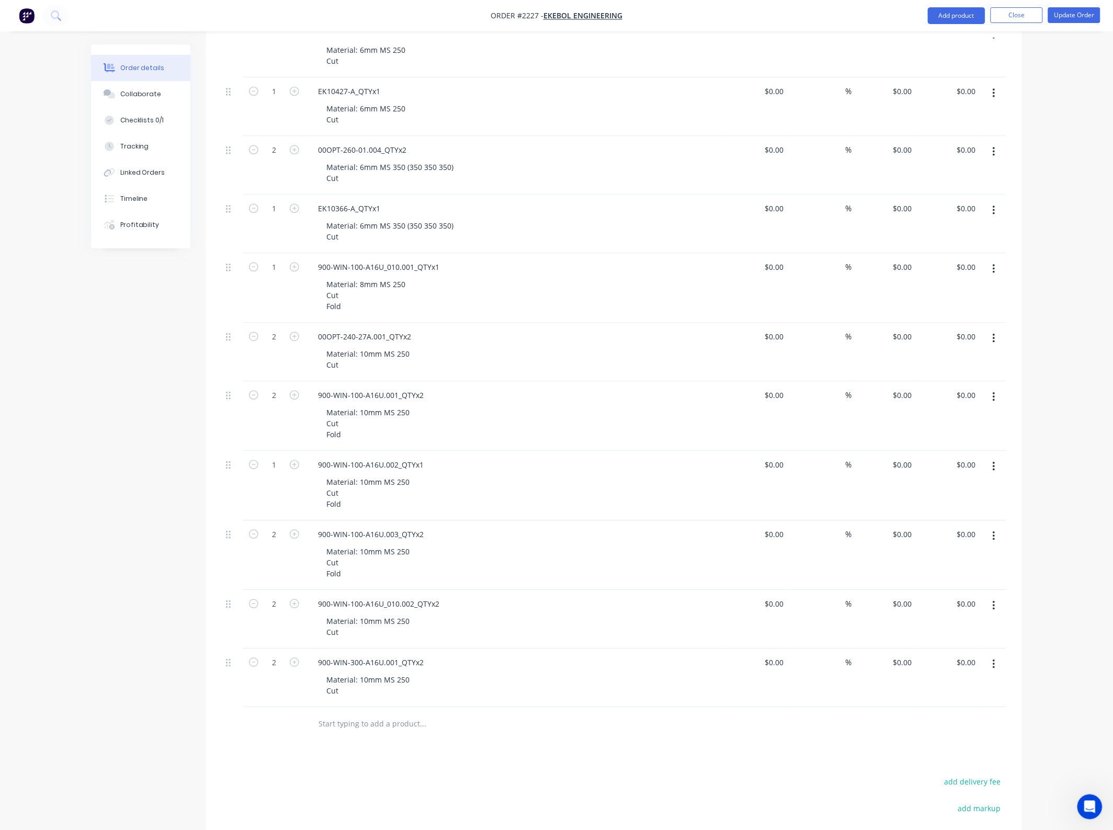
click at [995, 671] on button "button" at bounding box center [994, 664] width 25 height 19
click at [940, 713] on div "Duplicate" at bounding box center [957, 712] width 81 height 15
drag, startPoint x: 425, startPoint y: 720, endPoint x: 283, endPoint y: 712, distance: 143.1
click at [283, 712] on div "1 900-WIN-300-A16U.001_QTYx2 Material: 10mm MS 250 Cut $0.00 $0.00 % $0.00 $0.0…" at bounding box center [614, 736] width 785 height 59
paste div
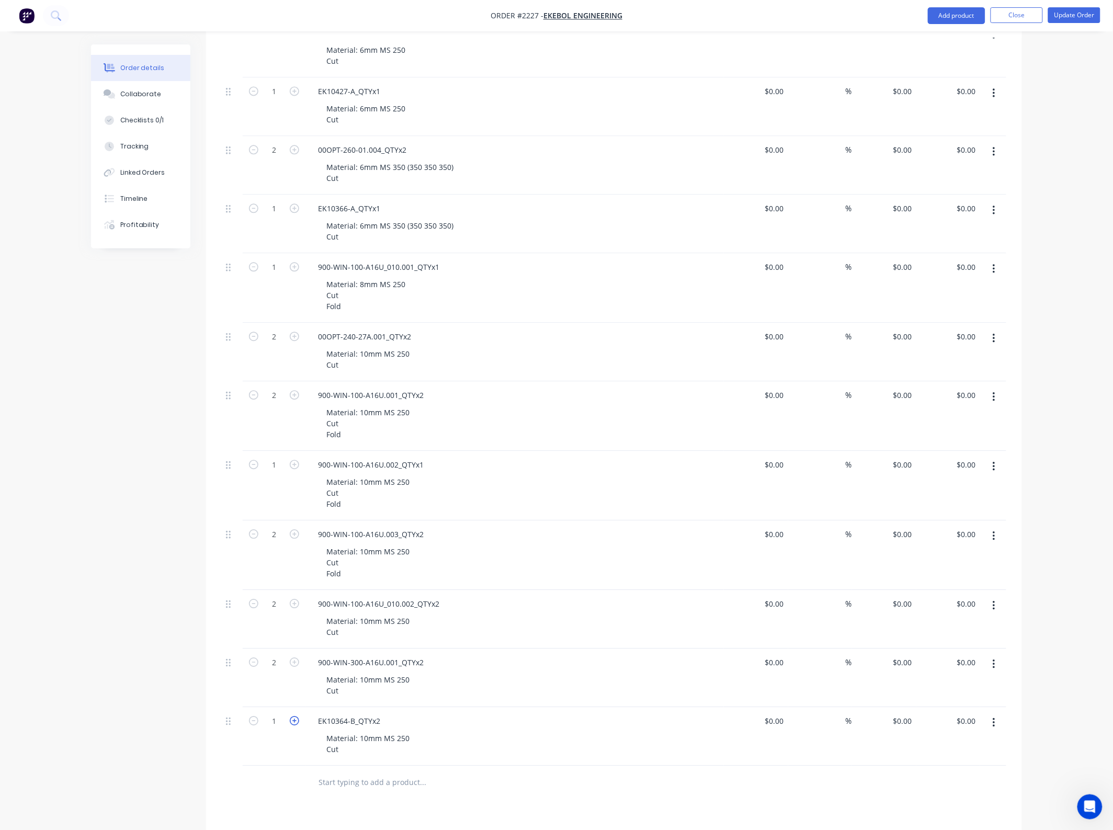
click at [296, 723] on icon "button" at bounding box center [294, 720] width 9 height 9
type input "2"
drag, startPoint x: 409, startPoint y: 736, endPoint x: 385, endPoint y: 744, distance: 25.5
click at [385, 744] on div "Material: 10mm MS 250 Cut" at bounding box center [368, 744] width 100 height 26
click at [508, 746] on div "Material: 10mm WELDOX Cut" at bounding box center [519, 744] width 402 height 26
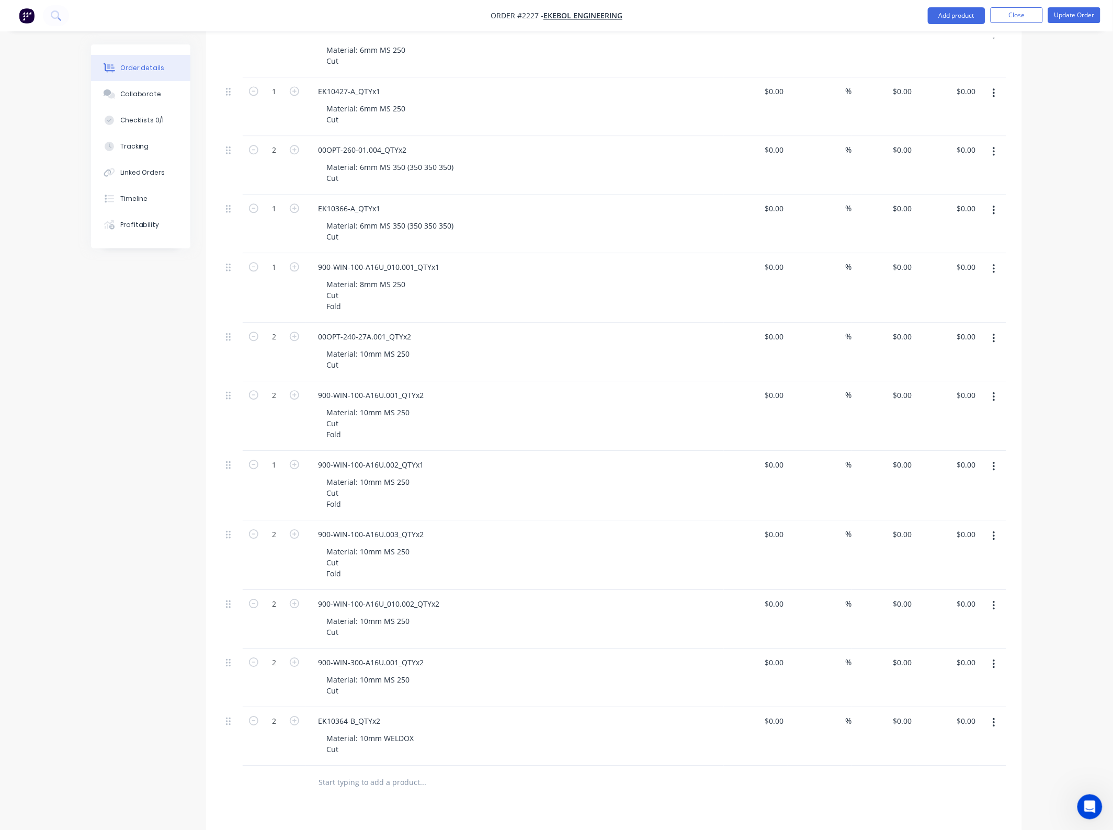
click at [506, 738] on div "Material: 10mm WELDOX Cut" at bounding box center [519, 744] width 402 height 26
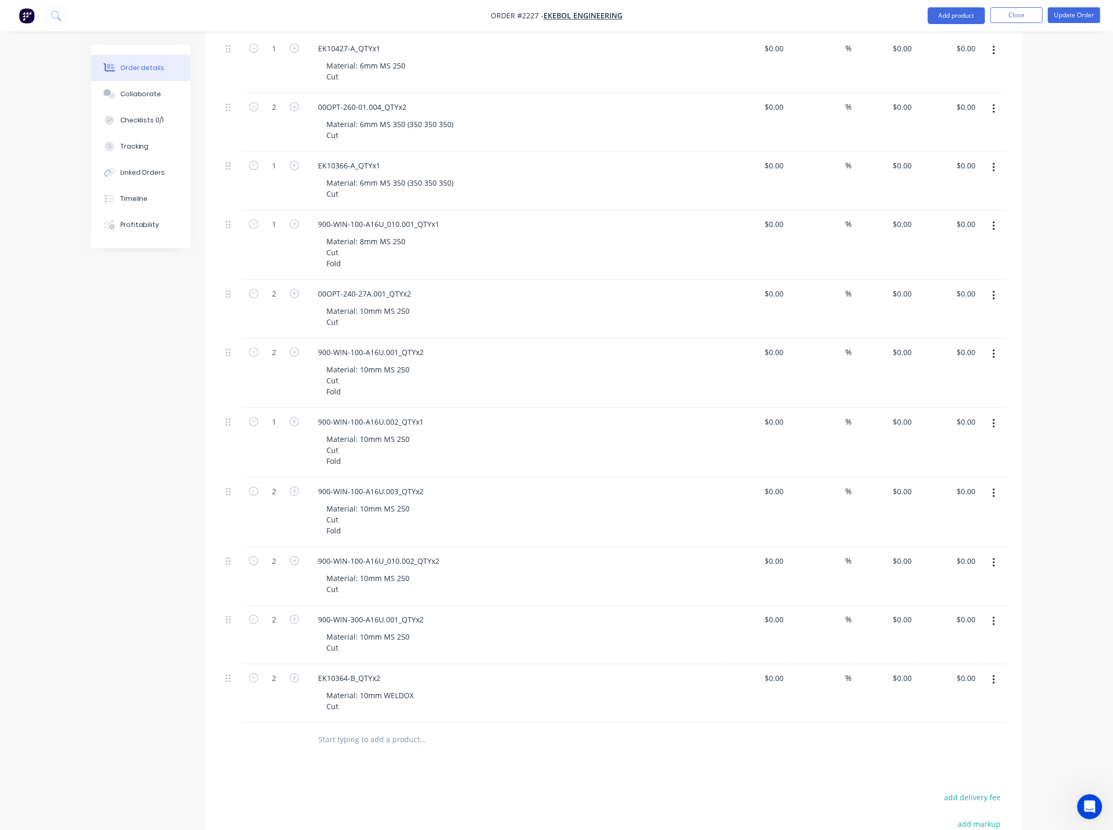
scroll to position [892, 0]
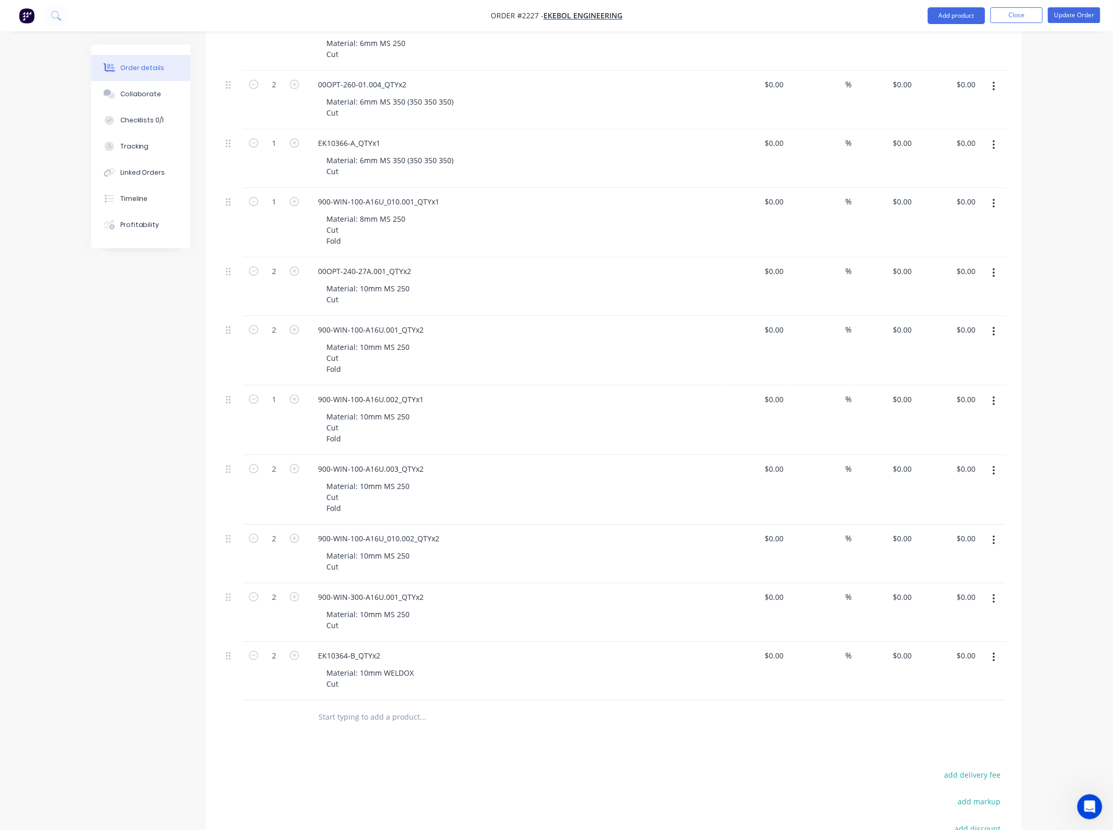
click at [992, 662] on button "button" at bounding box center [994, 657] width 25 height 19
click at [957, 707] on div "Duplicate" at bounding box center [957, 705] width 81 height 15
drag, startPoint x: 383, startPoint y: 715, endPoint x: 293, endPoint y: 713, distance: 90.0
click at [293, 713] on div "1 EK10364-B_QTYx2 Material: 10mm WELDOX Cut $0.00 $0.00 % $0.00 $0.00 $0.00 $0.…" at bounding box center [614, 730] width 785 height 59
paste div
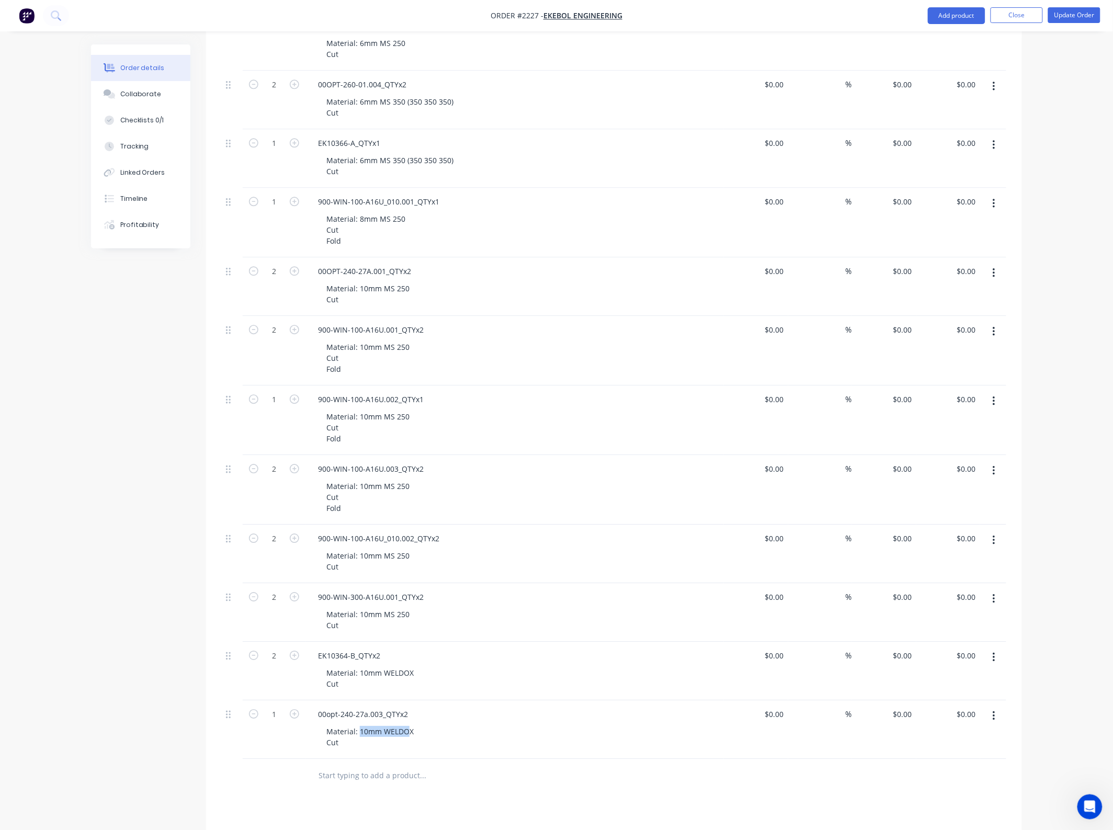
drag, startPoint x: 360, startPoint y: 734, endPoint x: 453, endPoint y: 734, distance: 93.1
click at [453, 734] on div "Material: 10mm WELDOX Cut" at bounding box center [519, 737] width 402 height 26
click at [382, 733] on div "Material: 10mm WELDOX Cut" at bounding box center [370, 737] width 104 height 26
drag, startPoint x: 359, startPoint y: 734, endPoint x: 450, endPoint y: 736, distance: 91.1
click at [450, 736] on div "Material: 10mm WELDOX Cut" at bounding box center [519, 737] width 402 height 26
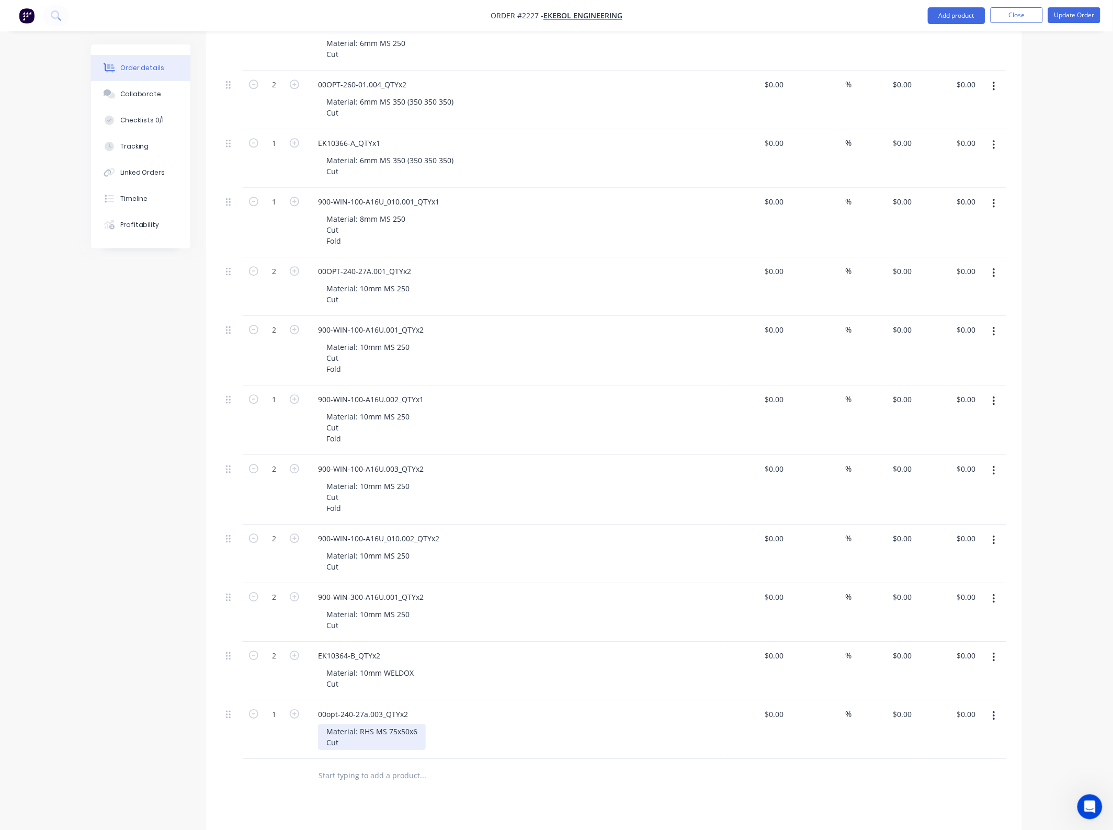
click at [377, 743] on div "Material: RHS MS 75x50x6 Cut" at bounding box center [372, 737] width 108 height 26
click at [296, 713] on icon "button" at bounding box center [294, 713] width 9 height 9
type input "2"
click at [518, 733] on div "Material: RHS MS 75x50x6 Cut" at bounding box center [519, 737] width 402 height 26
click at [994, 721] on icon "button" at bounding box center [994, 716] width 2 height 9
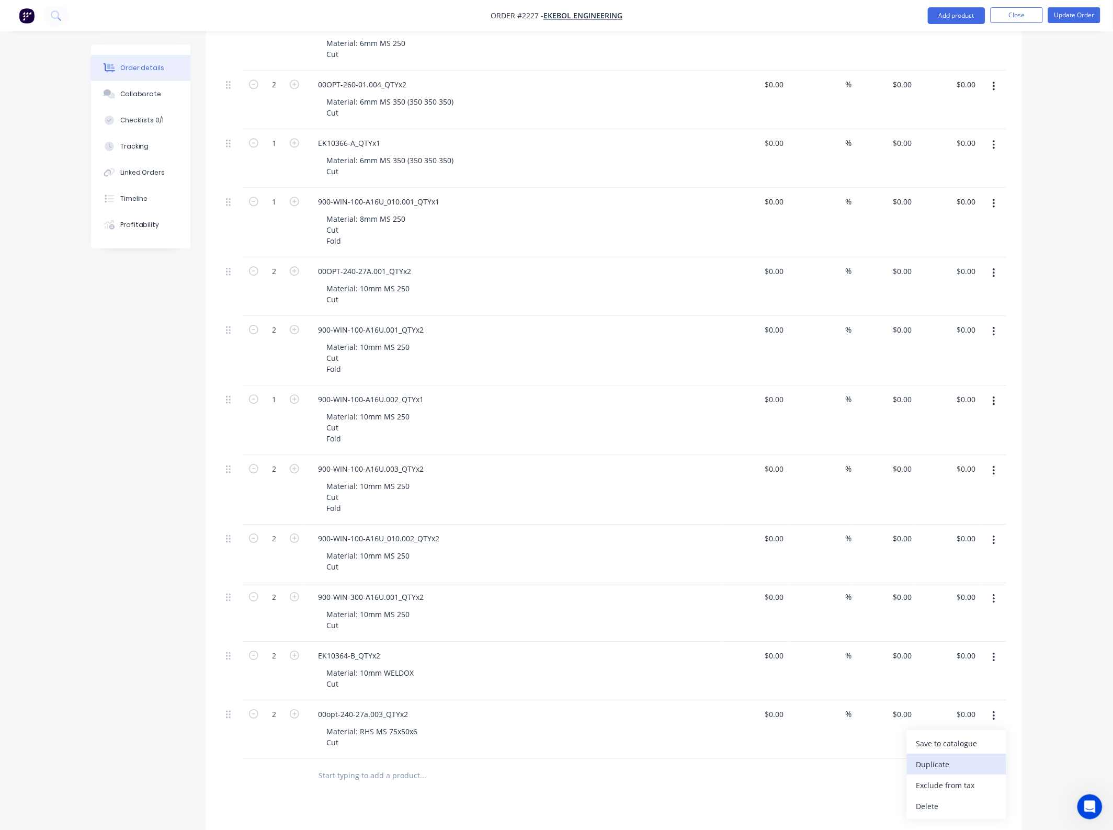
click at [945, 760] on div "Duplicate" at bounding box center [957, 764] width 81 height 15
drag, startPoint x: 415, startPoint y: 773, endPoint x: 279, endPoint y: 770, distance: 136.1
click at [279, 770] on div "1 00opt-240-27a.003_QTYx2 Material: RHS MS 75x50x6 Cut $0.00 $0.00 % $0.00 $0.0…" at bounding box center [614, 788] width 785 height 59
paste div
click at [299, 775] on button "button" at bounding box center [295, 771] width 14 height 11
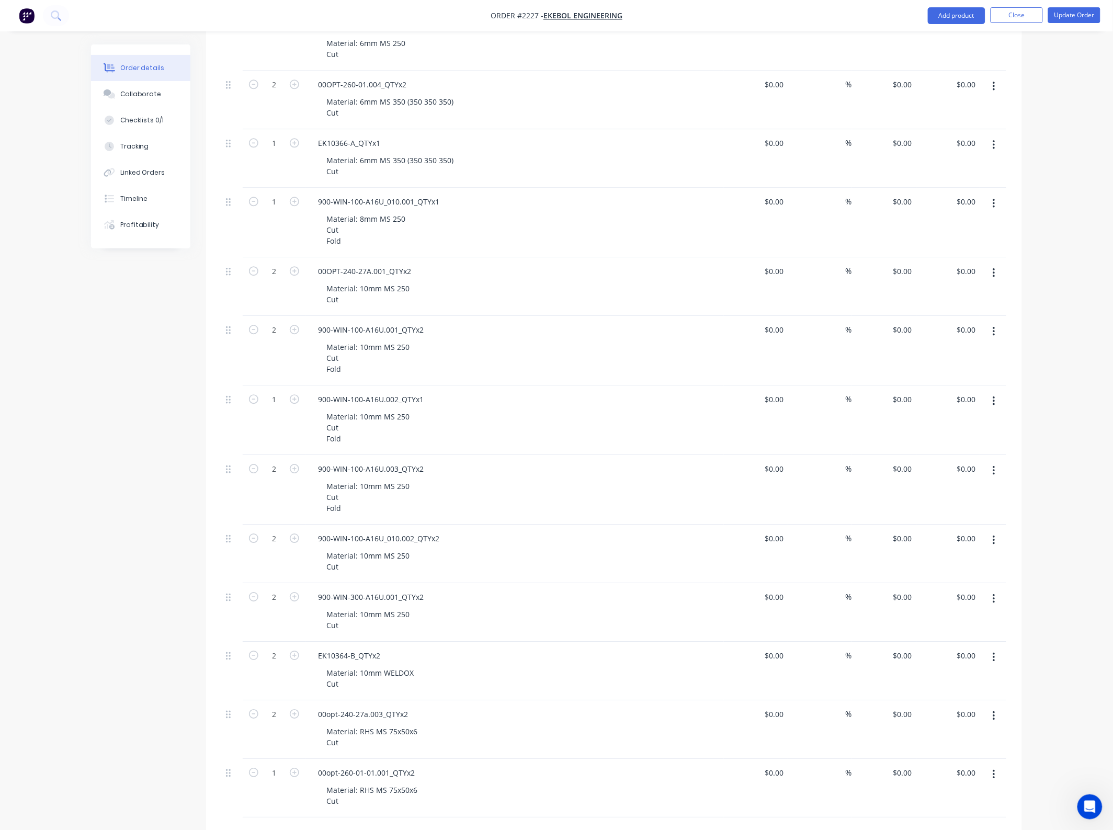
type input "2"
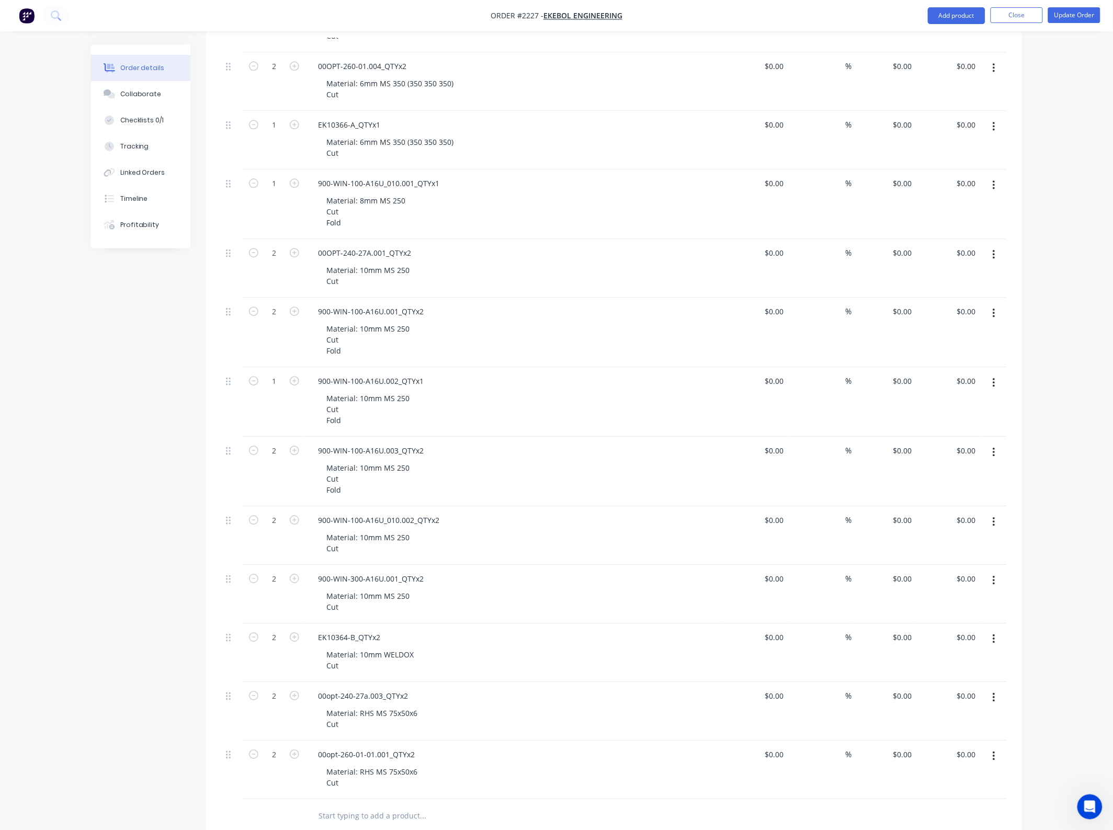
scroll to position [1088, 0]
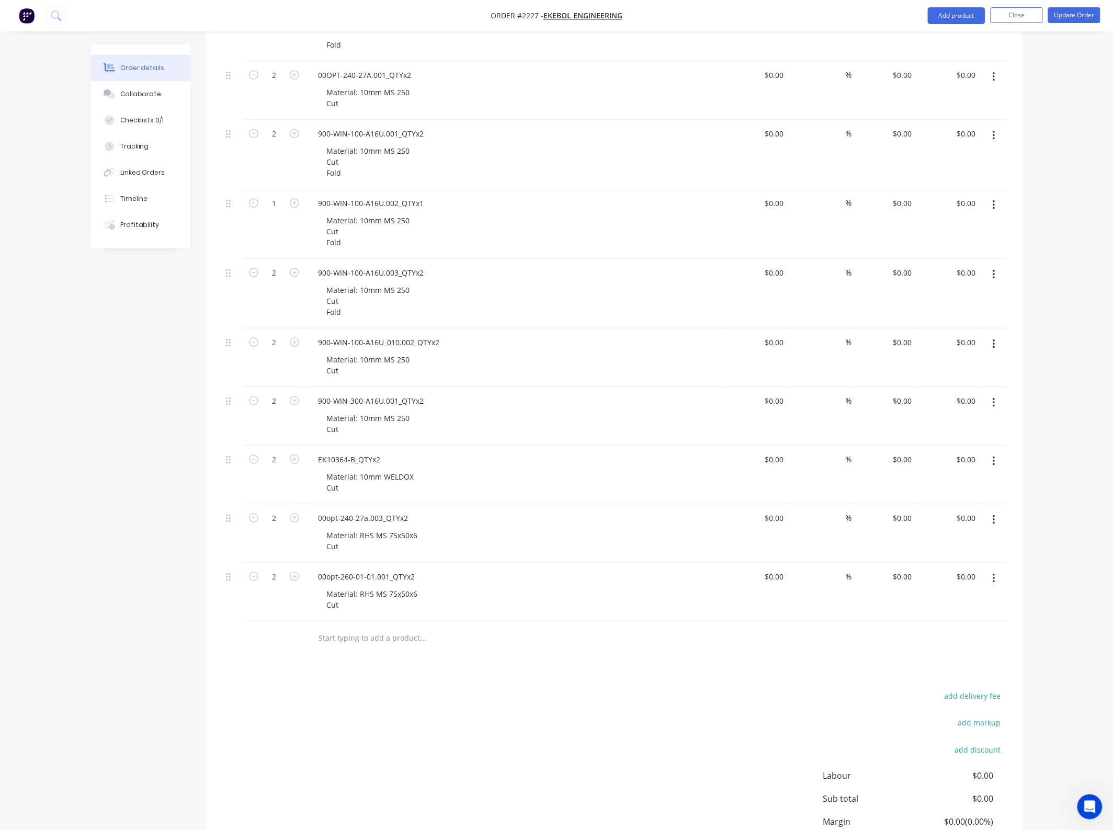
click at [997, 583] on button "button" at bounding box center [994, 578] width 25 height 19
click at [958, 622] on div "Duplicate" at bounding box center [957, 626] width 81 height 15
drag, startPoint x: 416, startPoint y: 637, endPoint x: 269, endPoint y: 641, distance: 147.1
click at [269, 641] on div "1 00opt-260-01-01.001_QTYx2 Material: RHS MS 75x50x6 Cut $0.00 $0.00 % $0.00 $0…" at bounding box center [614, 651] width 785 height 59
paste div
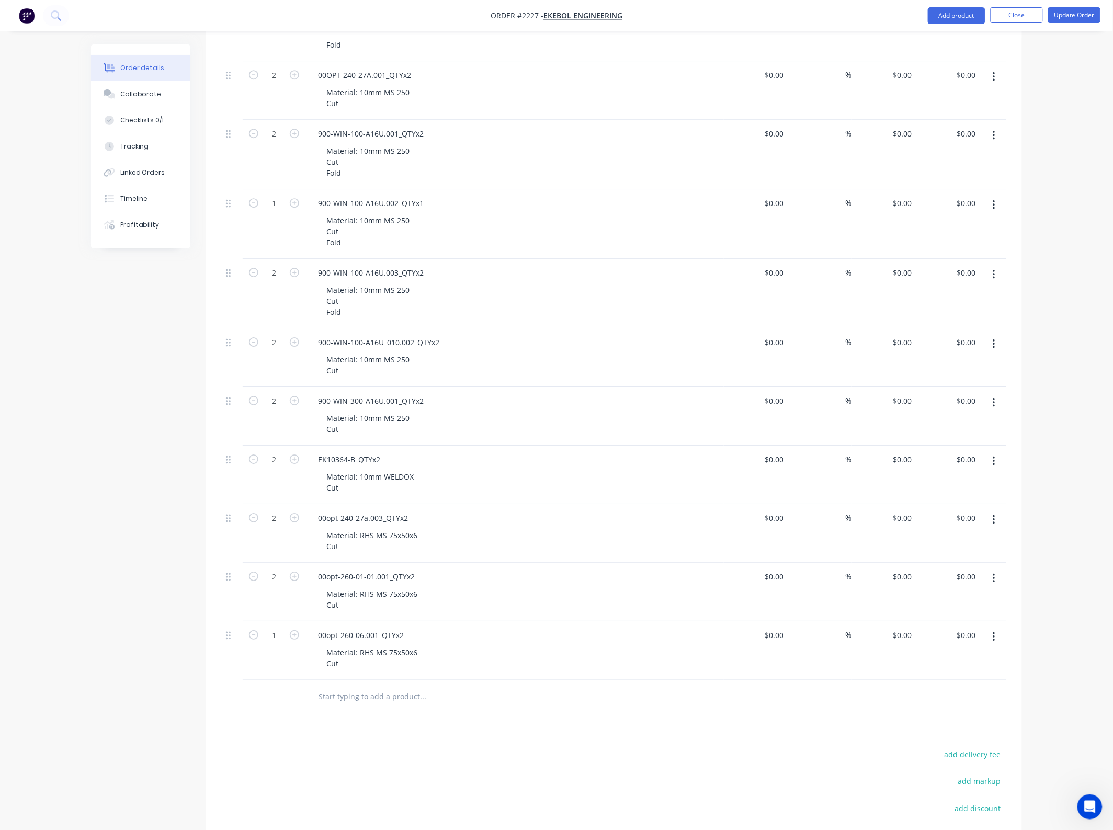
click at [485, 652] on div "Material: RHS MS 75x50x6 Cut" at bounding box center [519, 658] width 402 height 26
click at [296, 637] on icon "button" at bounding box center [294, 634] width 9 height 9
type input "2"
click at [997, 637] on button "button" at bounding box center [994, 637] width 25 height 19
click at [963, 687] on div "Duplicate" at bounding box center [957, 685] width 81 height 15
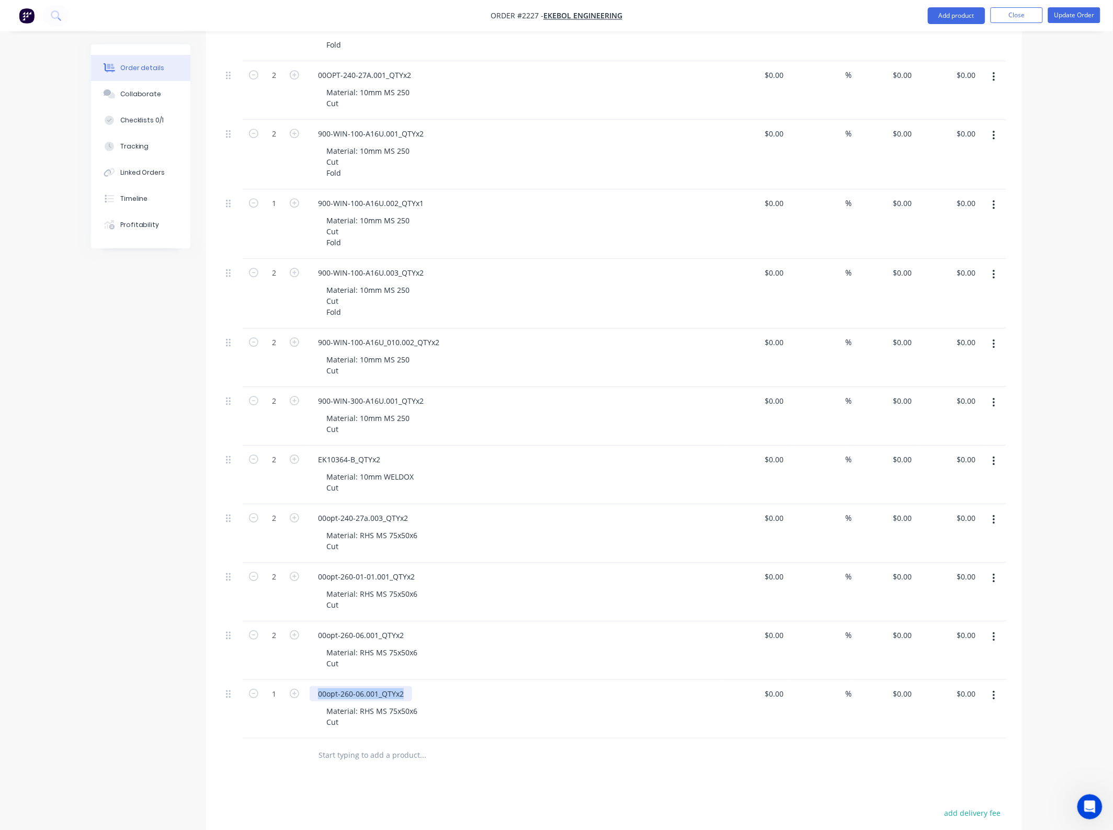
drag, startPoint x: 404, startPoint y: 694, endPoint x: 307, endPoint y: 693, distance: 96.8
click at [307, 693] on div "00opt-260-06.001_QTYx2 Material: RHS MS 75x50x6 Cut" at bounding box center [515, 709] width 419 height 59
paste div
click at [484, 709] on div "Material: RHS MS 75x50x6 Cut" at bounding box center [519, 717] width 402 height 26
drag, startPoint x: 388, startPoint y: 712, endPoint x: 453, endPoint y: 719, distance: 65.9
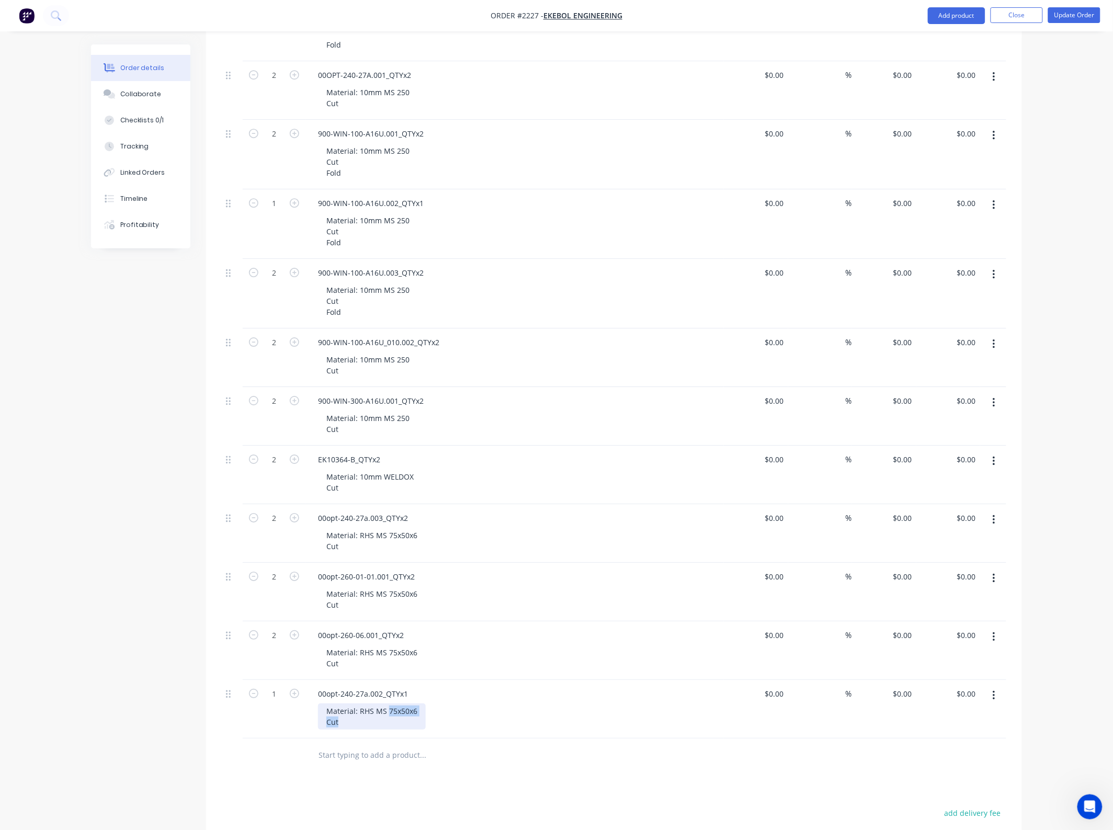
click at [453, 719] on div "Material: RHS MS 75x50x6 Cut" at bounding box center [519, 717] width 402 height 26
click at [515, 702] on div "00opt-240-27a.002_QTYx1" at bounding box center [515, 693] width 410 height 15
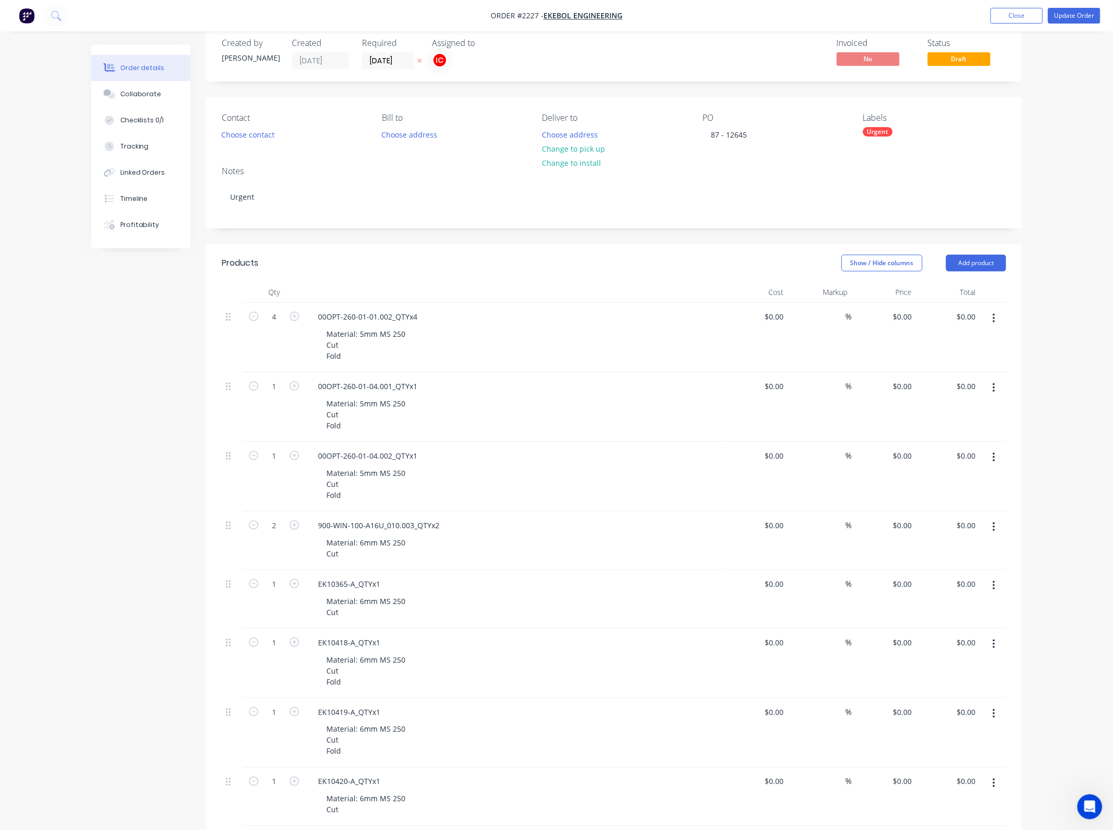
scroll to position [0, 0]
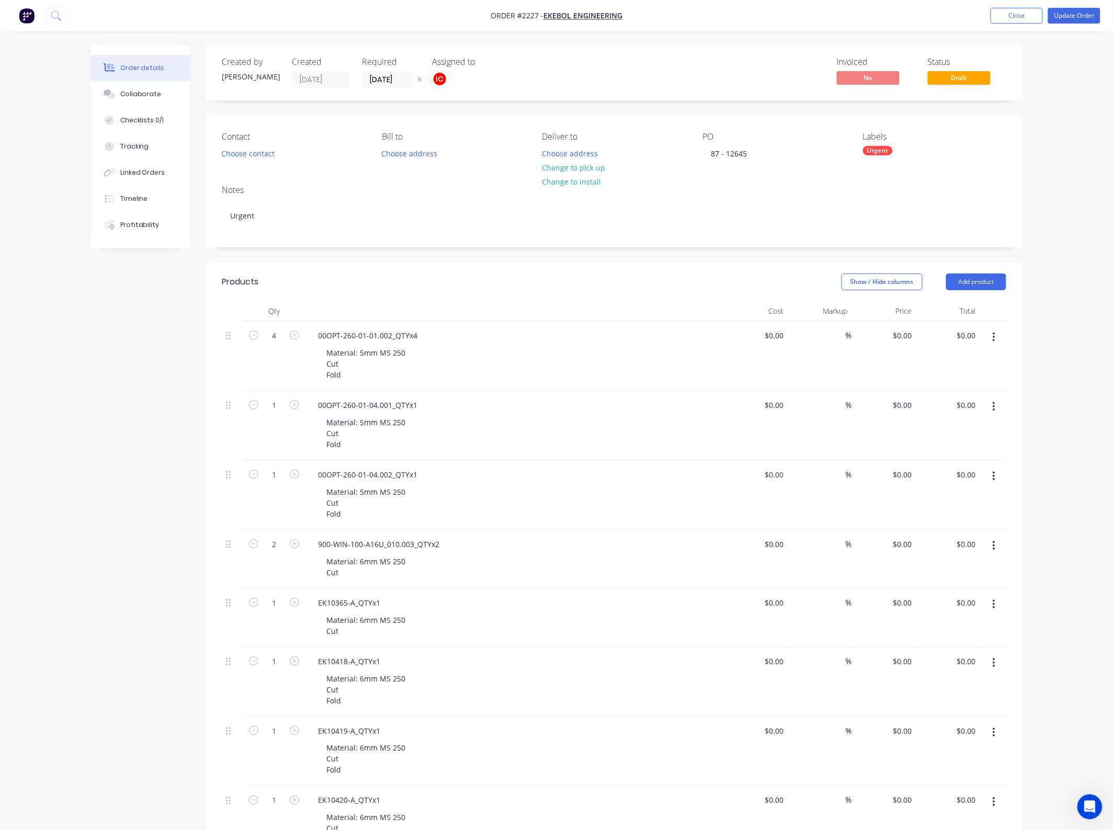
click at [887, 151] on div "Urgent" at bounding box center [878, 150] width 30 height 9
click at [918, 176] on input "text" at bounding box center [949, 179] width 109 height 21
type input "5mm ms"
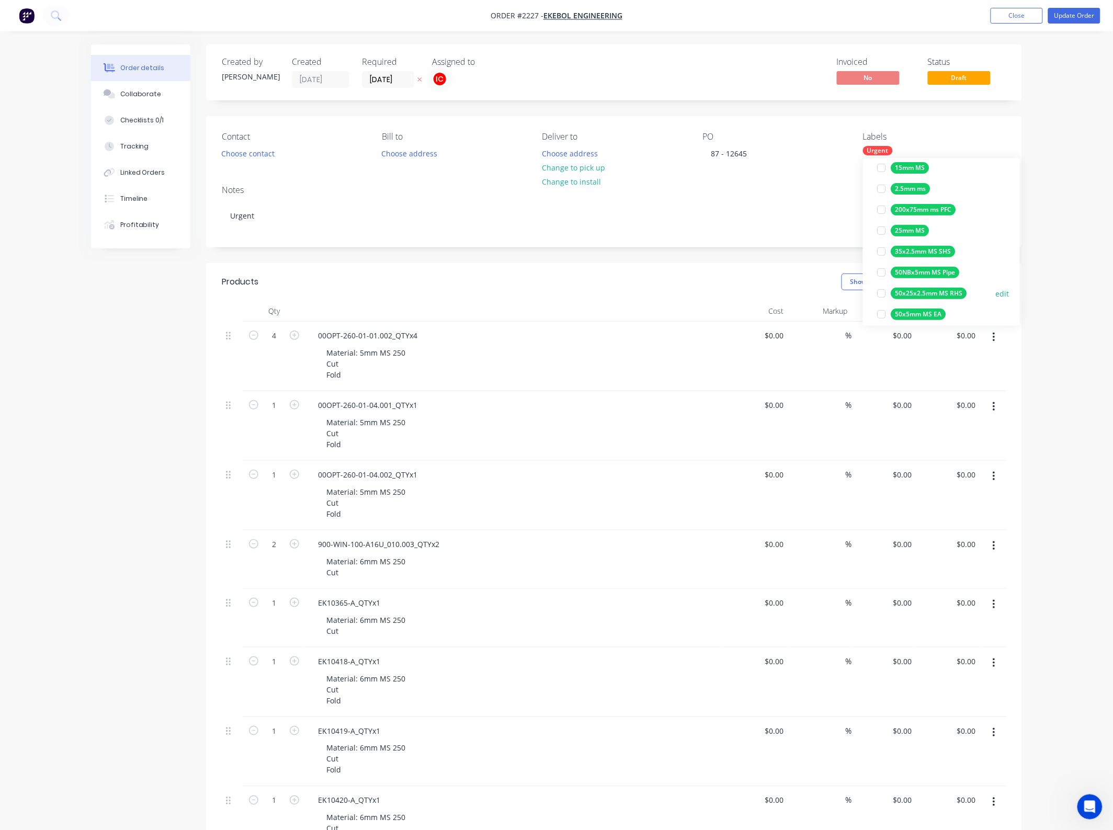
scroll to position [196, 0]
click at [881, 296] on div at bounding box center [882, 297] width 21 height 21
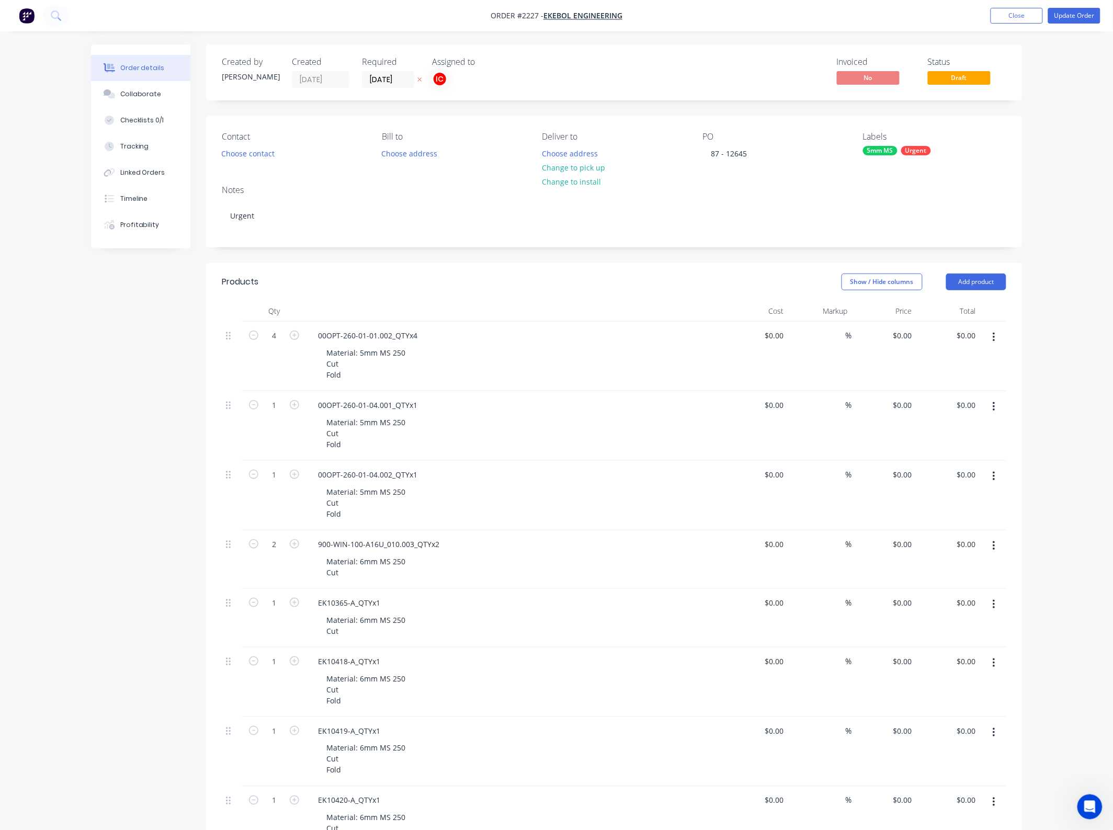
click at [822, 180] on div "Notes Urgent" at bounding box center [614, 212] width 816 height 70
click at [927, 153] on div "Urgent" at bounding box center [916, 150] width 30 height 9
drag, startPoint x: 938, startPoint y: 184, endPoint x: 886, endPoint y: 185, distance: 51.8
click at [886, 185] on div "5mm ms" at bounding box center [942, 179] width 136 height 21
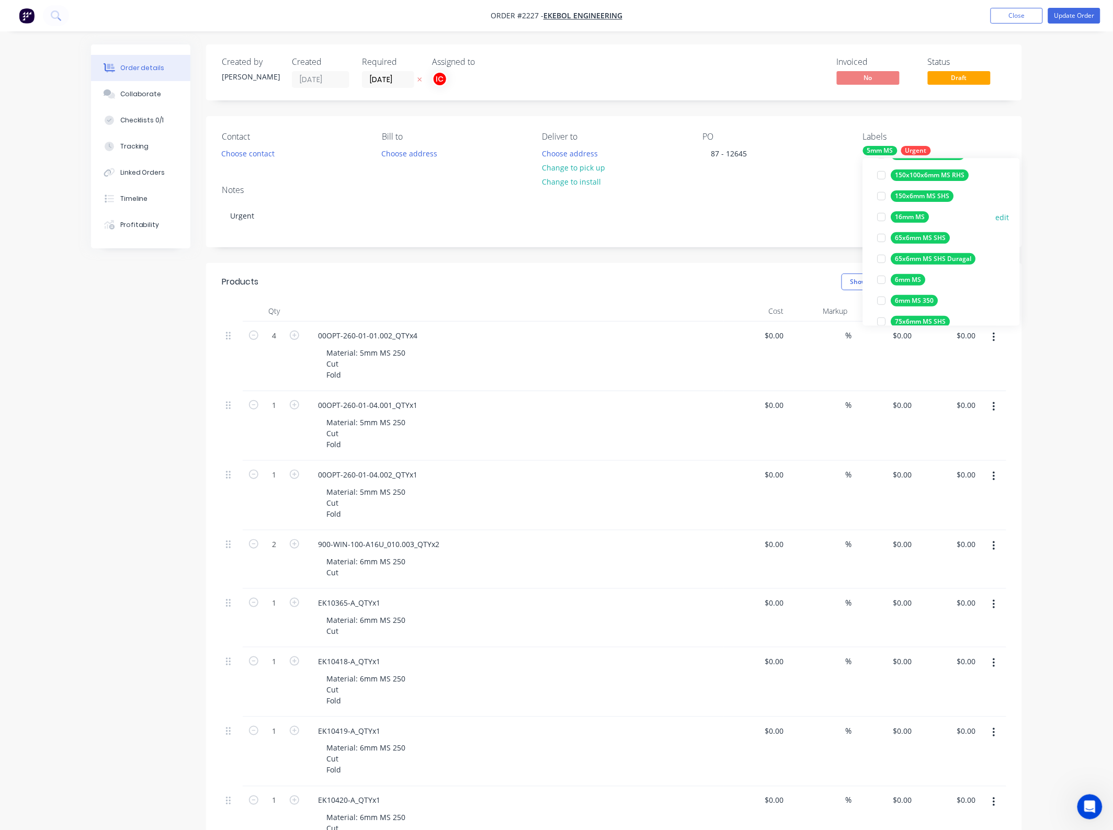
scroll to position [131, 0]
click at [882, 278] on div at bounding box center [882, 278] width 21 height 21
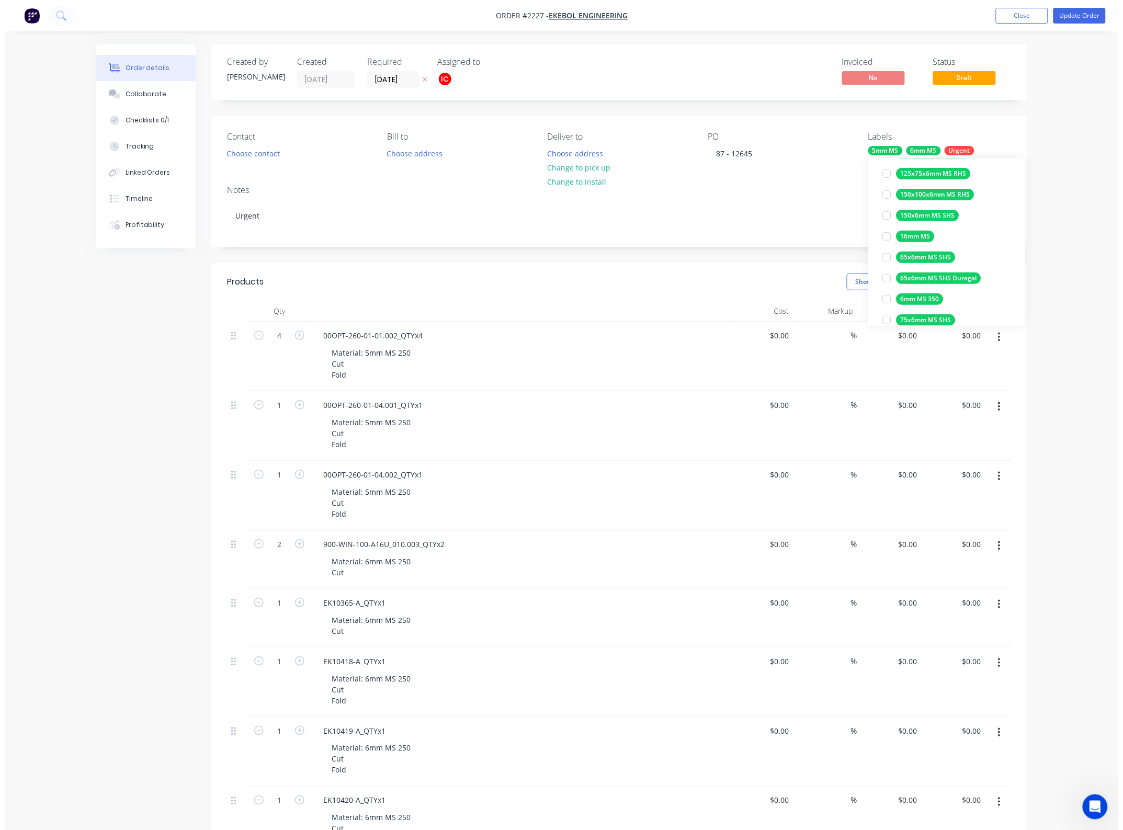
scroll to position [0, 0]
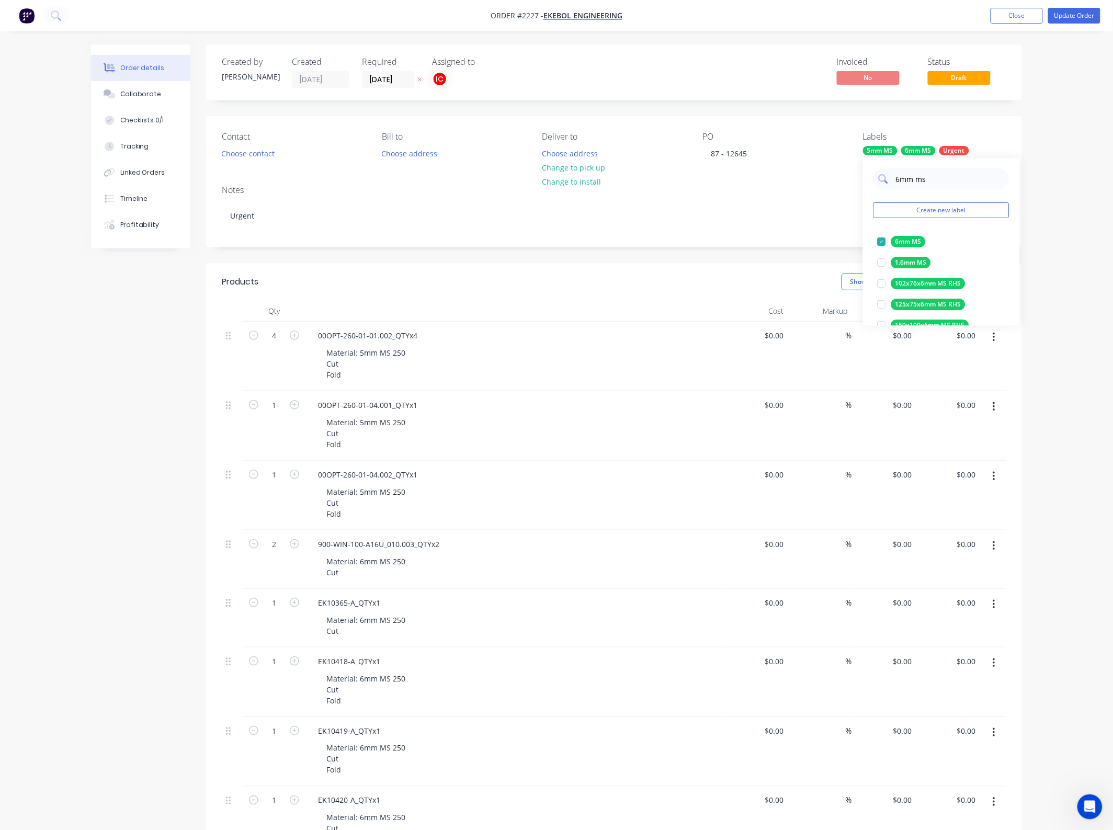
drag, startPoint x: 938, startPoint y: 182, endPoint x: 891, endPoint y: 179, distance: 46.7
click at [891, 179] on div "6mm ms" at bounding box center [942, 179] width 136 height 21
click at [882, 285] on div at bounding box center [882, 284] width 21 height 21
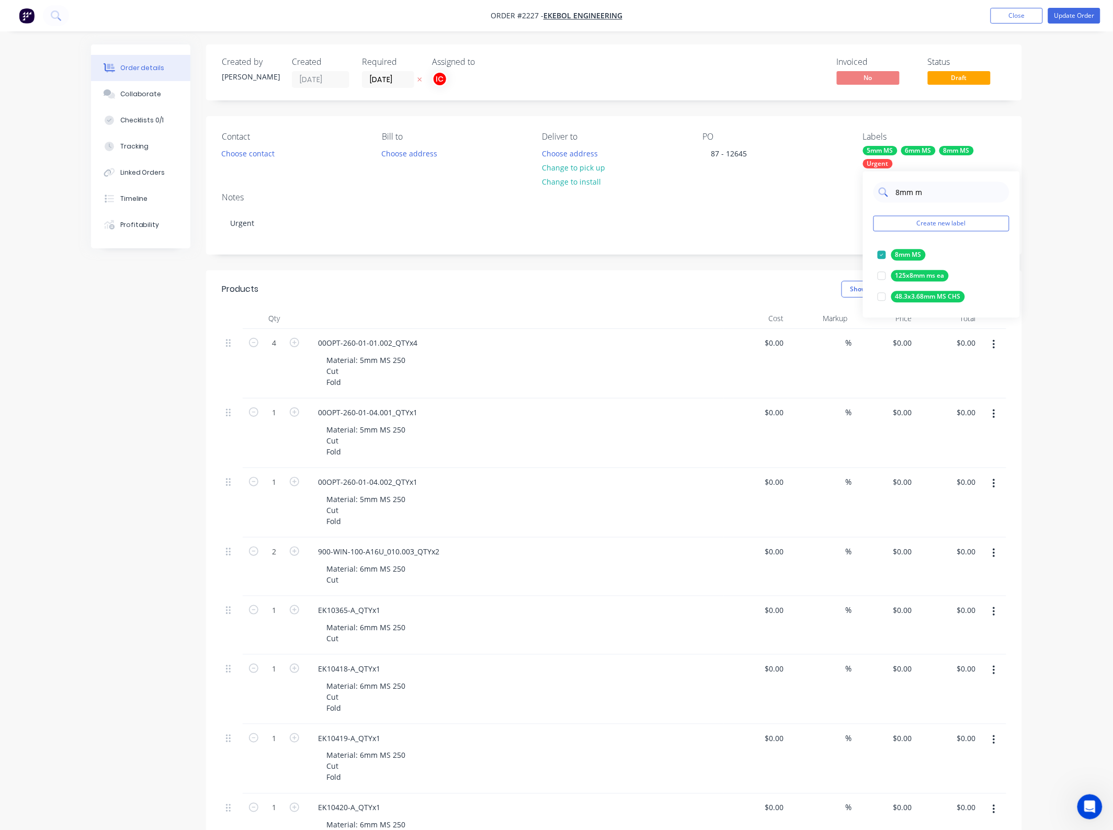
drag, startPoint x: 928, startPoint y: 189, endPoint x: 888, endPoint y: 191, distance: 39.3
click at [888, 191] on div "8mm m" at bounding box center [942, 192] width 136 height 21
click at [881, 276] on div at bounding box center [882, 276] width 21 height 21
drag, startPoint x: 938, startPoint y: 194, endPoint x: 891, endPoint y: 195, distance: 46.6
click at [891, 195] on div "10mm m" at bounding box center [942, 192] width 136 height 21
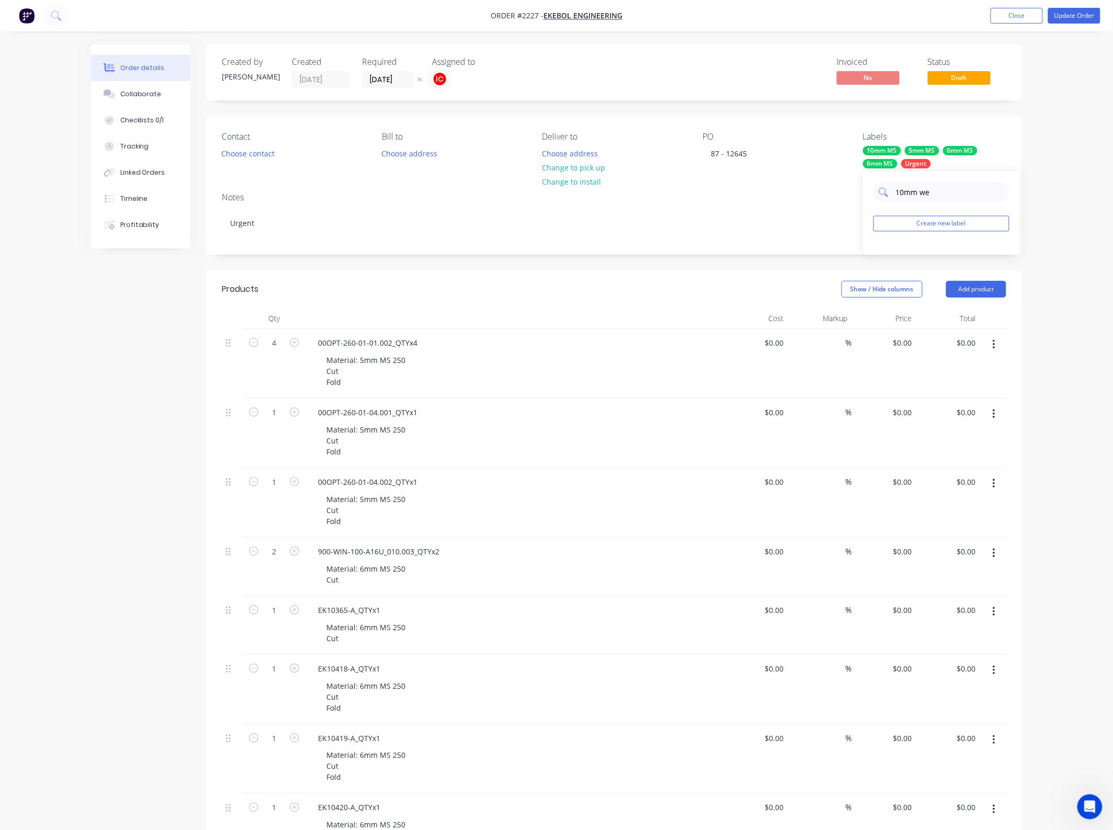
drag, startPoint x: 943, startPoint y: 196, endPoint x: 882, endPoint y: 194, distance: 61.3
click at [882, 194] on div "10mm we" at bounding box center [942, 192] width 136 height 21
type input "r"
click at [882, 252] on div at bounding box center [882, 255] width 21 height 21
drag, startPoint x: 960, startPoint y: 191, endPoint x: 886, endPoint y: 194, distance: 74.3
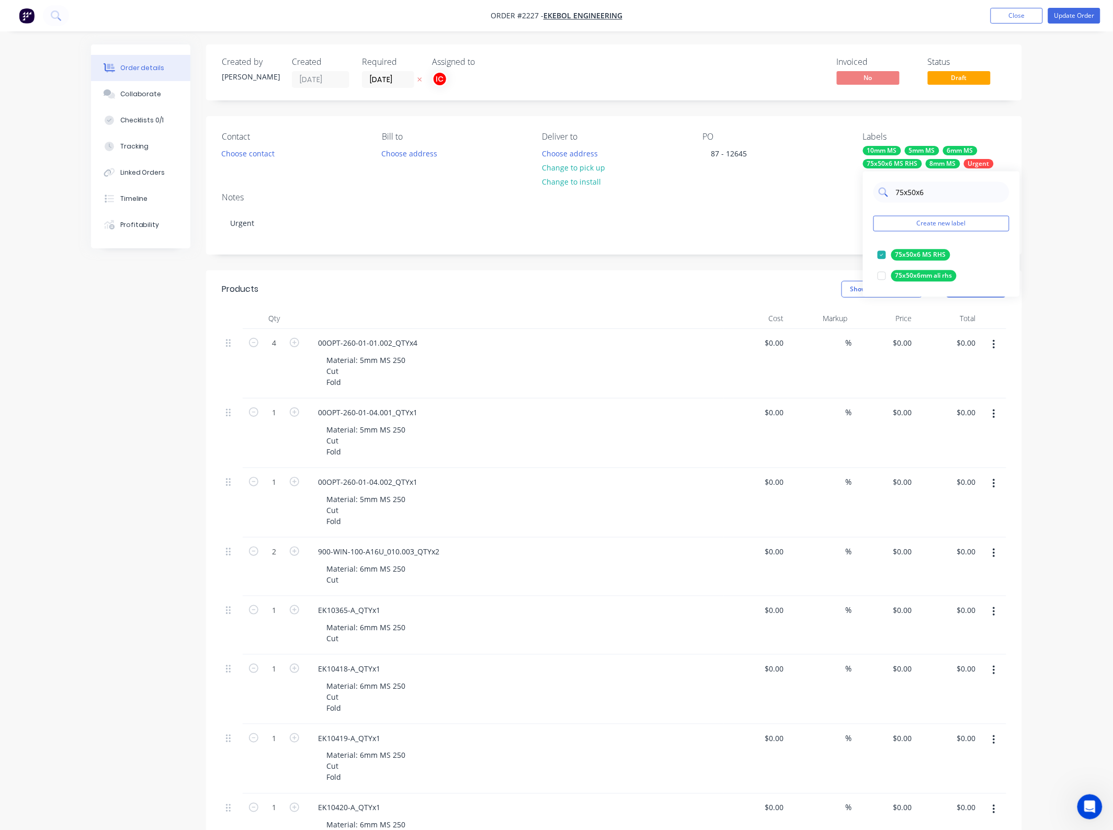
click at [886, 194] on div "75x50x6" at bounding box center [942, 192] width 136 height 21
click at [881, 254] on div at bounding box center [882, 255] width 21 height 21
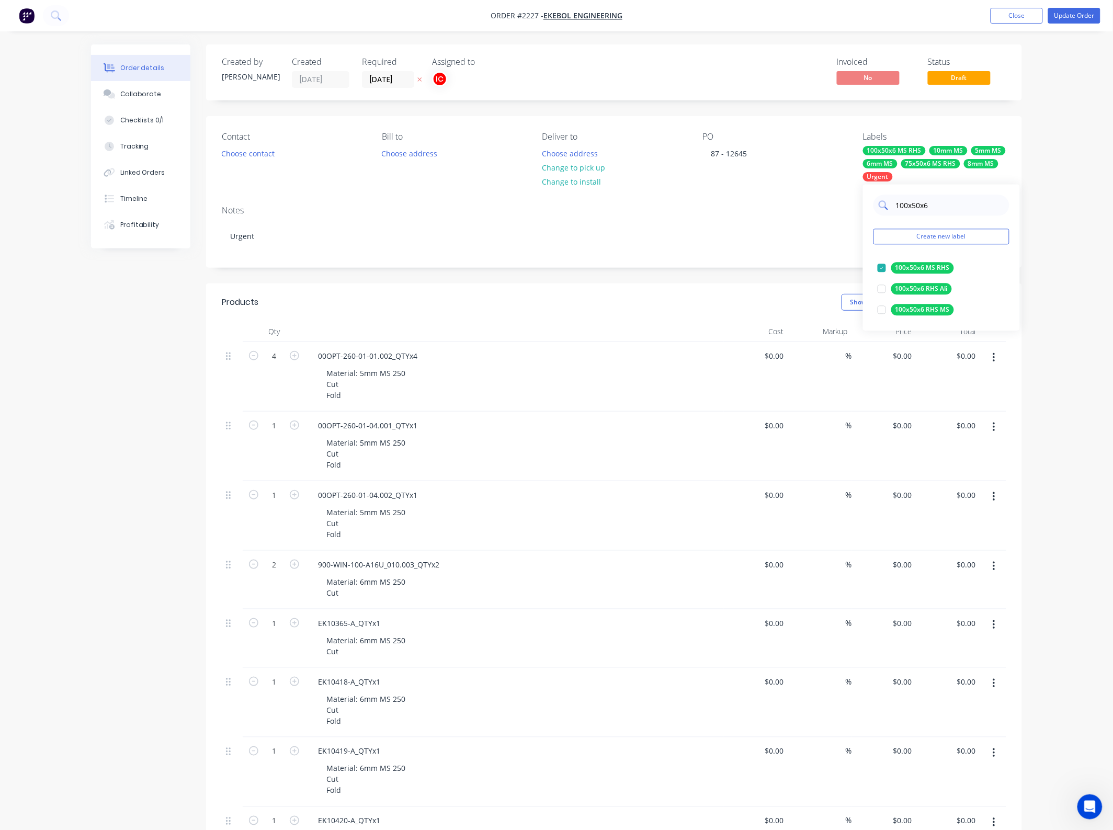
drag, startPoint x: 943, startPoint y: 208, endPoint x: 879, endPoint y: 205, distance: 63.4
click at [879, 205] on div "100x50x6" at bounding box center [942, 205] width 136 height 21
click at [883, 267] on div at bounding box center [882, 268] width 21 height 21
drag, startPoint x: 926, startPoint y: 213, endPoint x: 887, endPoint y: 213, distance: 39.2
click at [887, 213] on div "cut" at bounding box center [942, 205] width 136 height 21
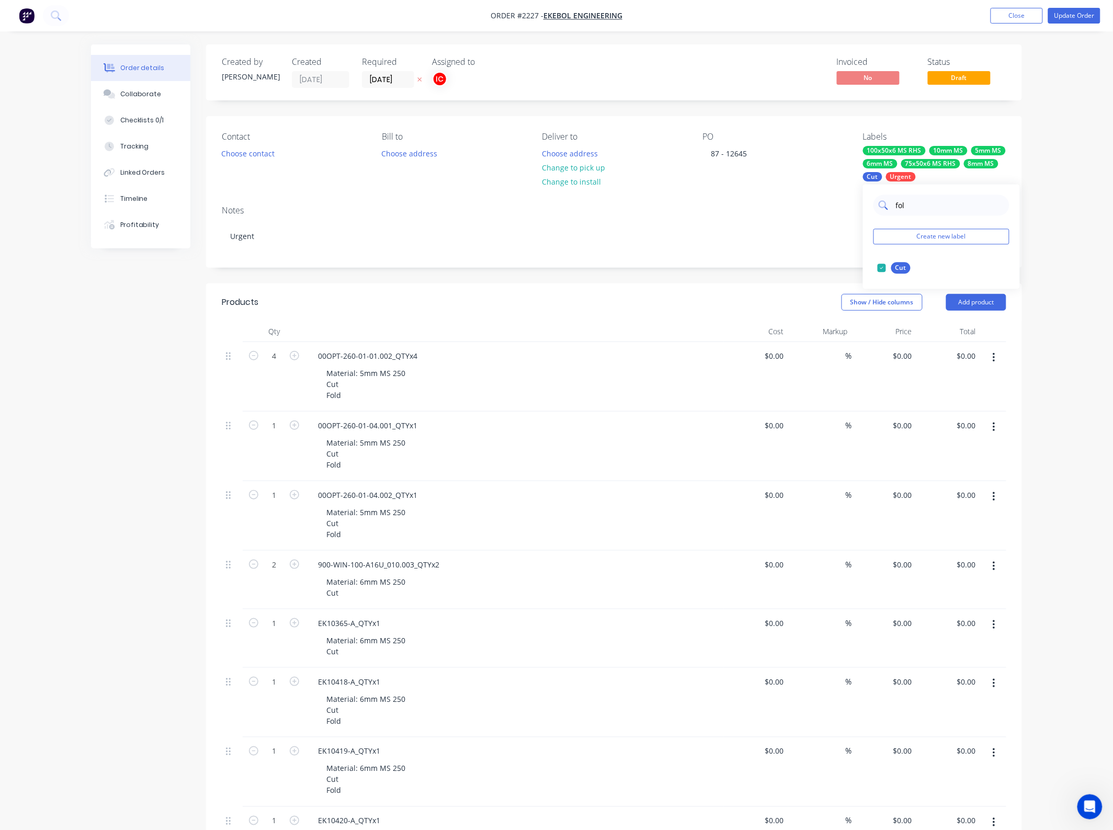
type input "fold"
click at [882, 268] on div at bounding box center [882, 268] width 21 height 21
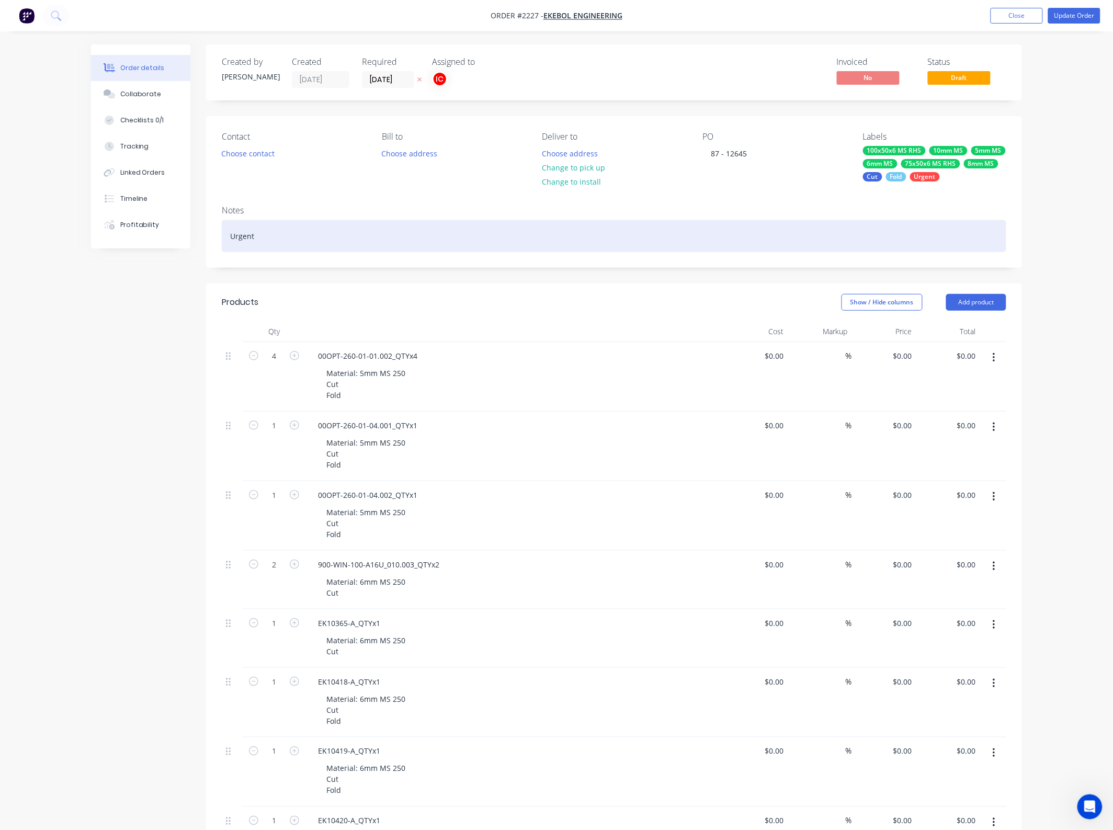
click at [799, 238] on div "Urgent" at bounding box center [614, 236] width 785 height 32
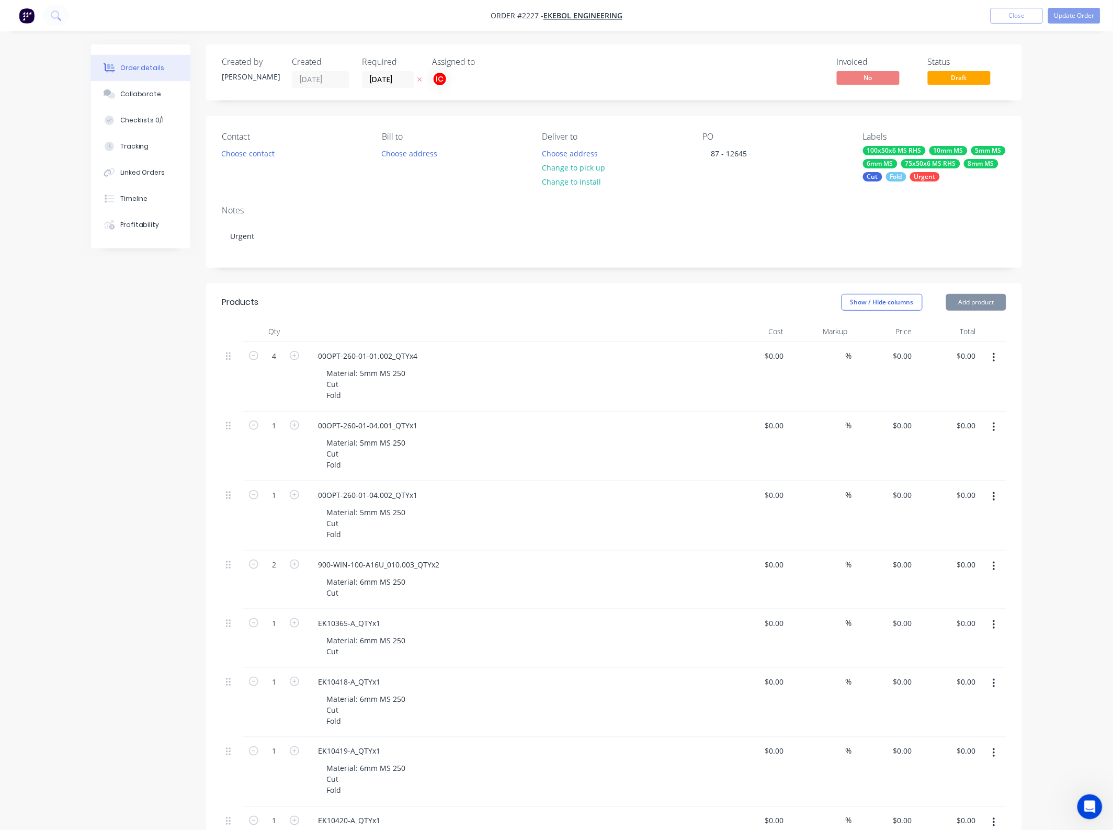
click at [1086, 16] on button "Update Order" at bounding box center [1074, 16] width 52 height 16
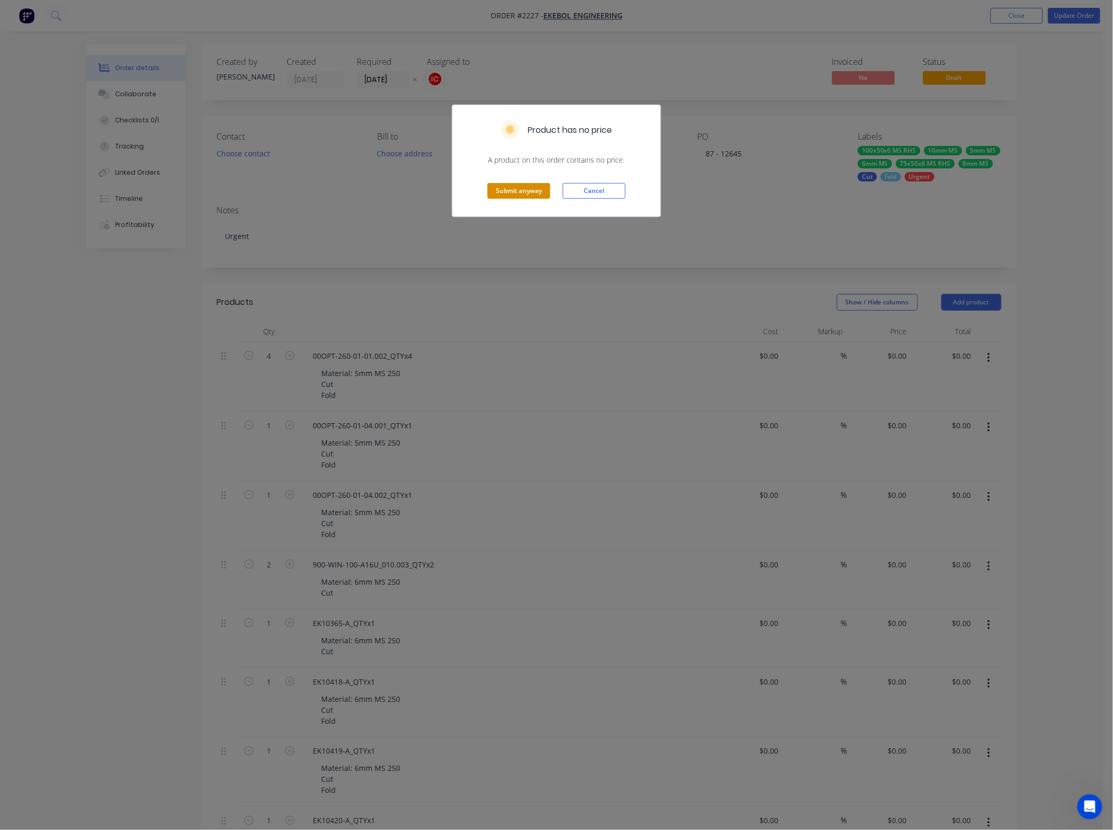
click at [518, 187] on button "Submit anyway" at bounding box center [519, 191] width 63 height 16
